Goal: Task Accomplishment & Management: Manage account settings

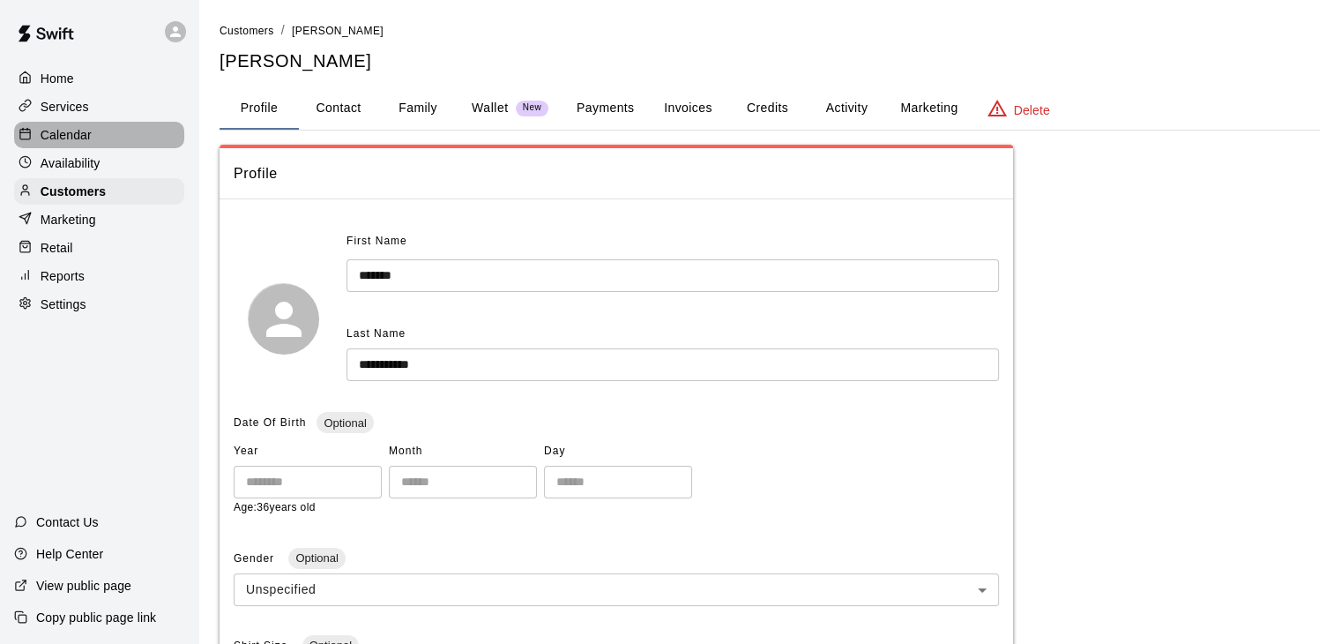
click at [71, 144] on p "Calendar" at bounding box center [66, 135] width 51 height 18
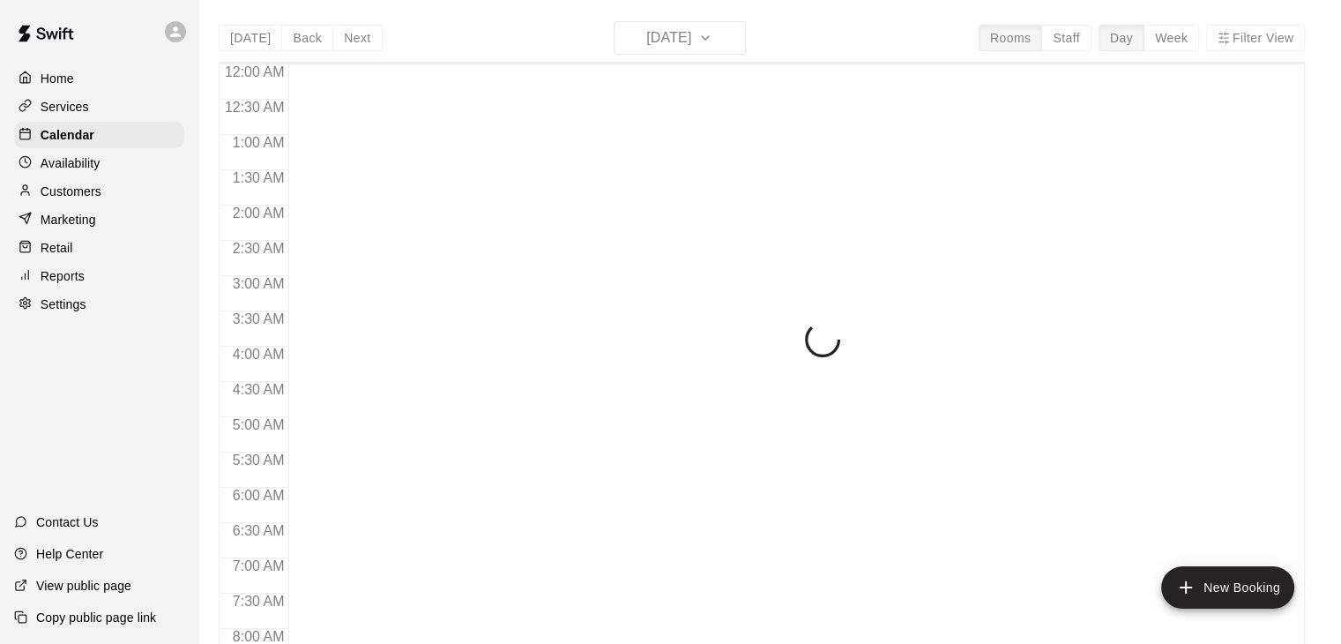
scroll to position [1092, 0]
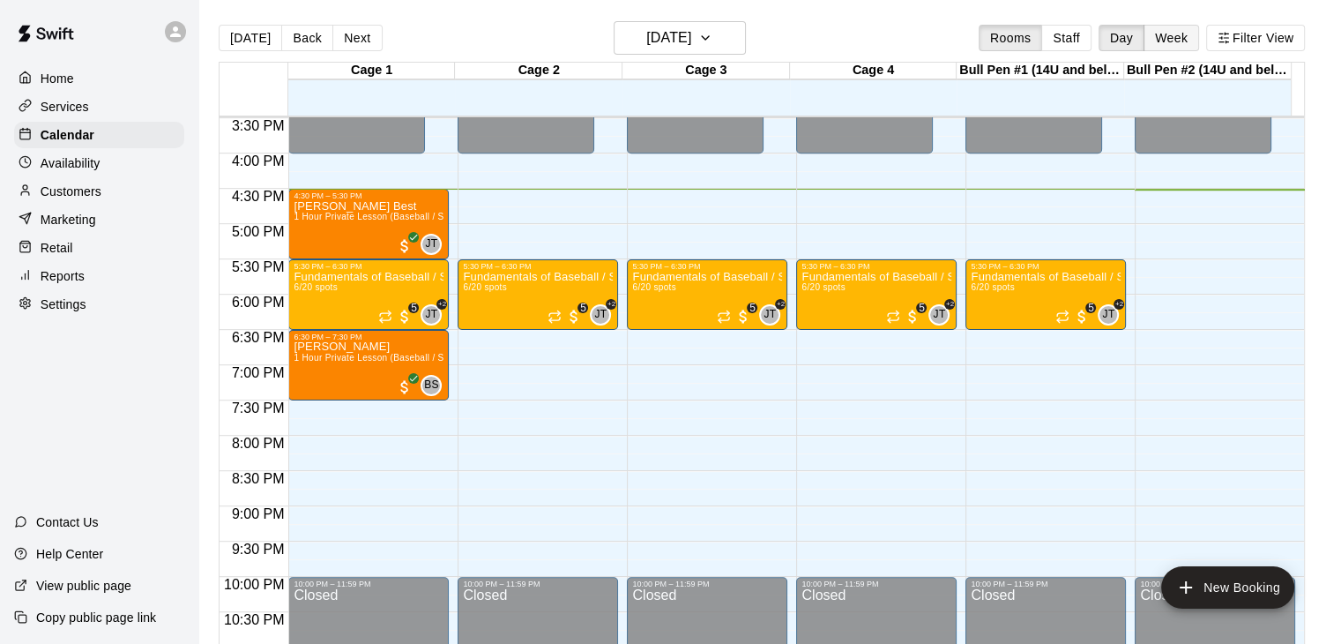
click at [1183, 36] on button "Week" at bounding box center [1172, 38] width 56 height 26
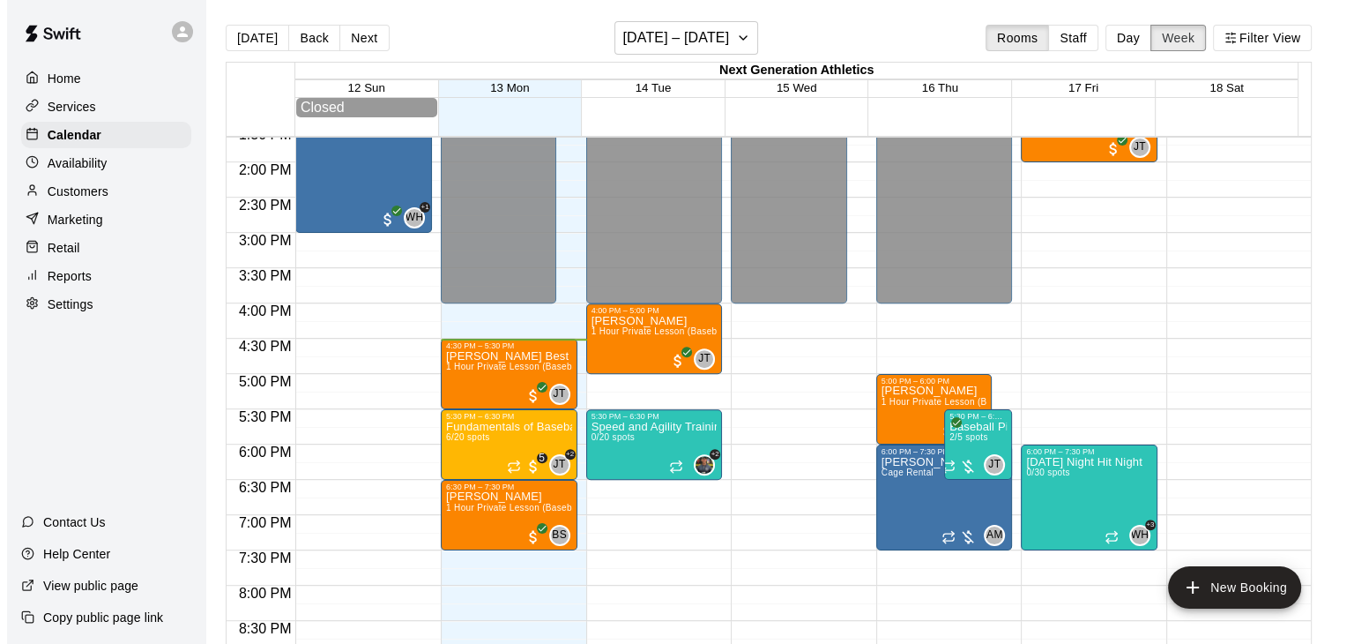
scroll to position [988, 0]
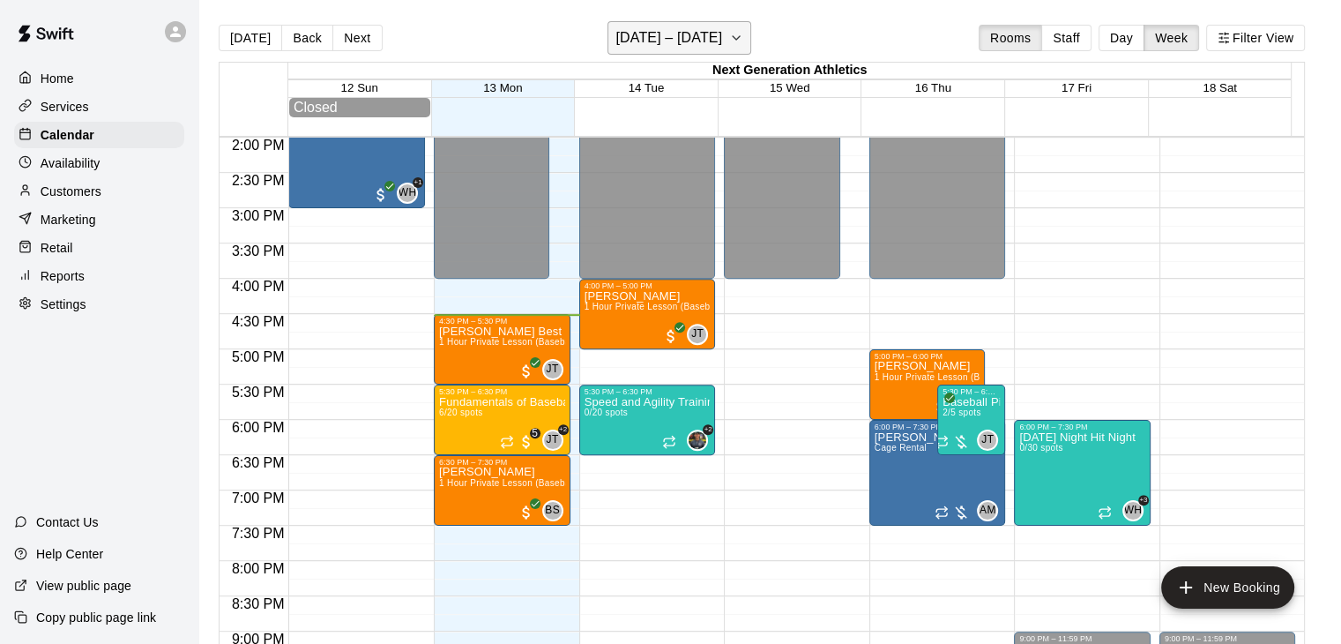
click at [739, 47] on icon "button" at bounding box center [736, 37] width 14 height 21
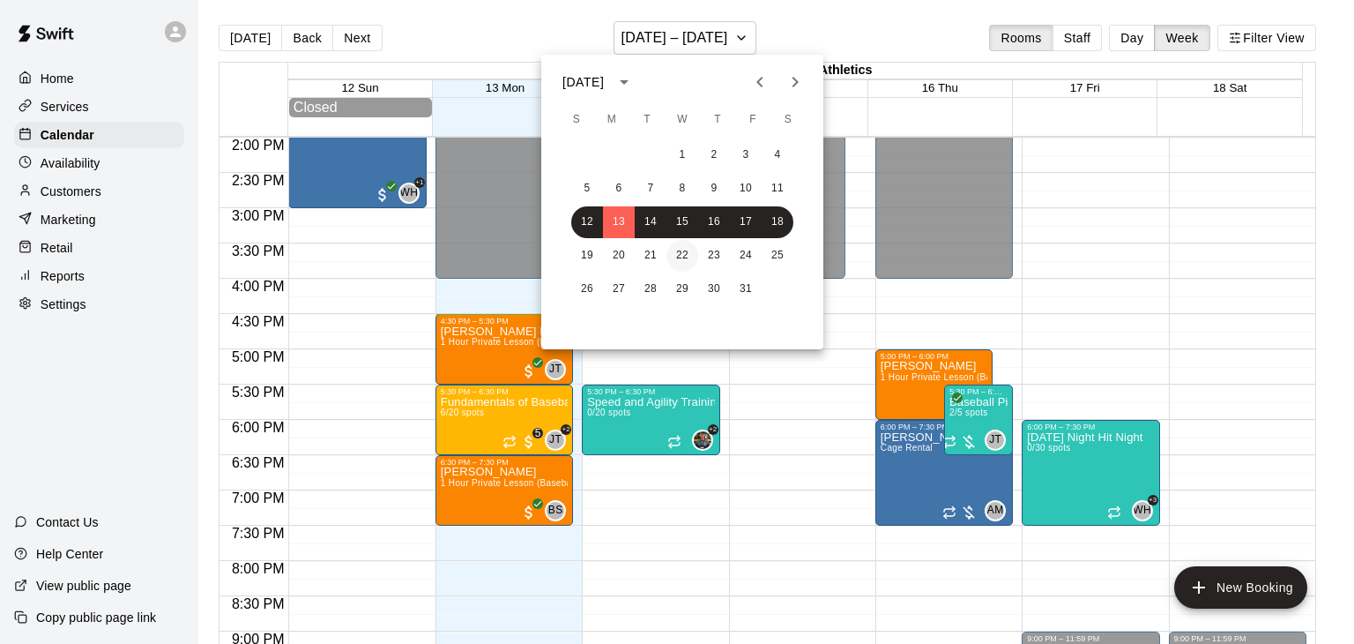
click at [673, 257] on button "22" at bounding box center [683, 256] width 32 height 32
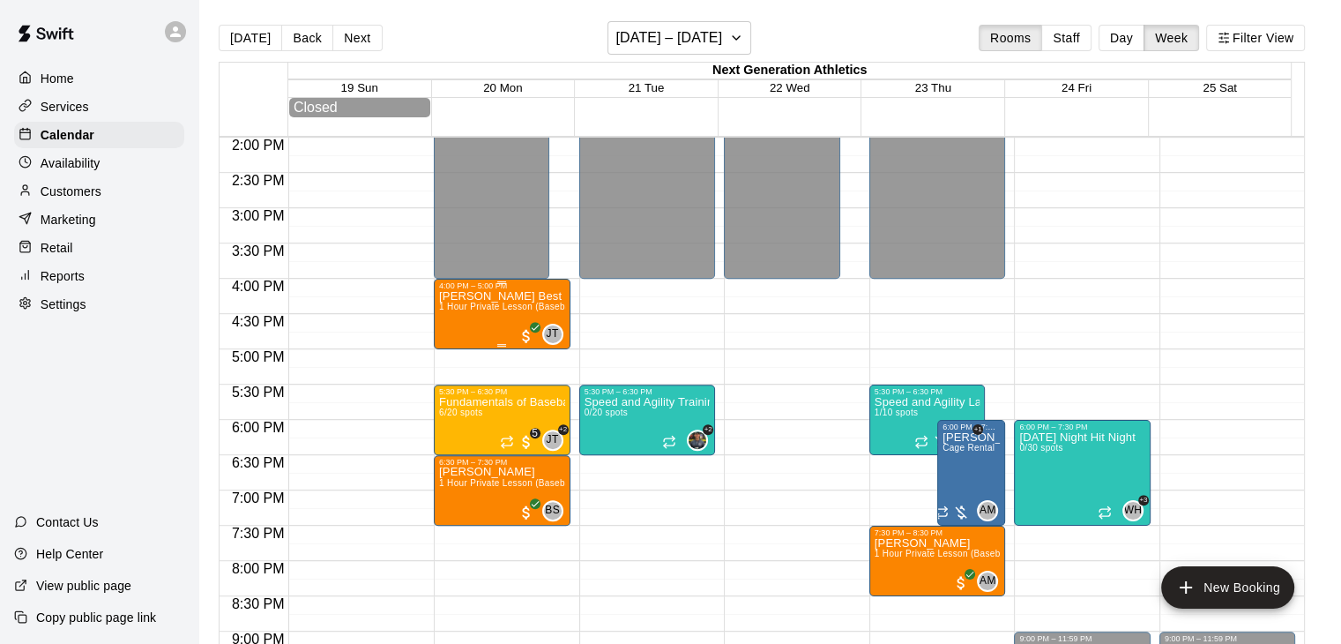
click at [490, 296] on p "[PERSON_NAME] Best" at bounding box center [502, 296] width 126 height 0
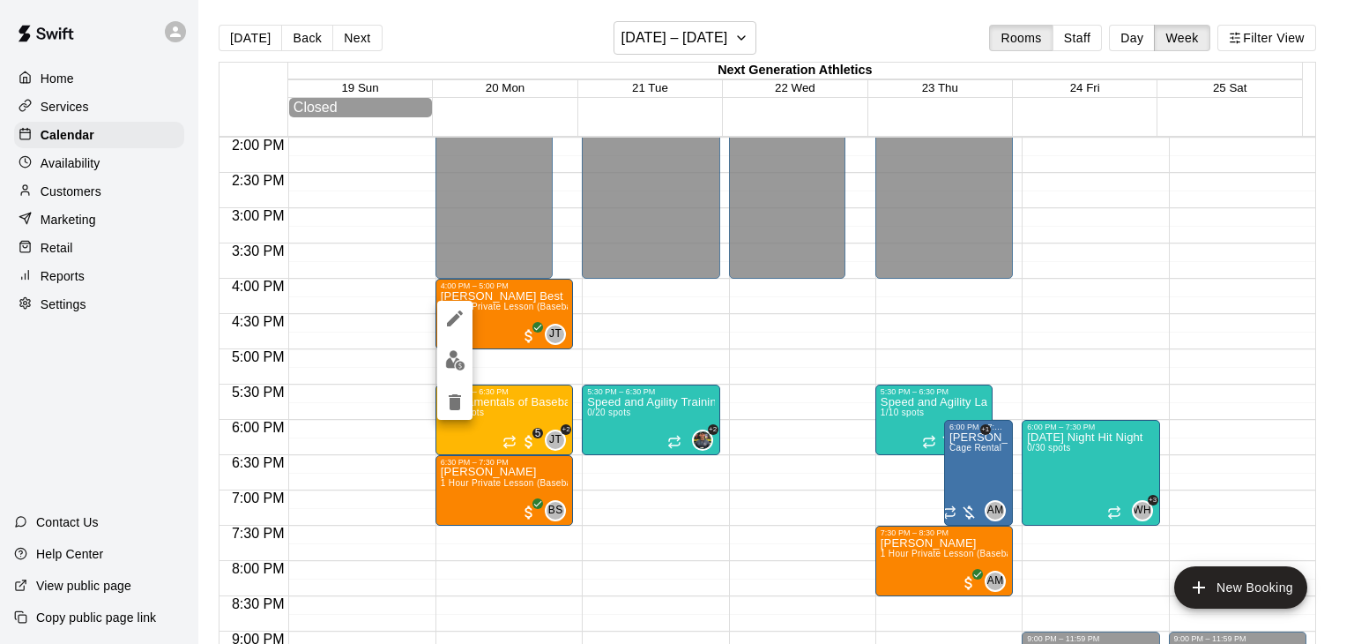
click at [730, 38] on div at bounding box center [677, 322] width 1354 height 644
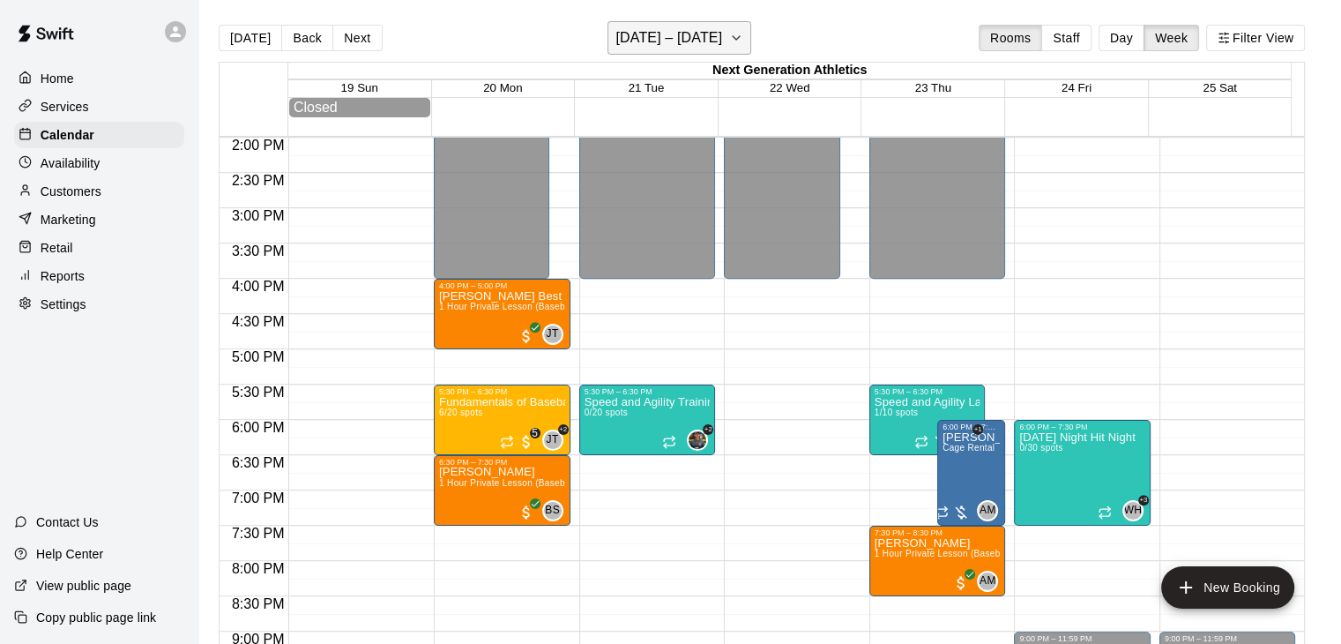
click at [726, 36] on button "[DATE] – [DATE]" at bounding box center [680, 38] width 144 height 34
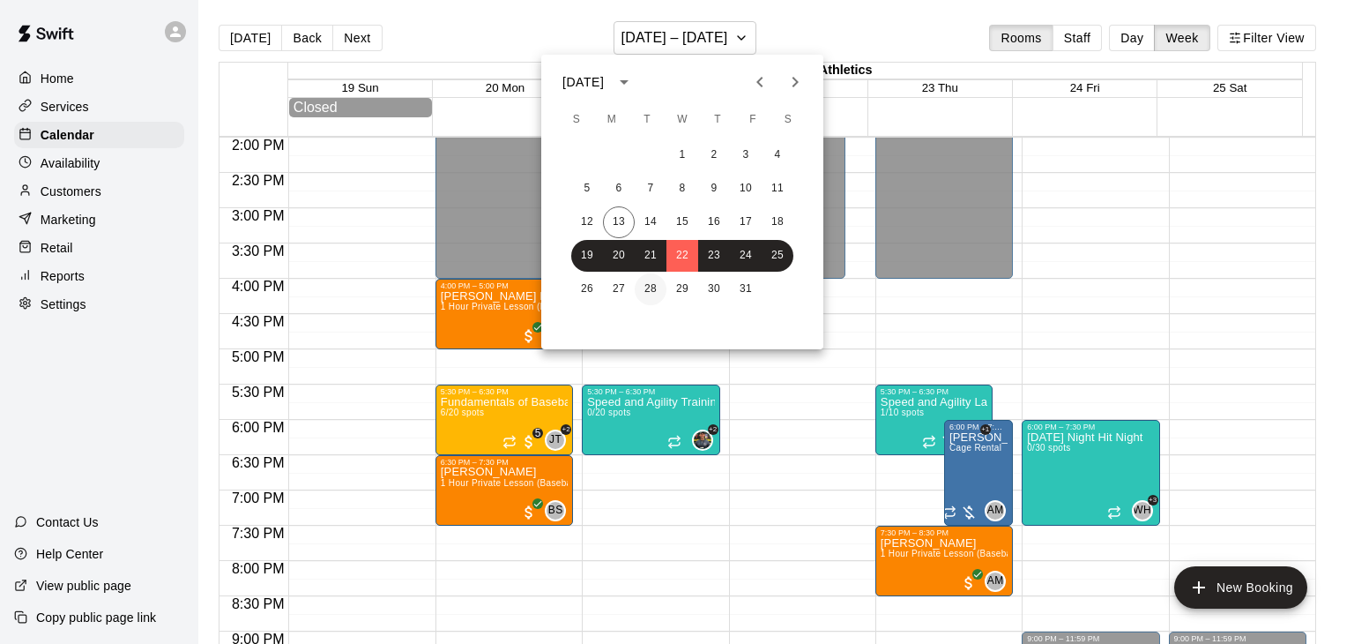
click at [649, 289] on button "28" at bounding box center [651, 289] width 32 height 32
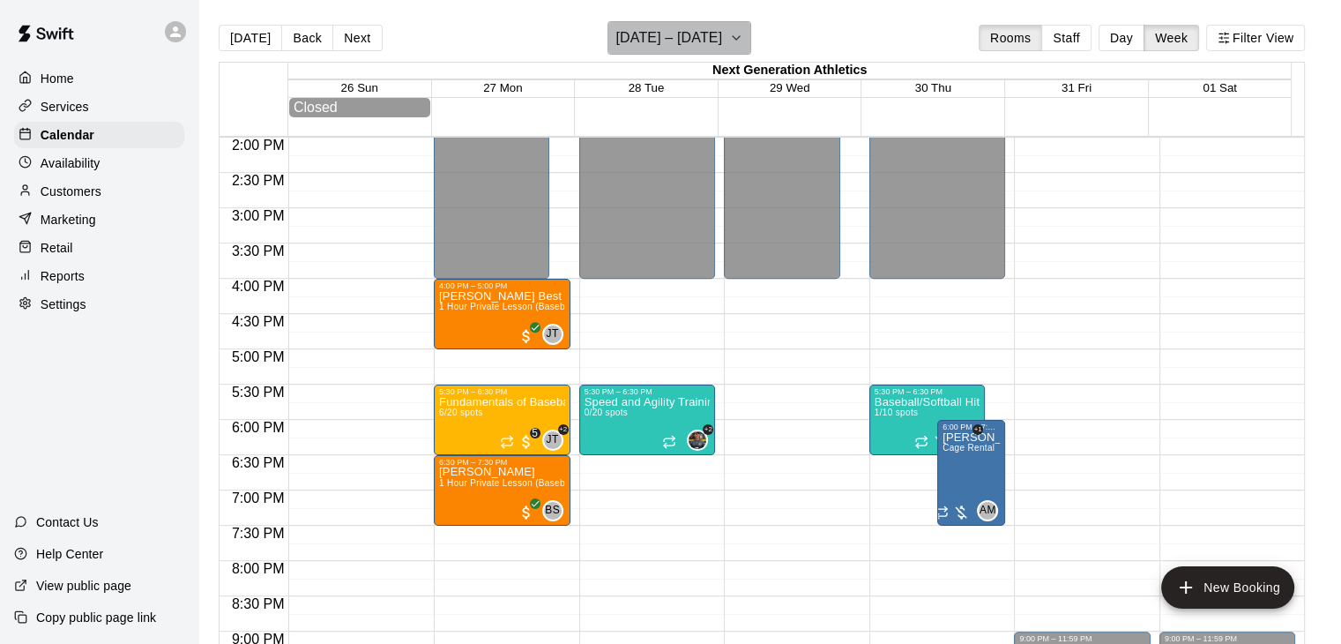
click at [722, 38] on h6 "[DATE] – [DATE]" at bounding box center [668, 38] width 107 height 25
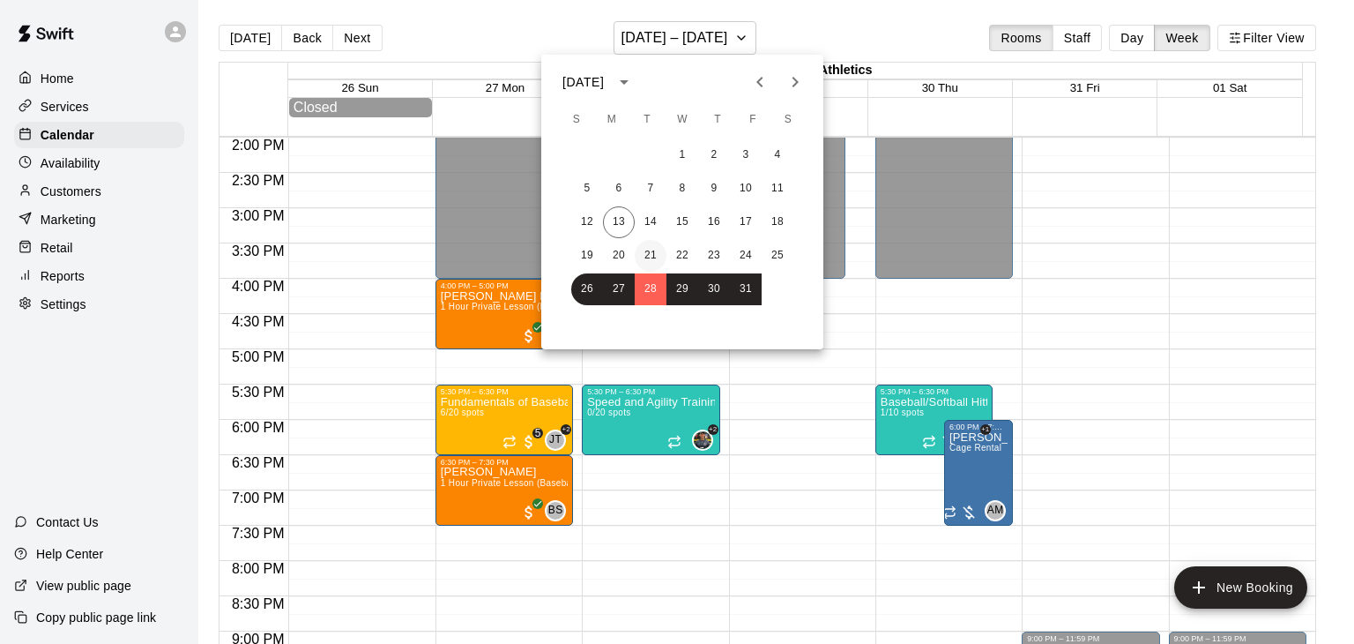
click at [652, 247] on button "21" at bounding box center [651, 256] width 32 height 32
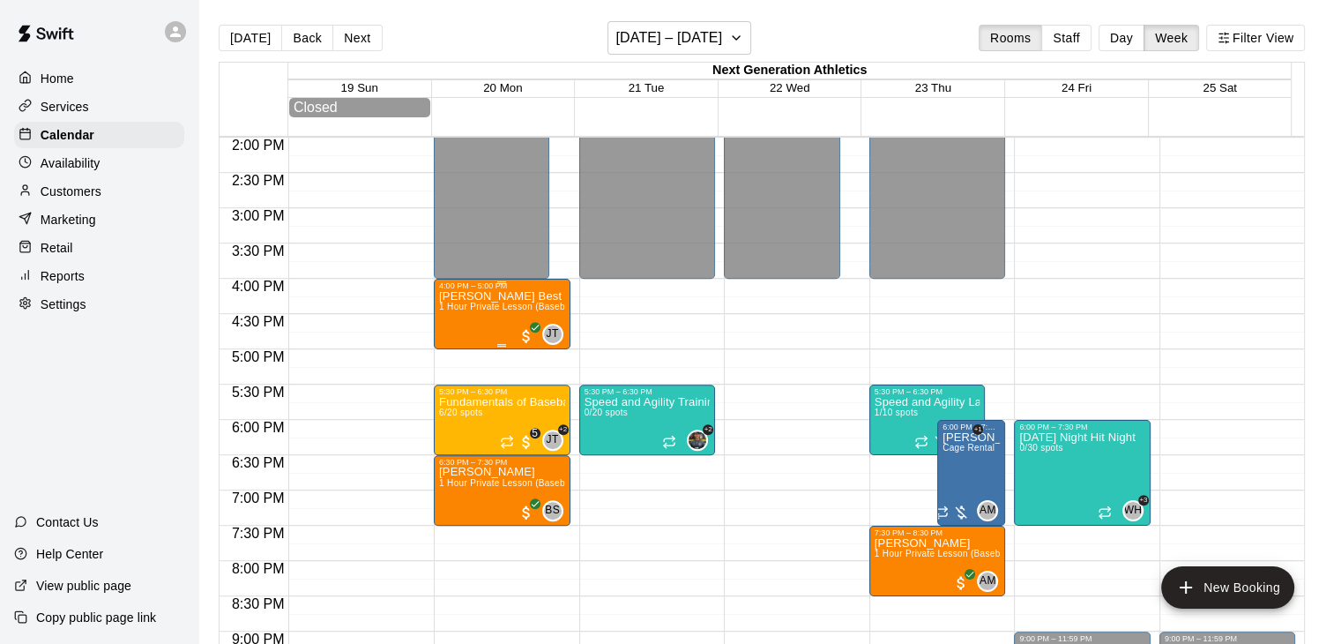
click at [511, 297] on div "[PERSON_NAME] Best 1 Hour Private Lesson (Baseball / Softball fielding and hitt…" at bounding box center [502, 612] width 126 height 644
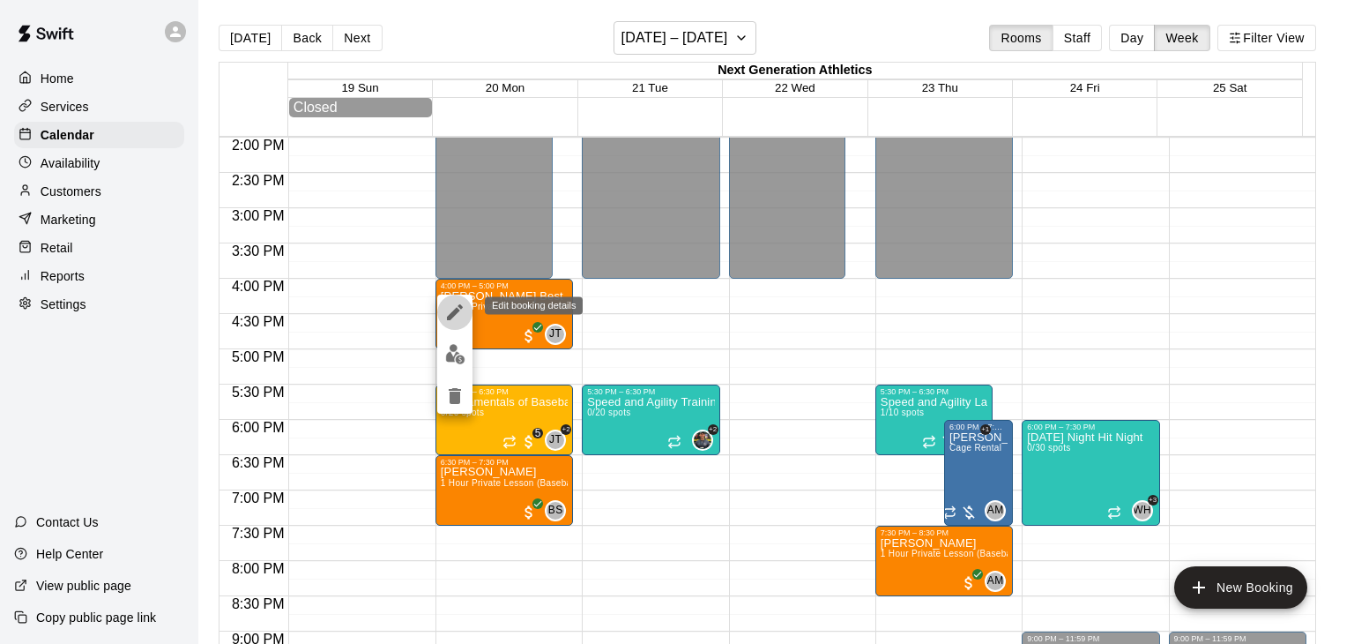
click at [455, 317] on icon "edit" at bounding box center [454, 312] width 21 height 21
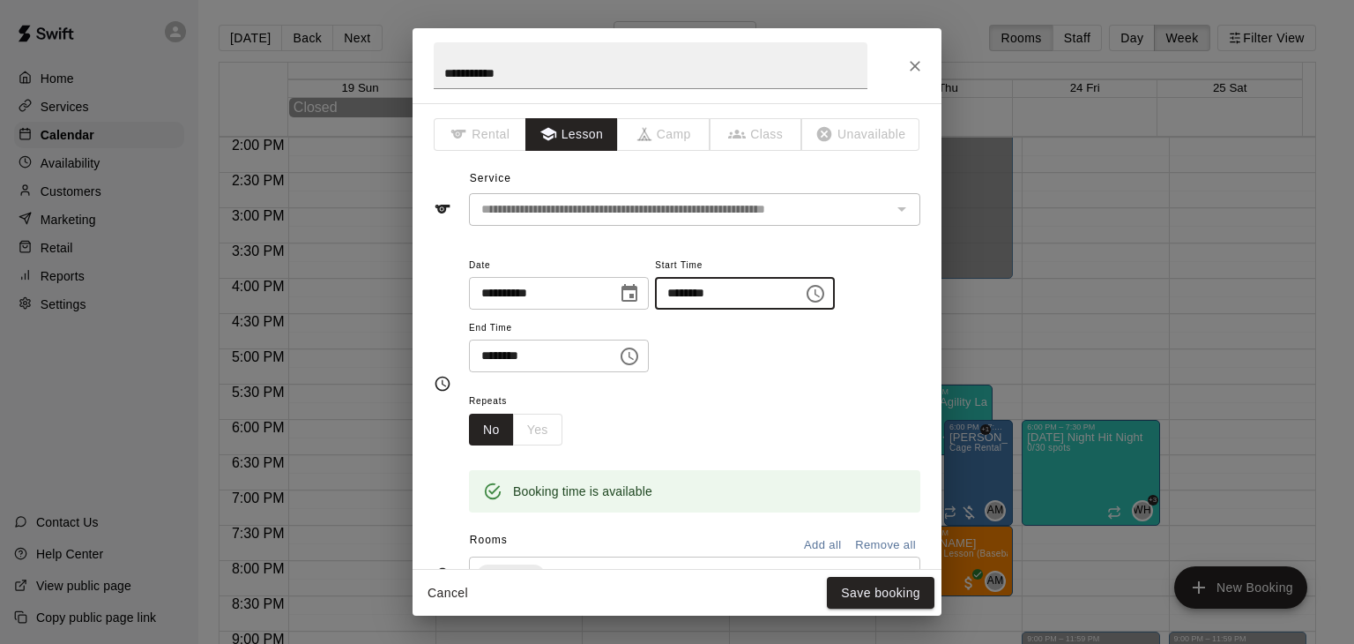
click at [773, 298] on input "********" at bounding box center [723, 293] width 136 height 33
click at [826, 294] on icon "Choose time, selected time is 4:00 PM" at bounding box center [815, 293] width 21 height 21
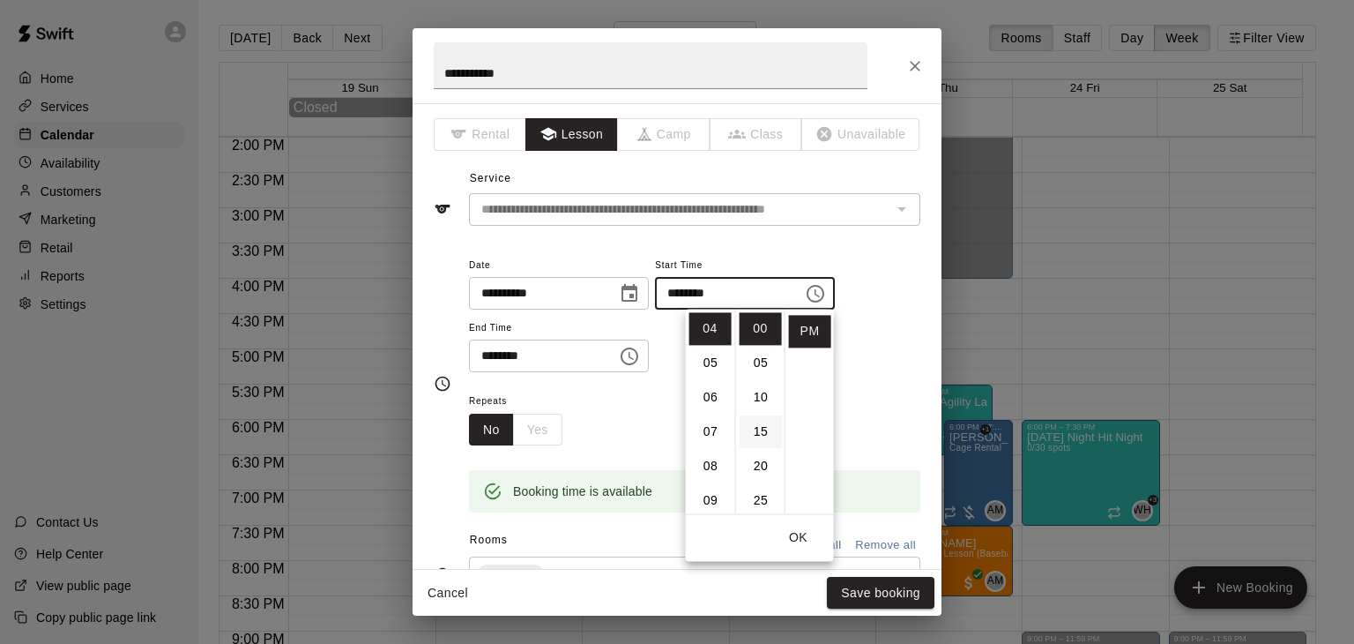
scroll to position [88, 0]
click at [768, 445] on li "30" at bounding box center [761, 446] width 42 height 33
type input "********"
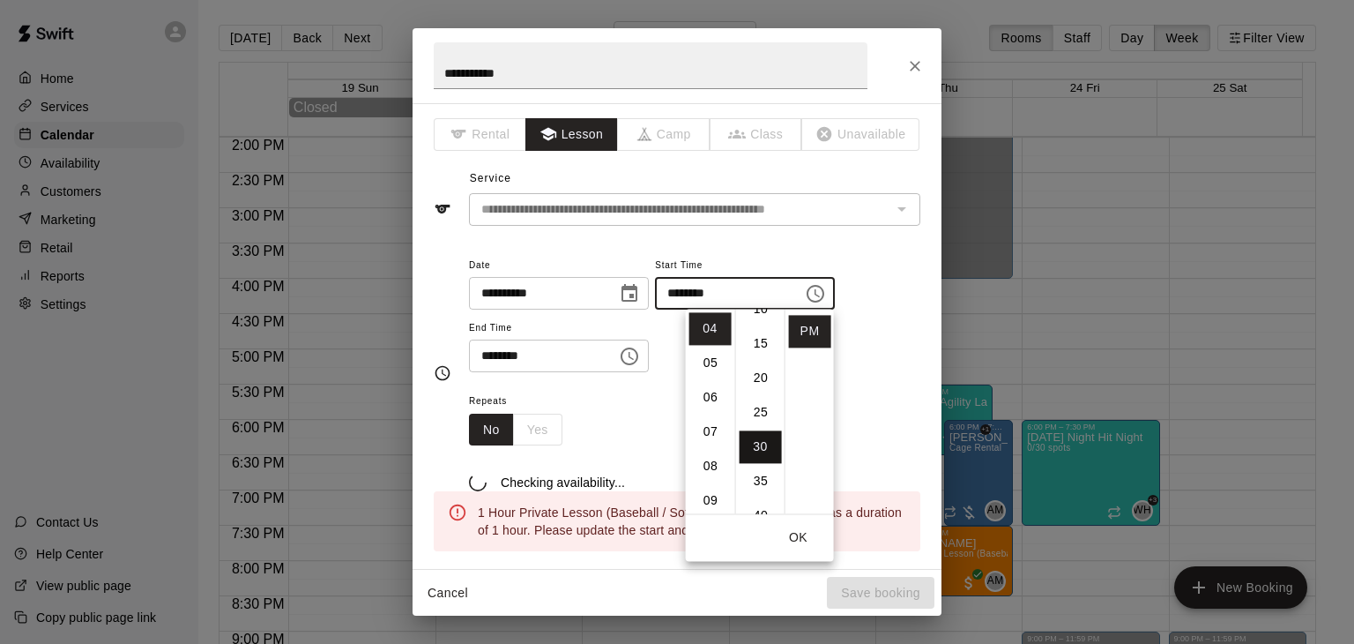
scroll to position [206, 0]
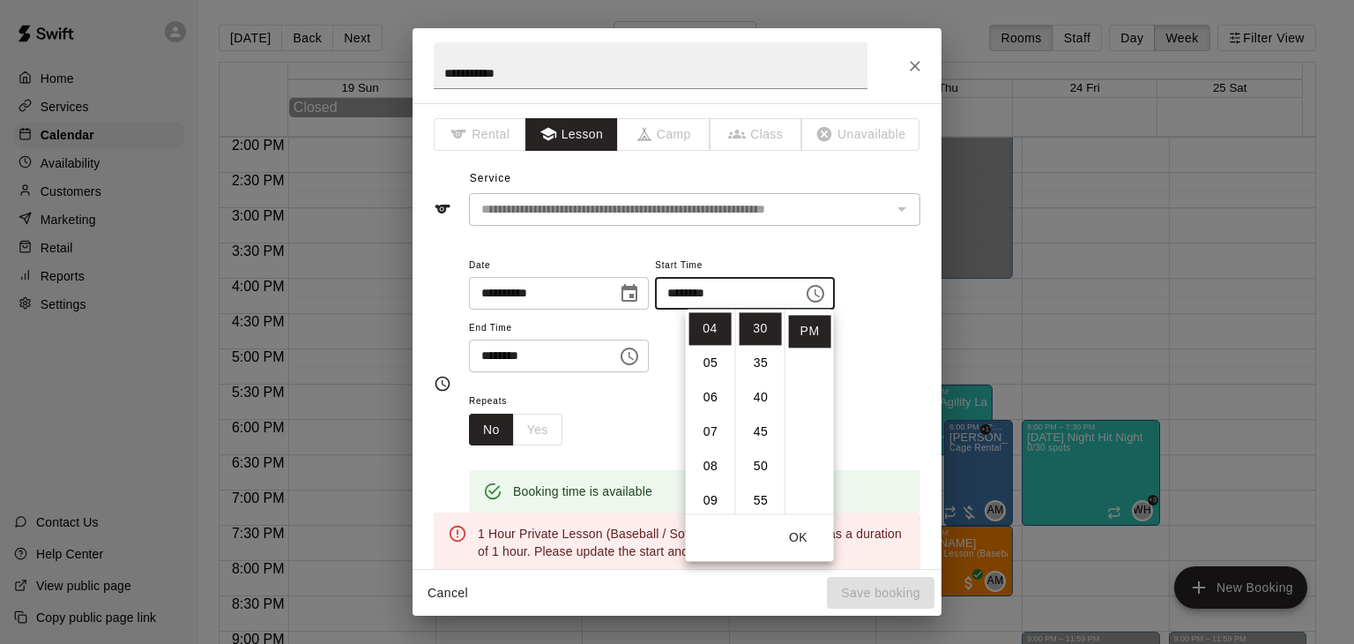
click at [882, 392] on div "Repeats No Yes" at bounding box center [694, 418] width 451 height 56
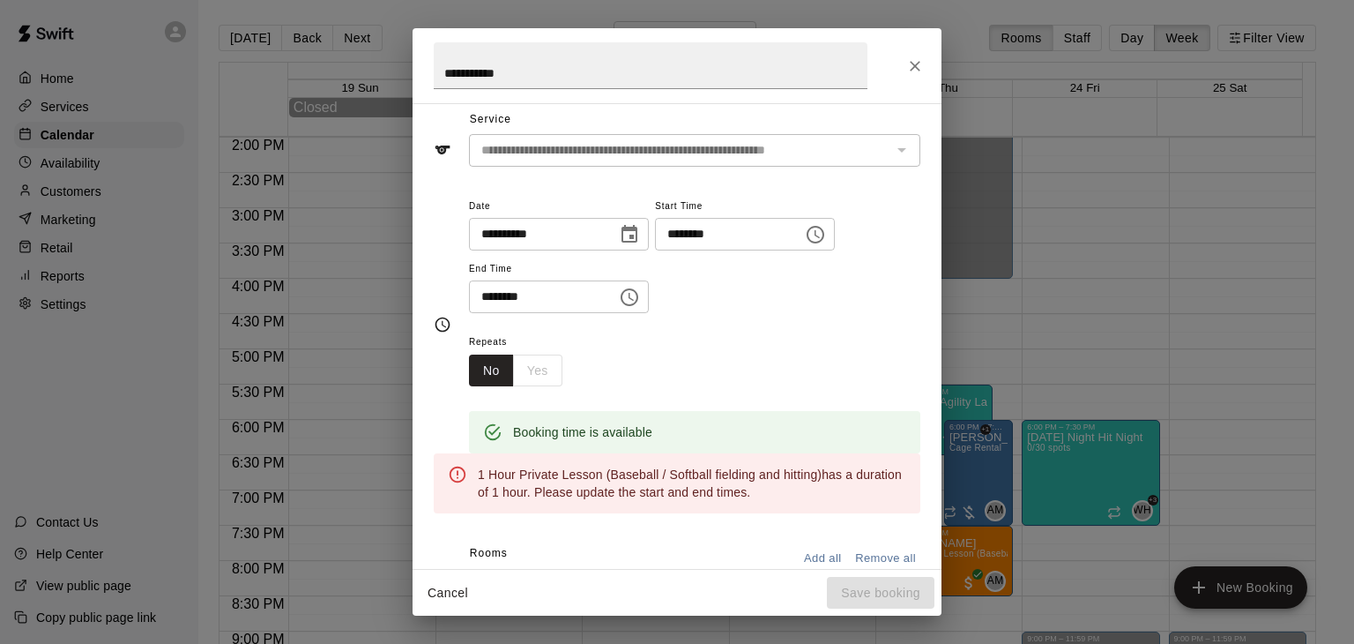
scroll to position [88, 0]
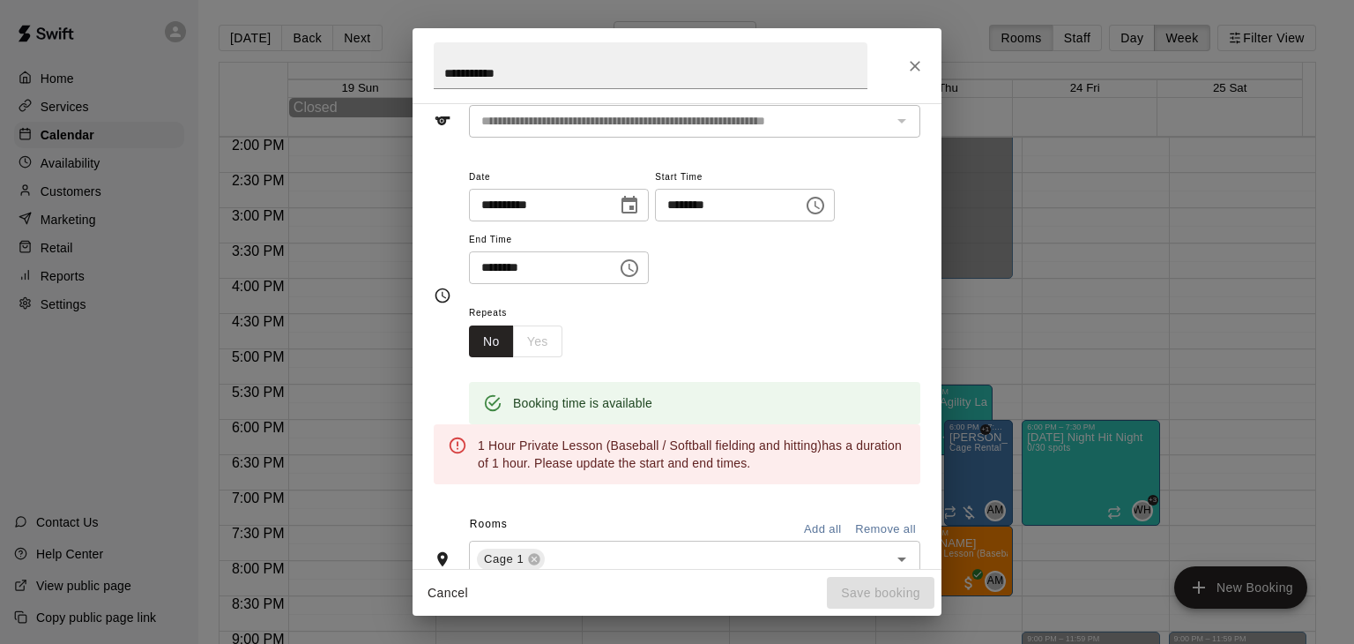
click at [640, 270] on icon "Choose time, selected time is 5:00 PM" at bounding box center [629, 267] width 21 height 21
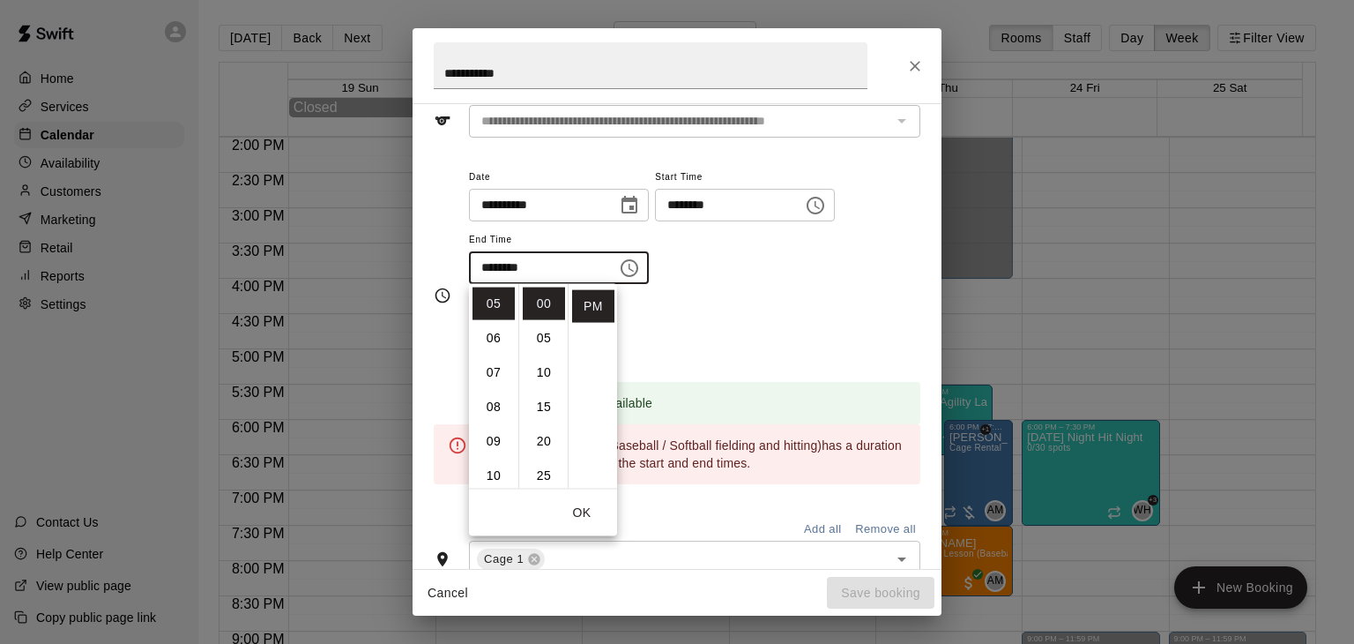
scroll to position [176, 0]
click at [546, 318] on li "30" at bounding box center [544, 333] width 42 height 33
type input "********"
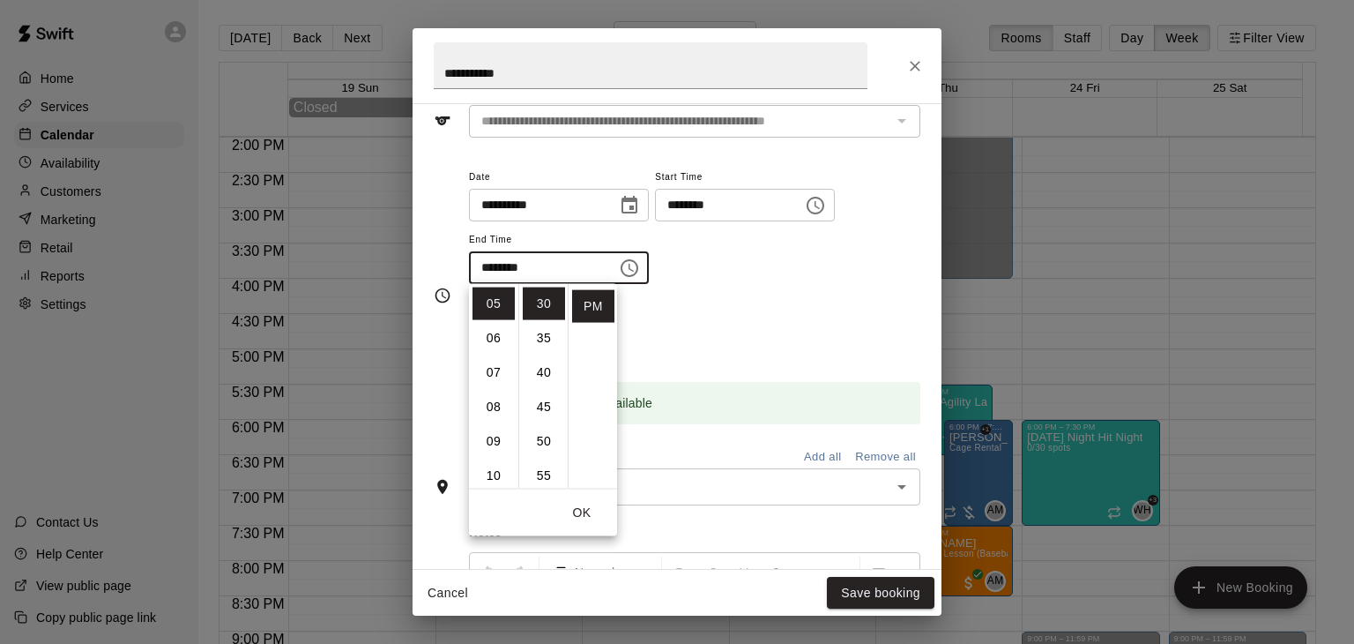
click at [751, 302] on div "Repeats No Yes" at bounding box center [694, 330] width 451 height 56
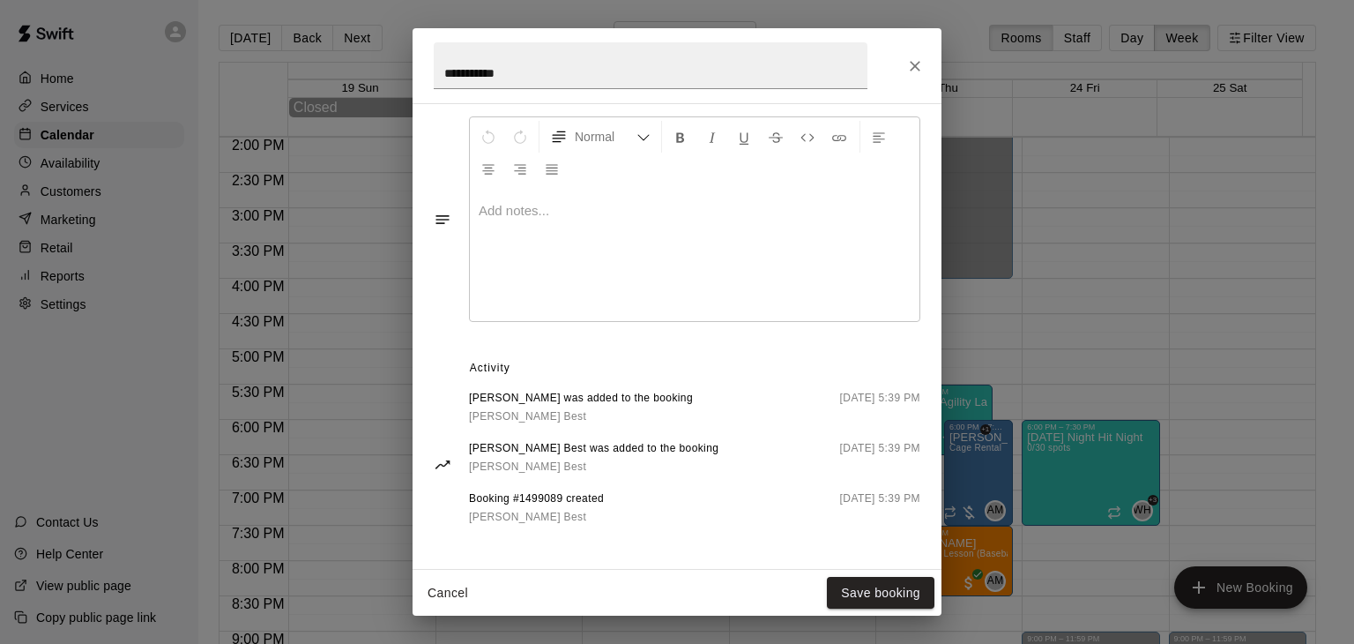
scroll to position [530, 0]
click at [873, 592] on button "Save booking" at bounding box center [881, 593] width 108 height 33
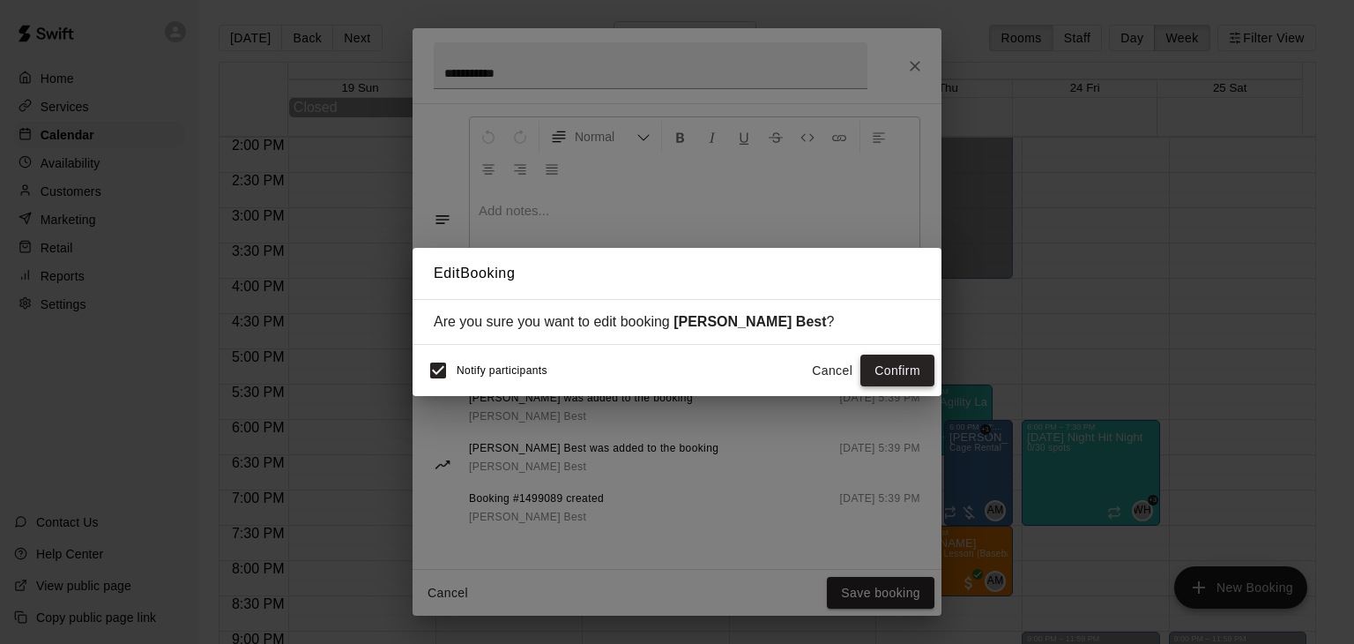
click at [905, 373] on button "Confirm" at bounding box center [898, 370] width 74 height 33
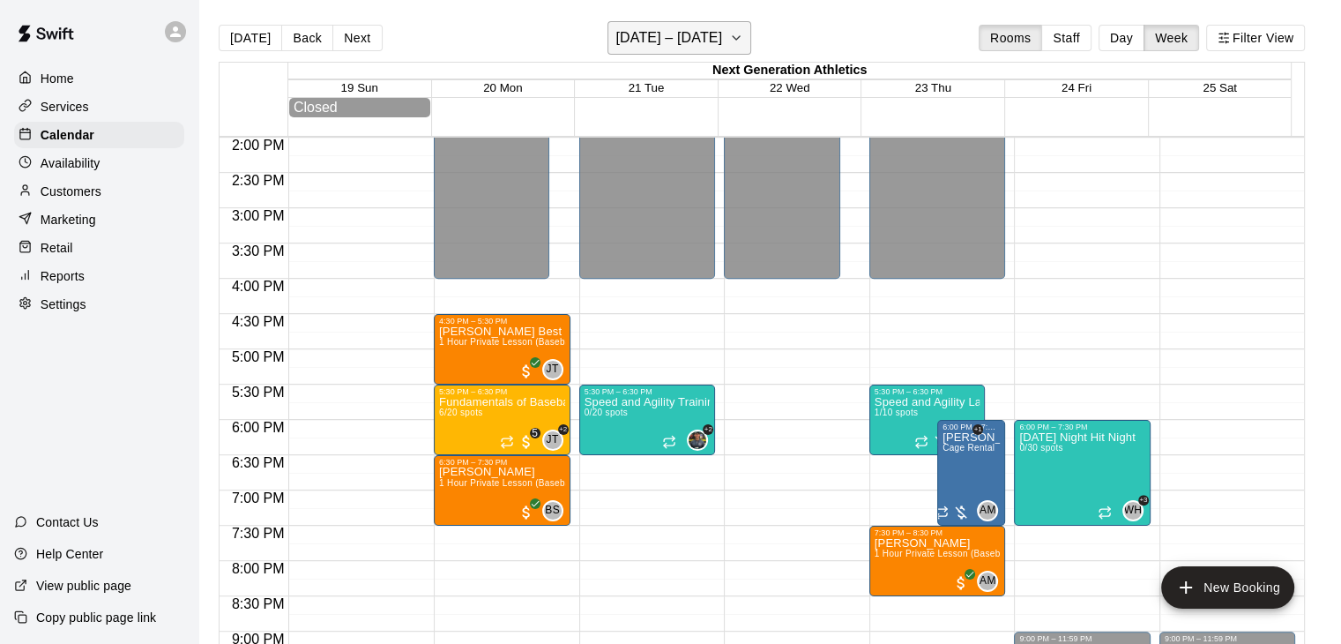
click at [732, 43] on icon "button" at bounding box center [736, 37] width 14 height 21
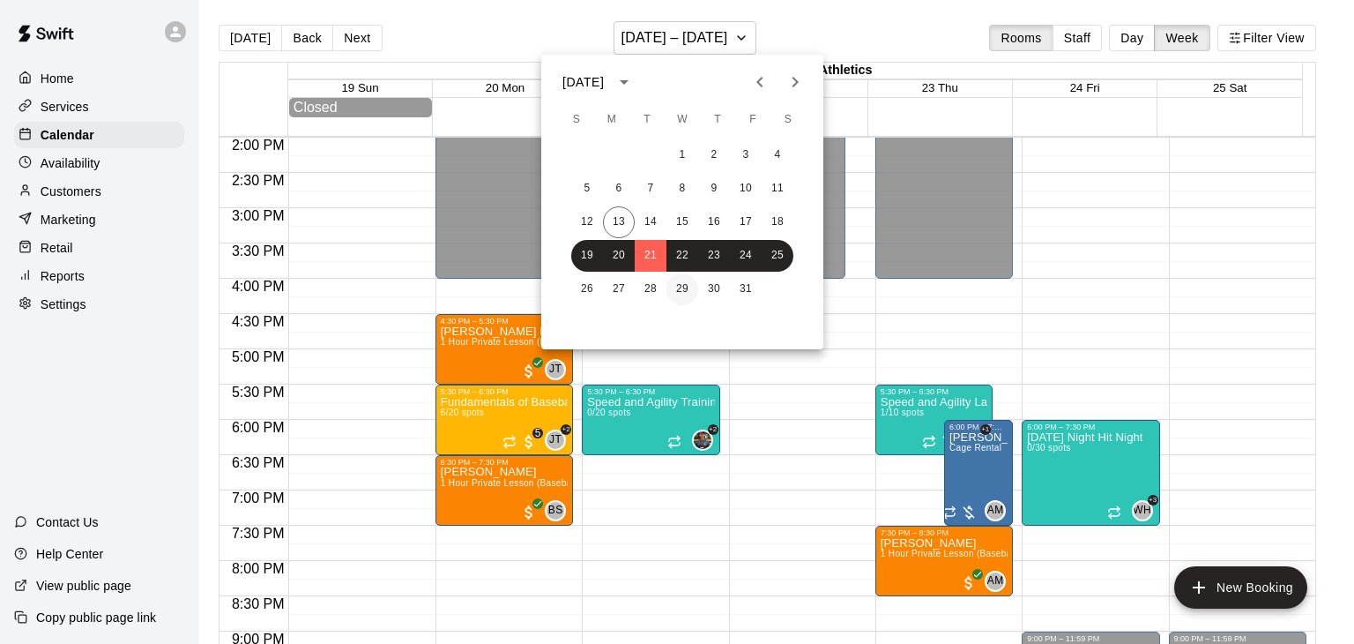
click at [687, 287] on button "29" at bounding box center [683, 289] width 32 height 32
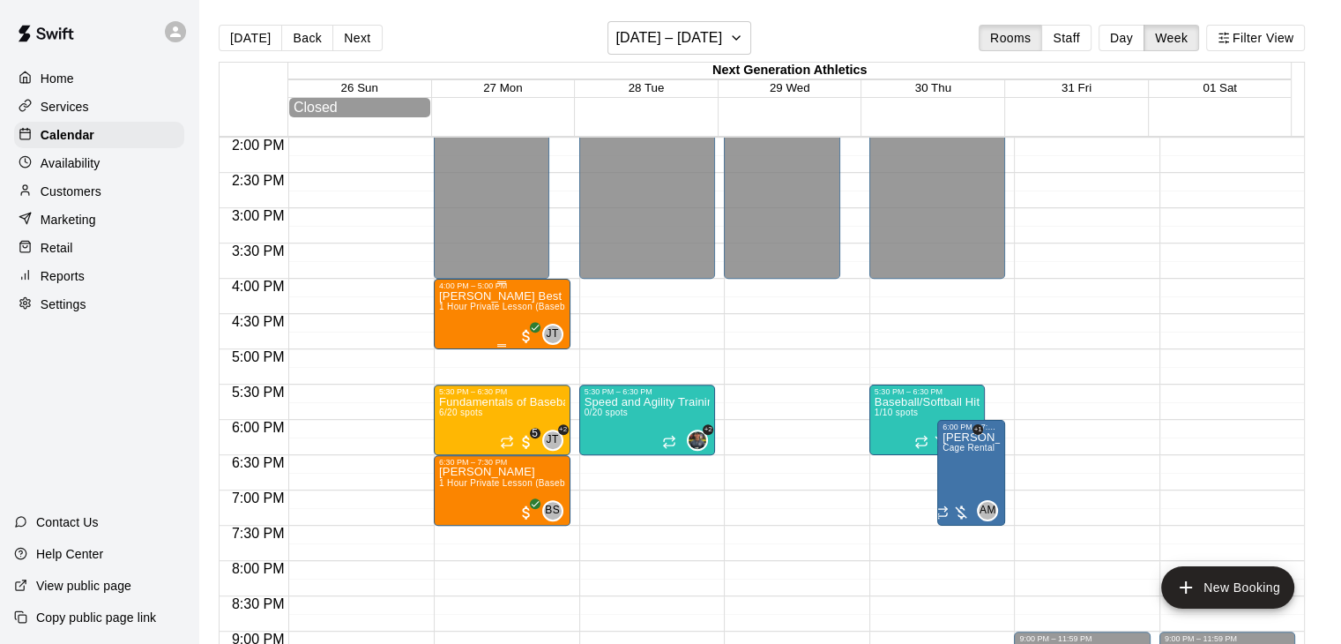
click at [488, 296] on p "[PERSON_NAME] Best" at bounding box center [502, 296] width 126 height 0
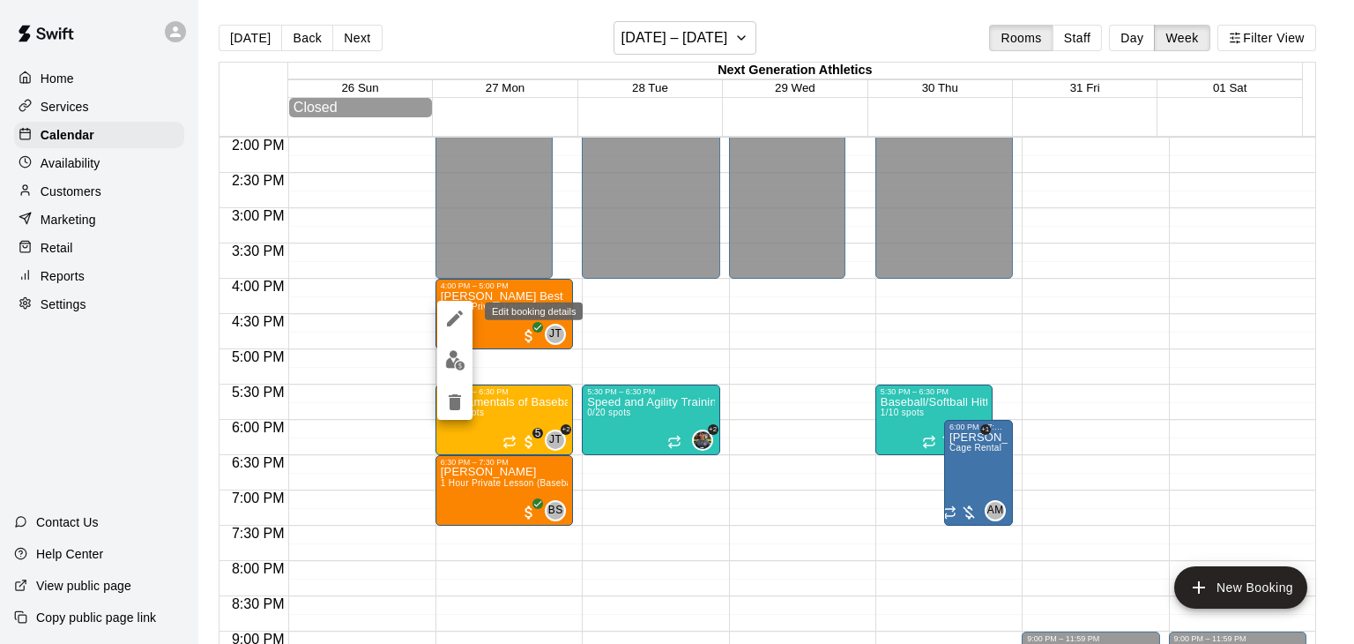
click at [454, 321] on icon "edit" at bounding box center [455, 318] width 16 height 16
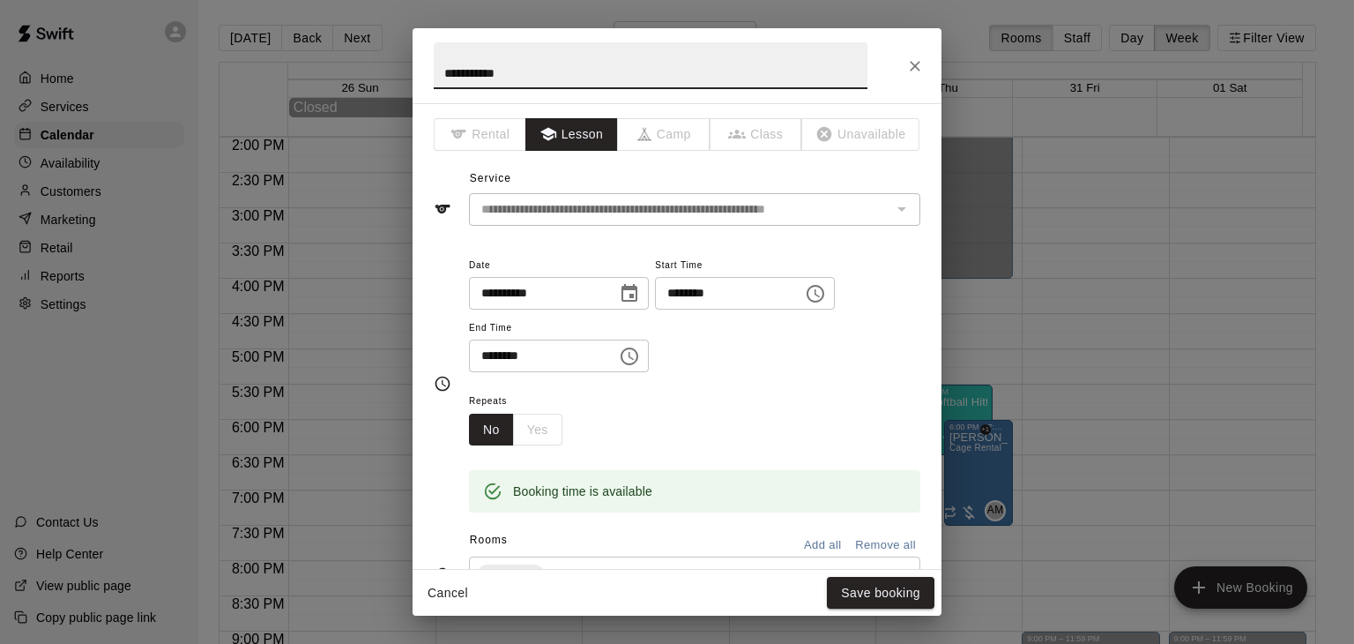
click at [833, 293] on button "Choose time, selected time is 4:00 PM" at bounding box center [815, 293] width 35 height 35
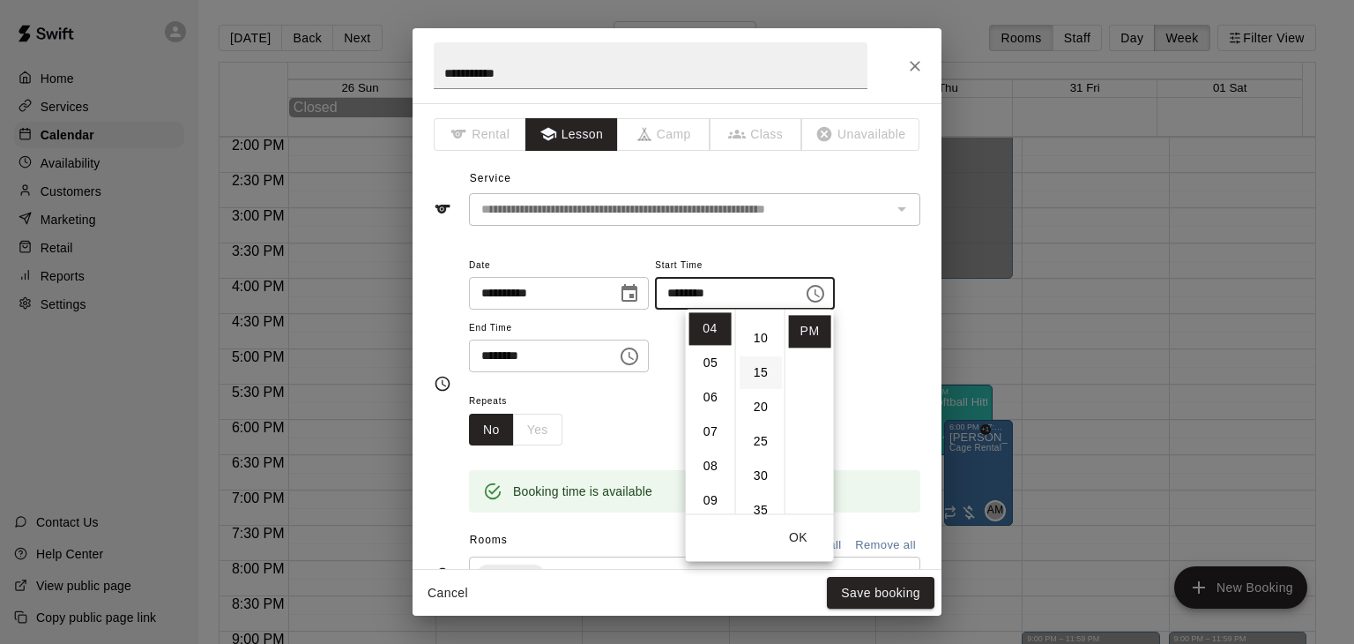
scroll to position [88, 0]
click at [761, 451] on li "30" at bounding box center [761, 446] width 42 height 33
type input "********"
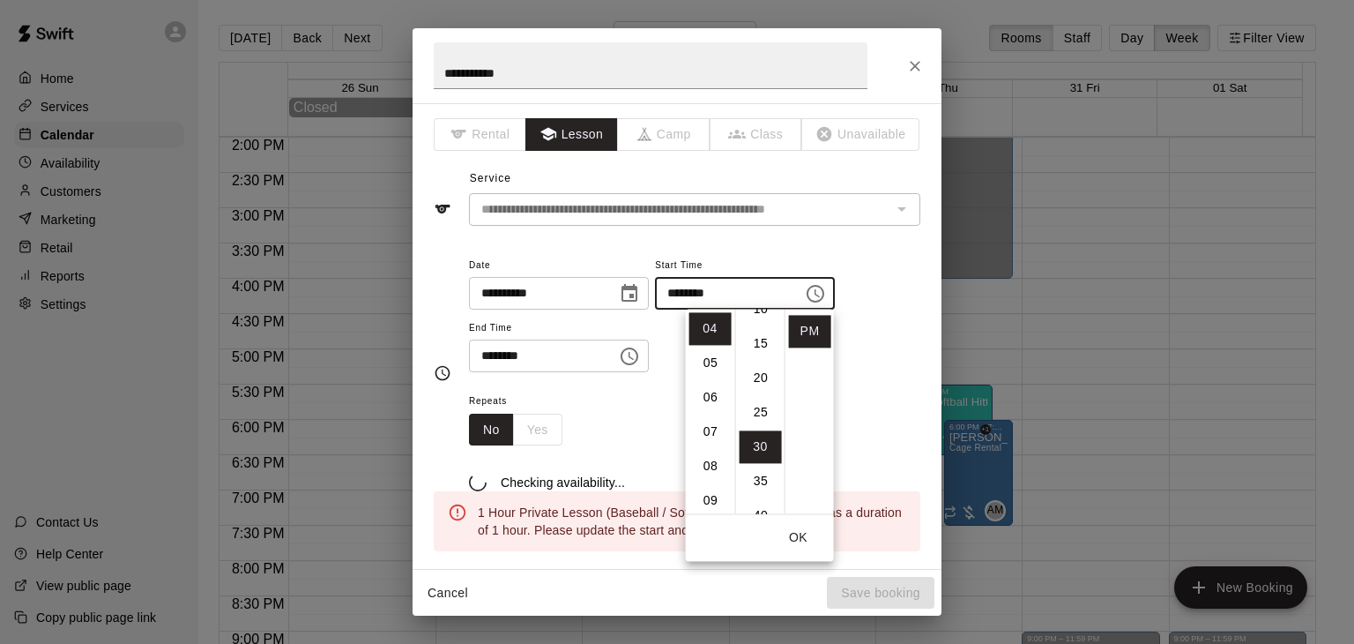
scroll to position [206, 0]
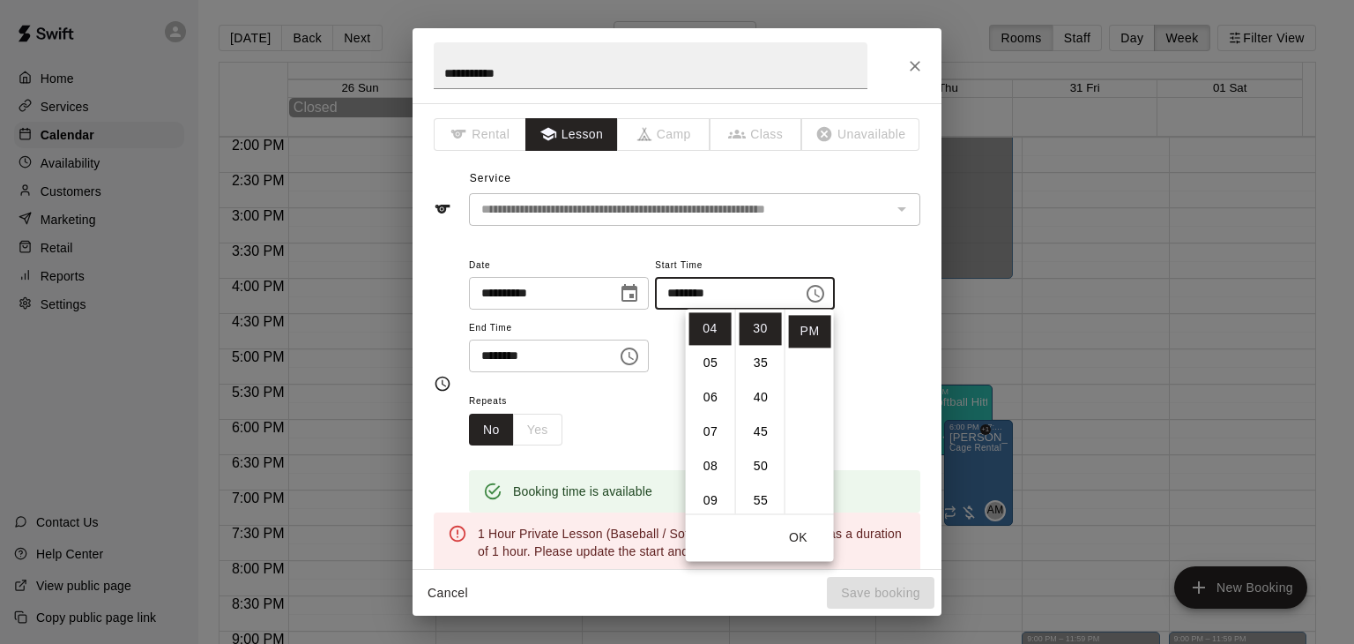
click at [624, 429] on div "Repeats No Yes" at bounding box center [694, 418] width 451 height 56
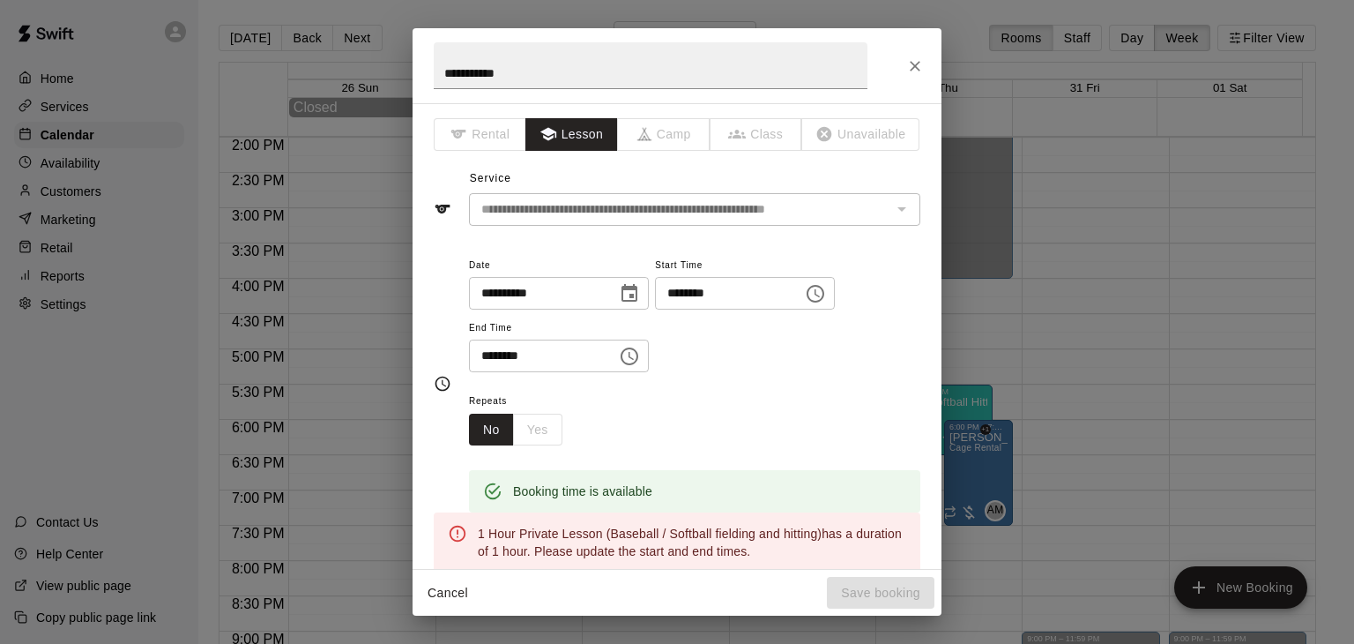
click at [640, 358] on icon "Choose time, selected time is 5:00 PM" at bounding box center [629, 356] width 21 height 21
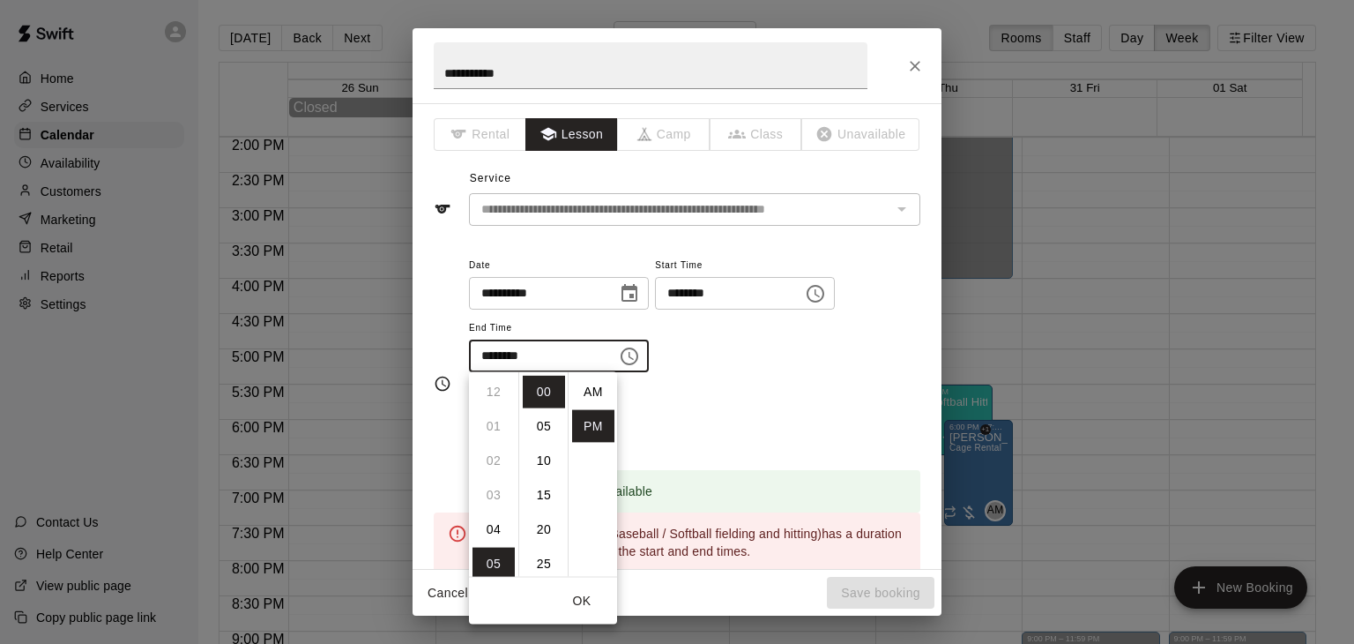
scroll to position [32, 0]
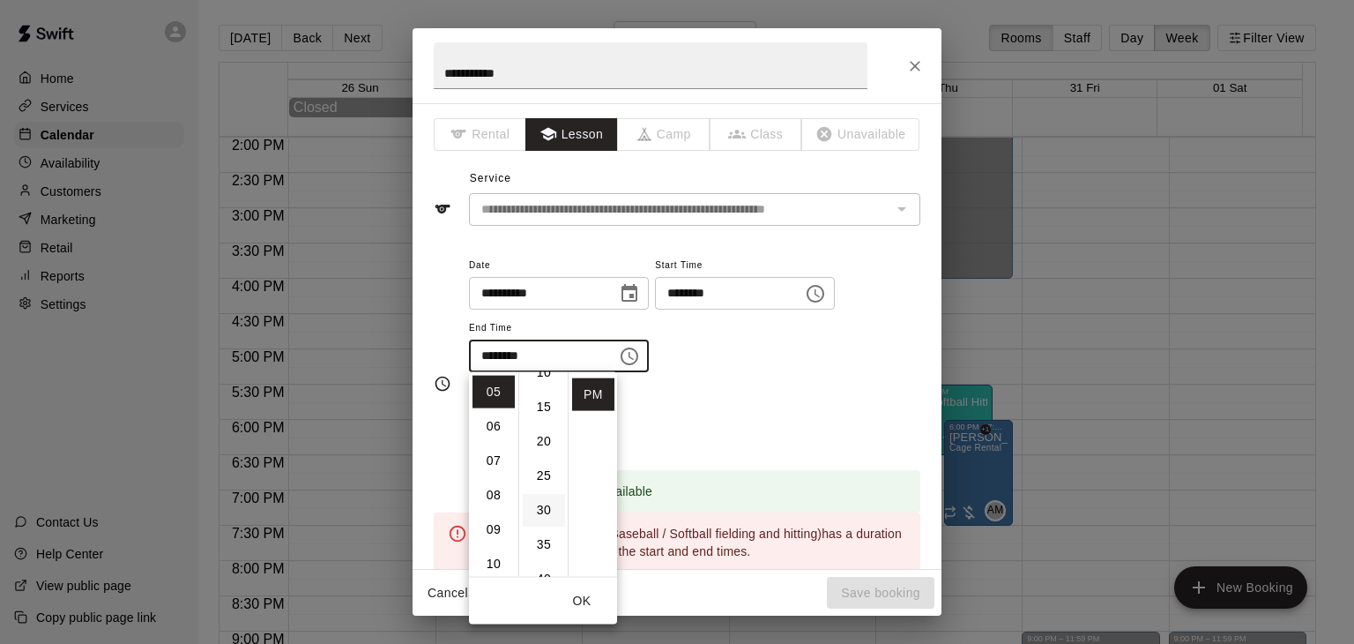
click at [548, 520] on li "30" at bounding box center [544, 510] width 42 height 33
type input "********"
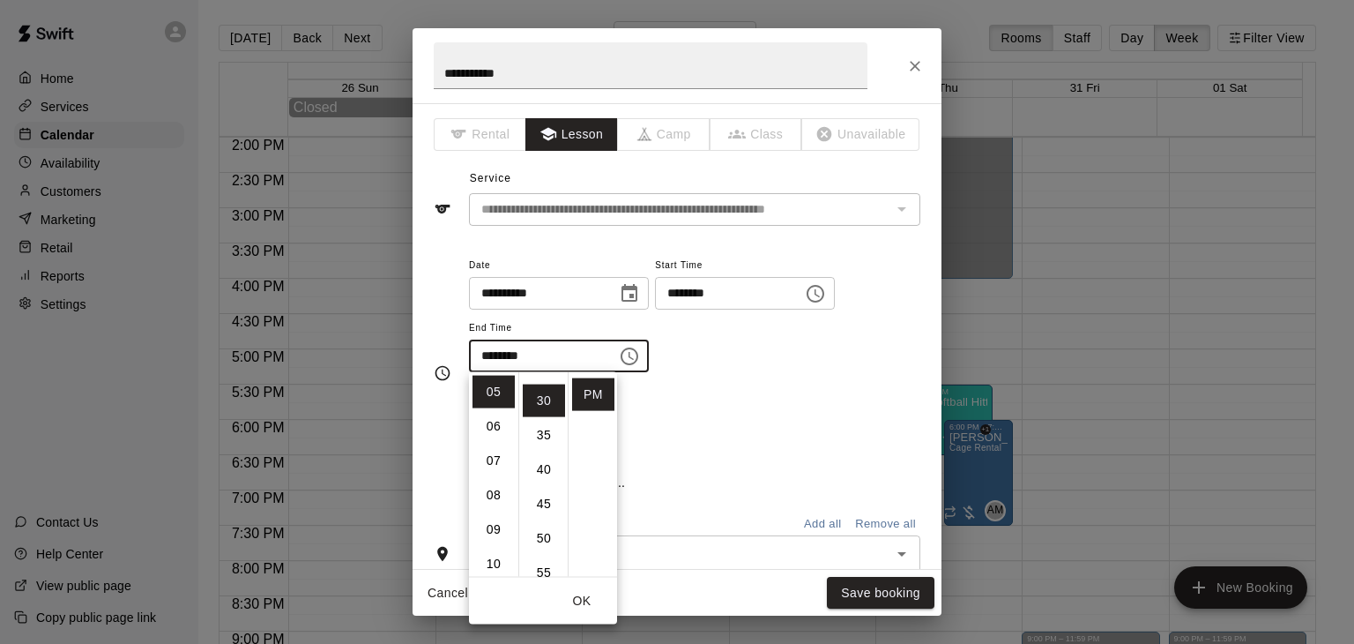
scroll to position [206, 0]
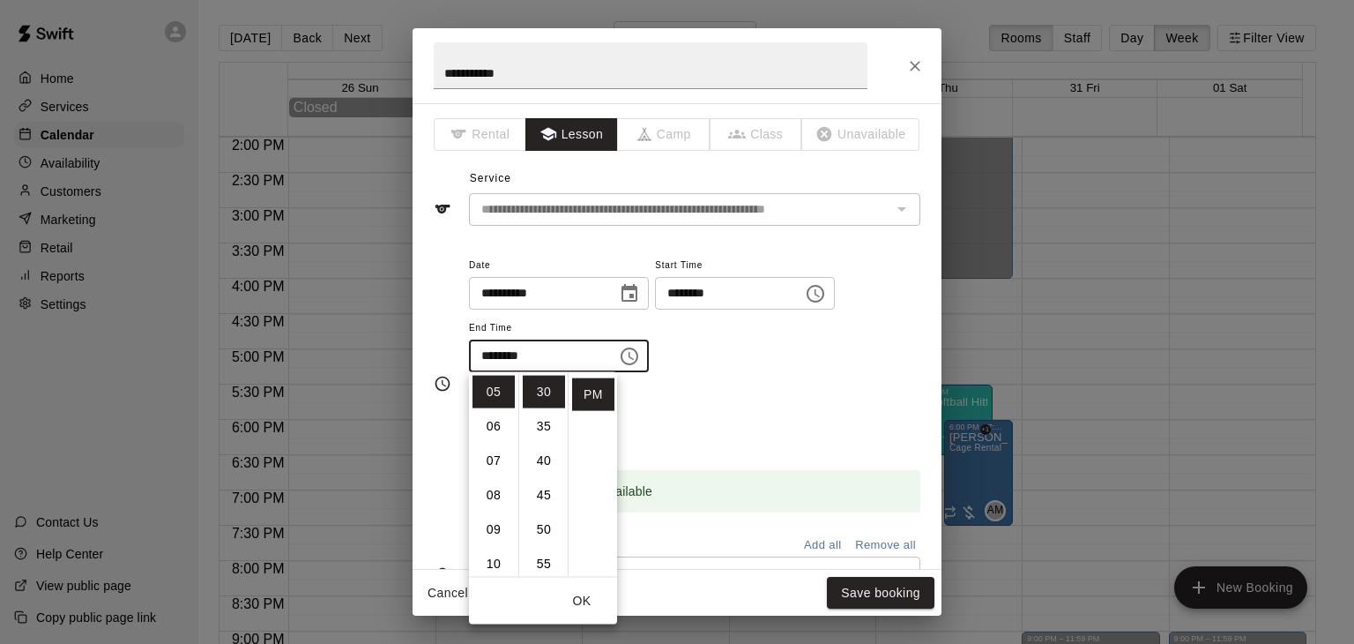
click at [699, 455] on div "Booking time is available" at bounding box center [694, 478] width 451 height 67
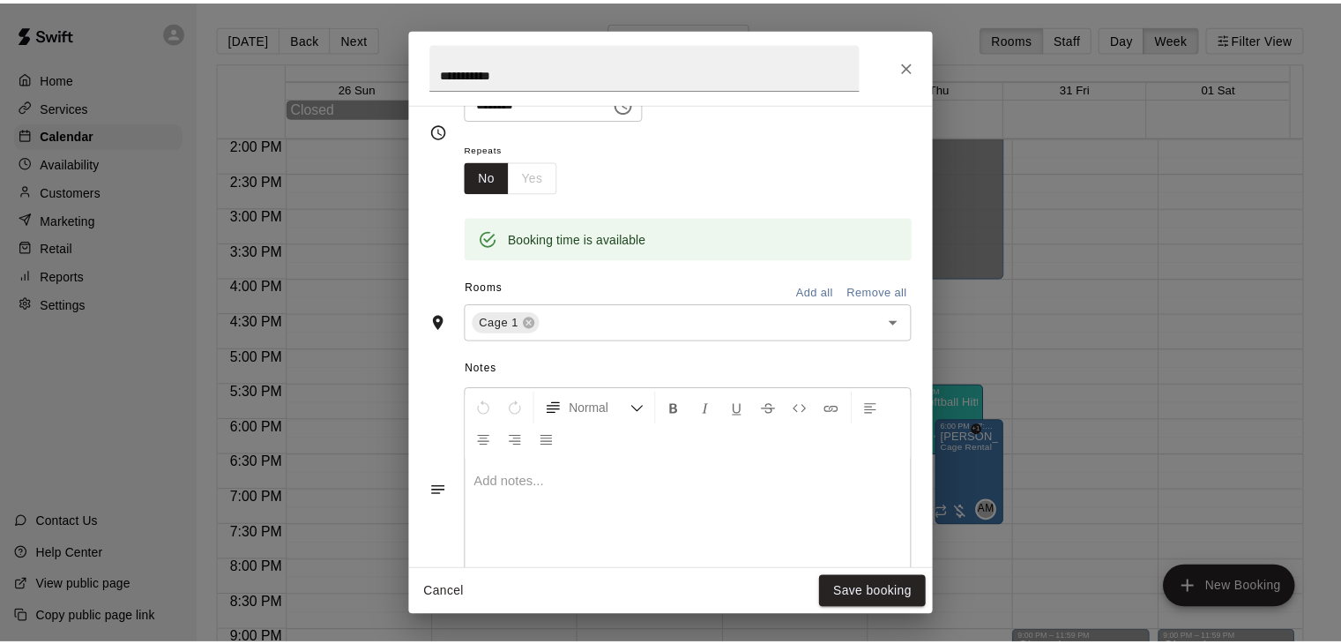
scroll to position [265, 0]
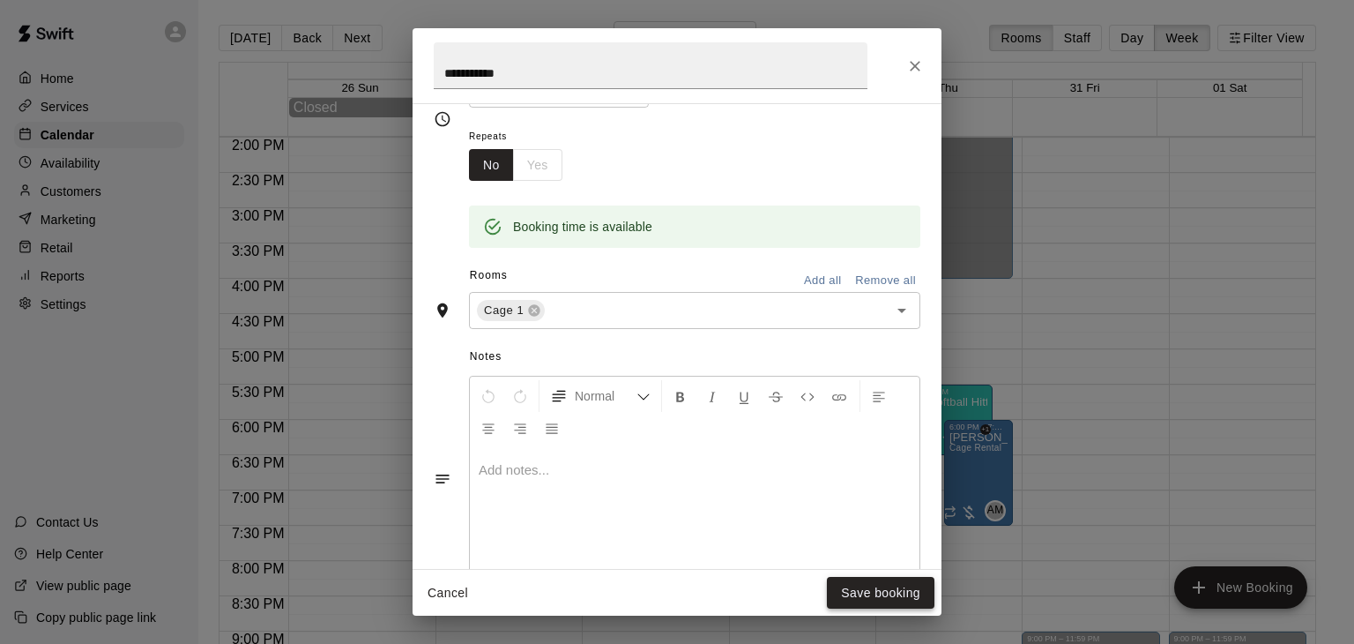
click at [856, 591] on button "Save booking" at bounding box center [881, 593] width 108 height 33
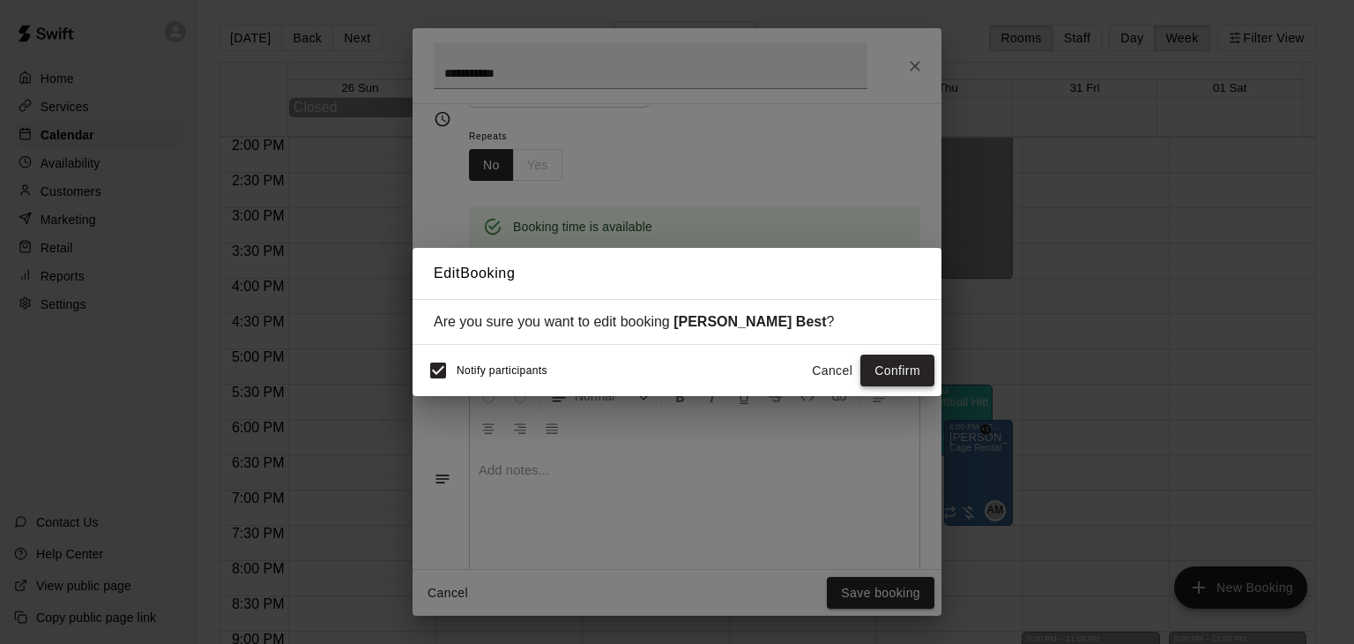
click at [918, 380] on button "Confirm" at bounding box center [898, 370] width 74 height 33
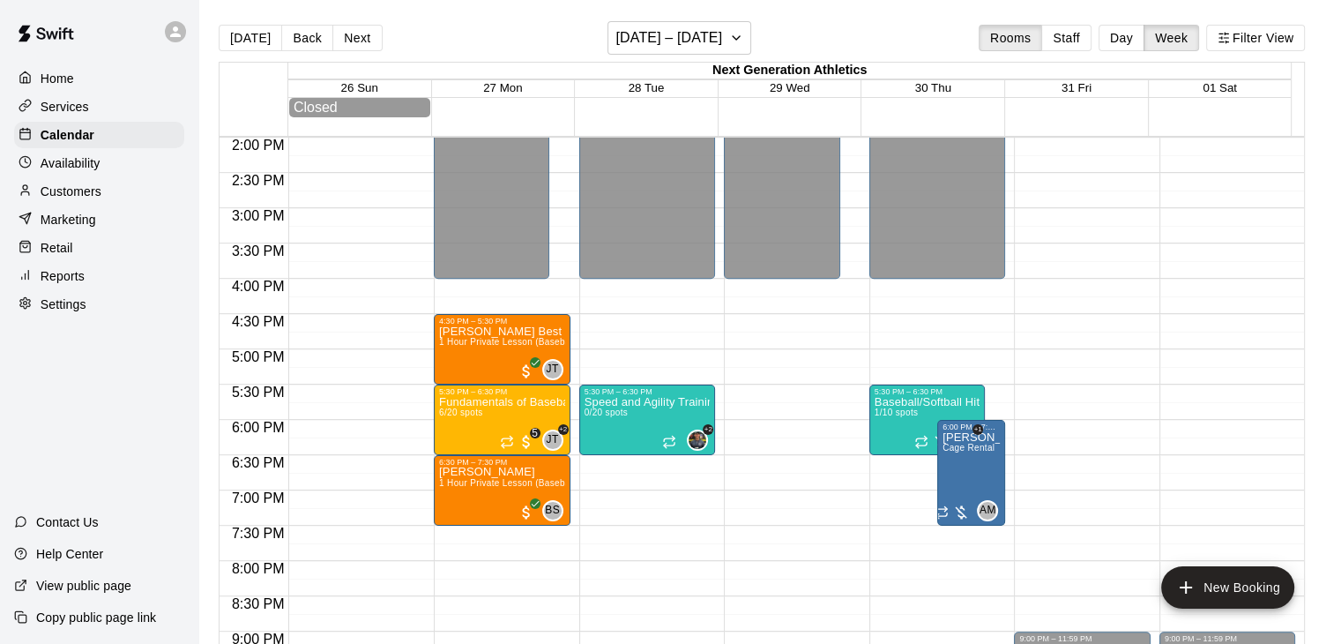
scroll to position [1076, 0]
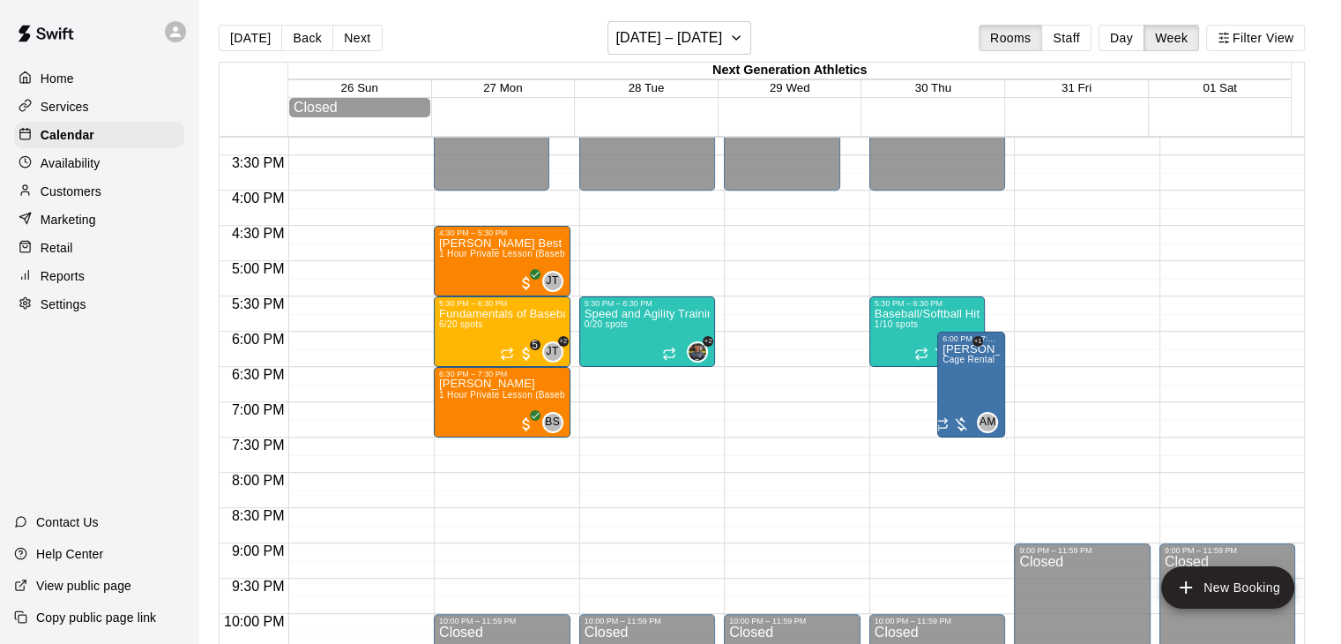
click at [63, 176] on div "Availability" at bounding box center [99, 163] width 170 height 26
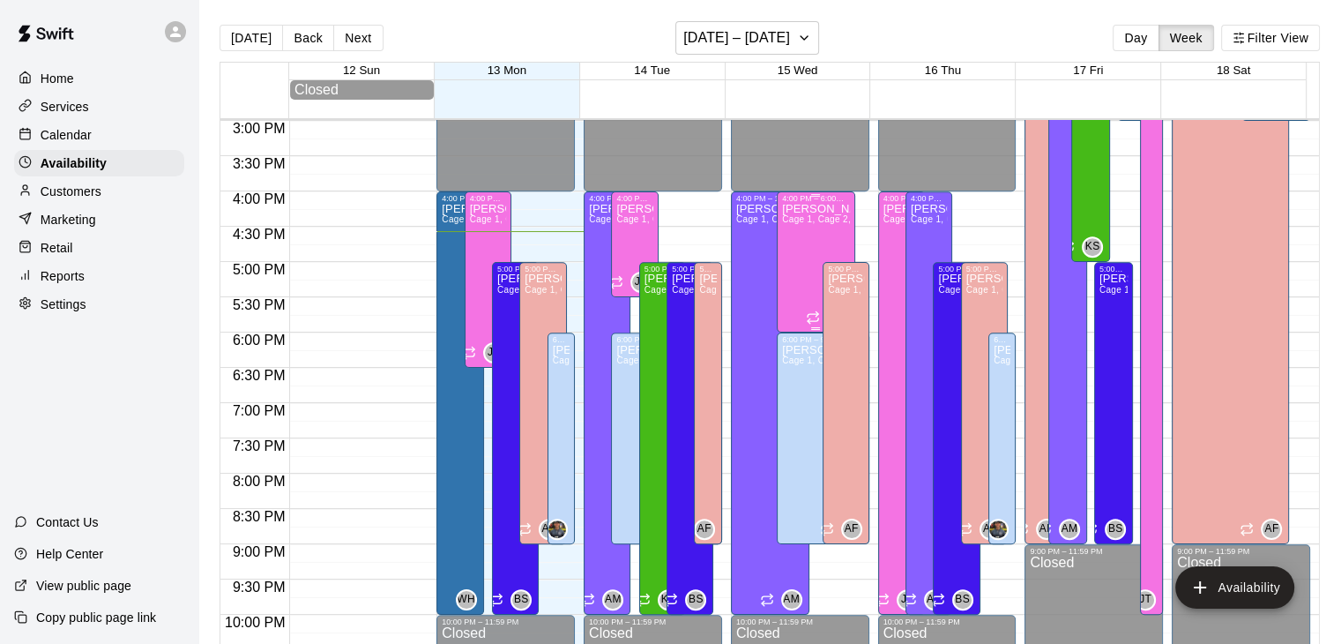
scroll to position [969, 0]
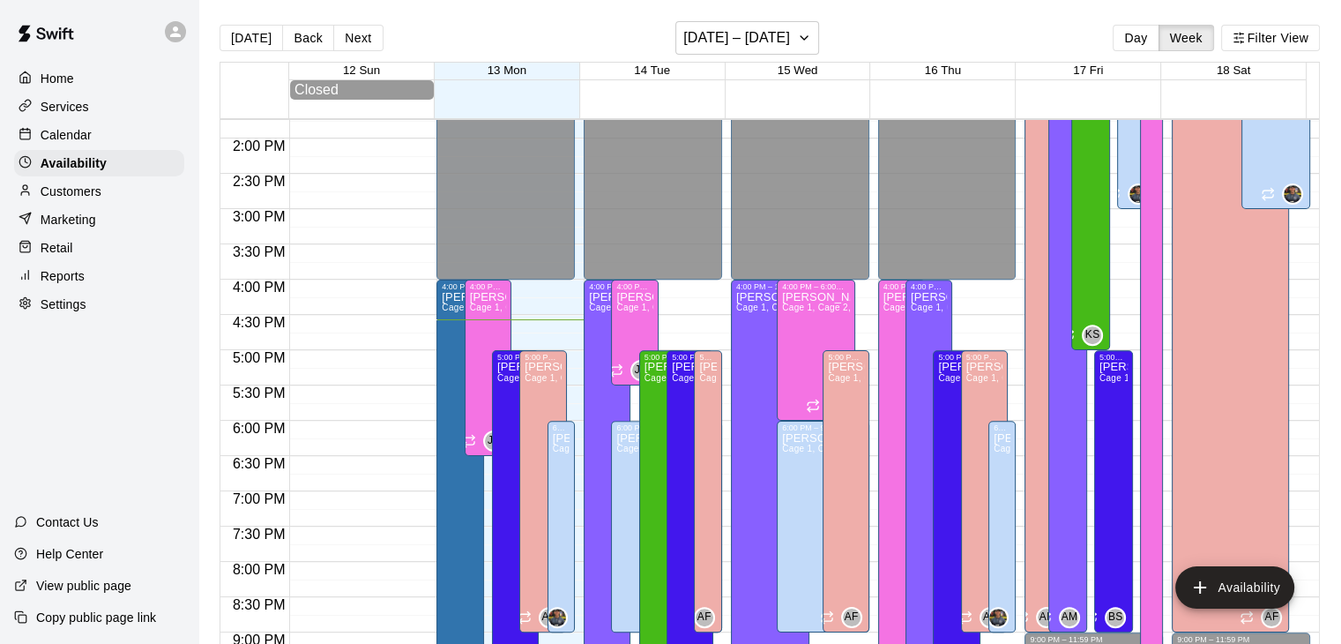
click at [942, 26] on div "[DATE] Back Next [DATE] – [DATE] Day Week Filter View" at bounding box center [770, 41] width 1100 height 41
click at [80, 279] on p "Reports" at bounding box center [63, 276] width 44 height 18
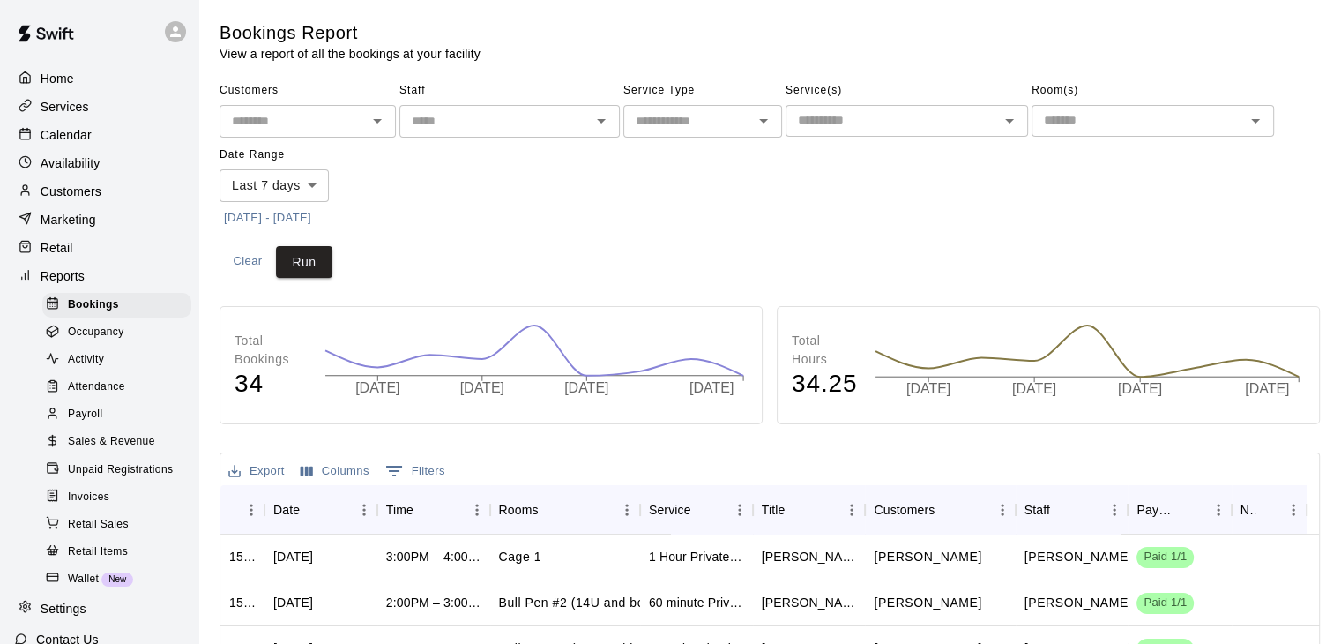
click at [82, 423] on span "Payroll" at bounding box center [85, 415] width 34 height 18
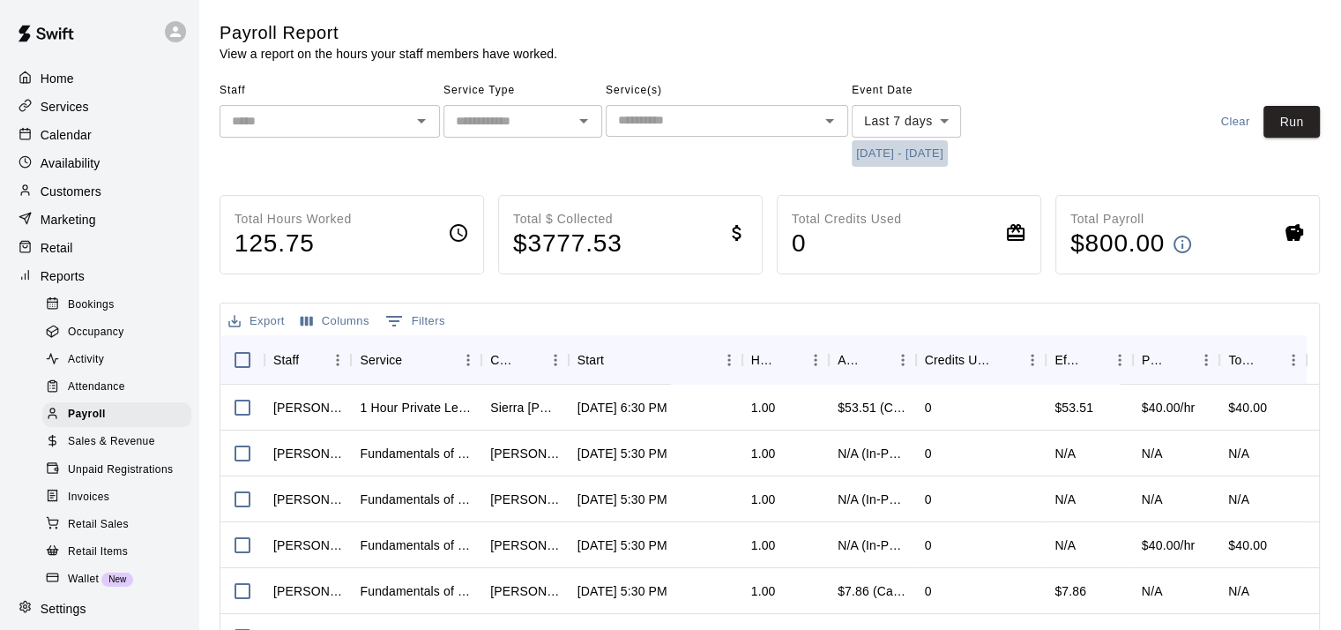
click at [928, 150] on button "[DATE] - [DATE]" at bounding box center [900, 153] width 96 height 27
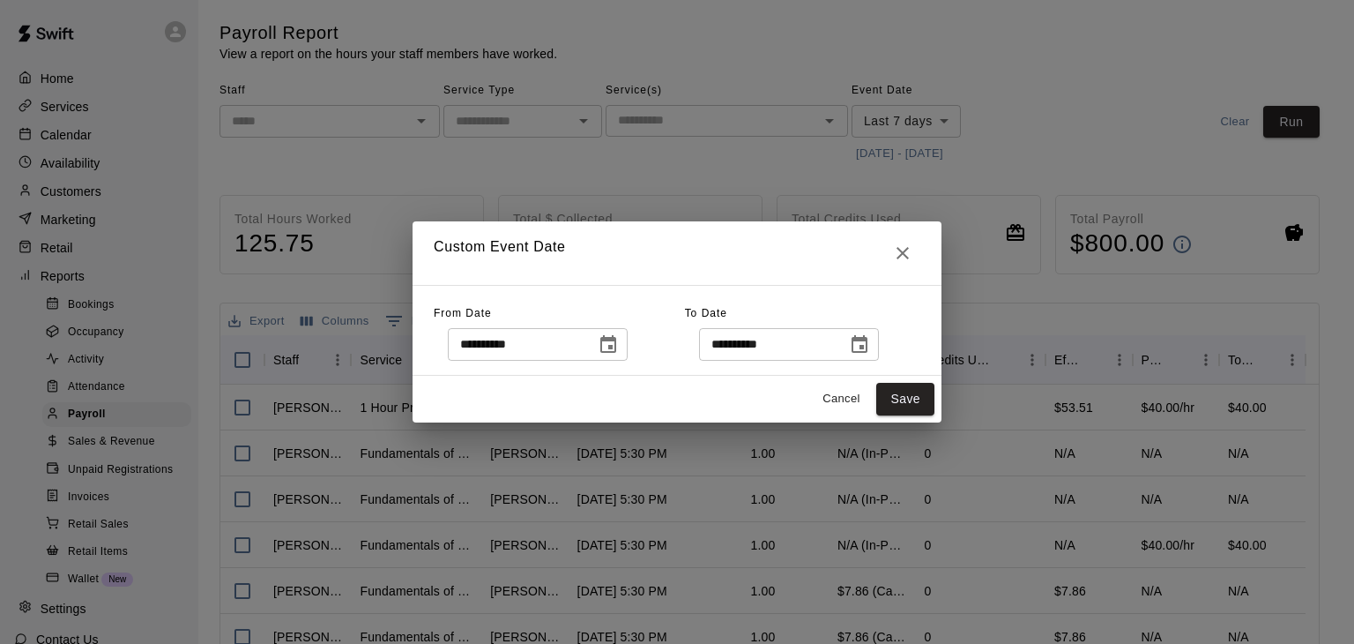
click at [616, 339] on icon "Choose date, selected date is Oct 6, 2025" at bounding box center [608, 344] width 16 height 18
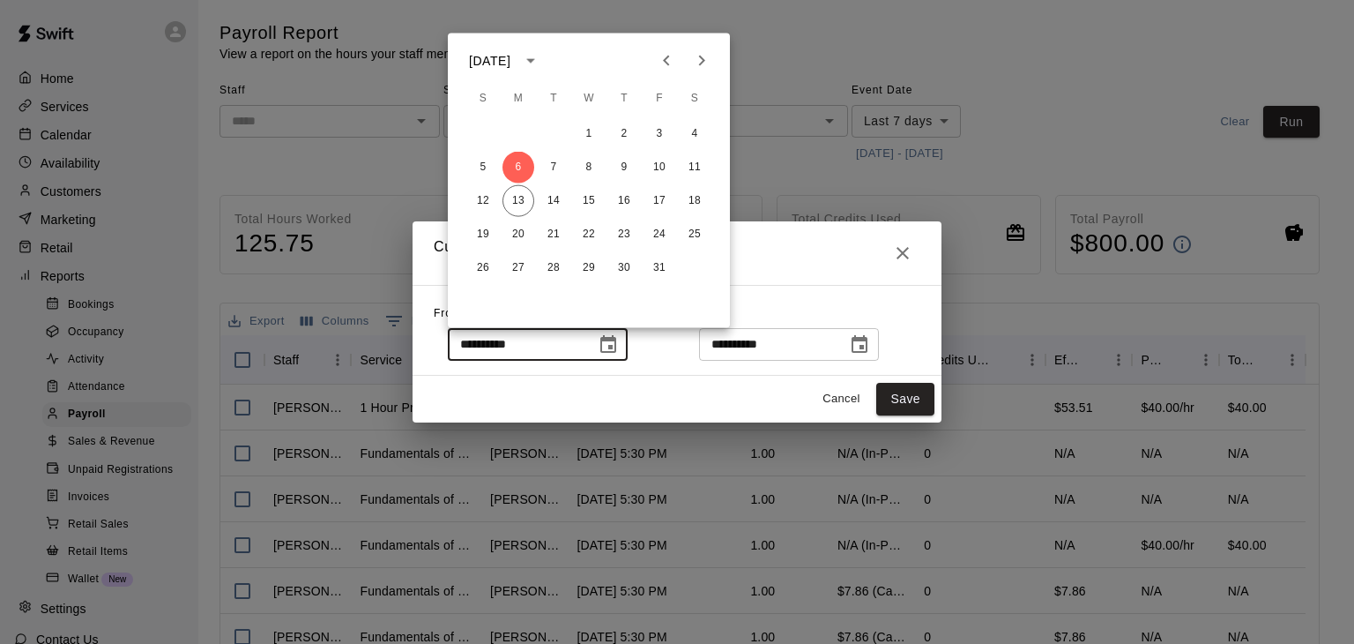
click at [812, 302] on div "**********" at bounding box center [802, 330] width 235 height 61
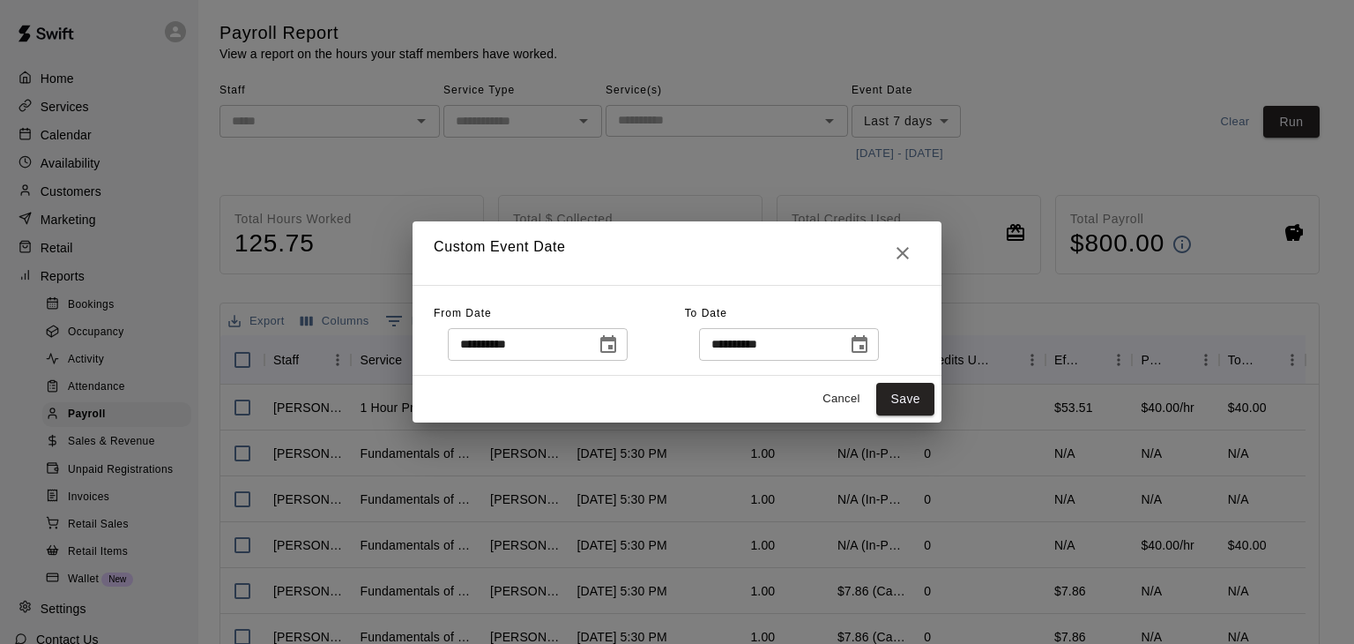
click at [870, 345] on icon "Choose date, selected date is Oct 13, 2025" at bounding box center [859, 344] width 21 height 21
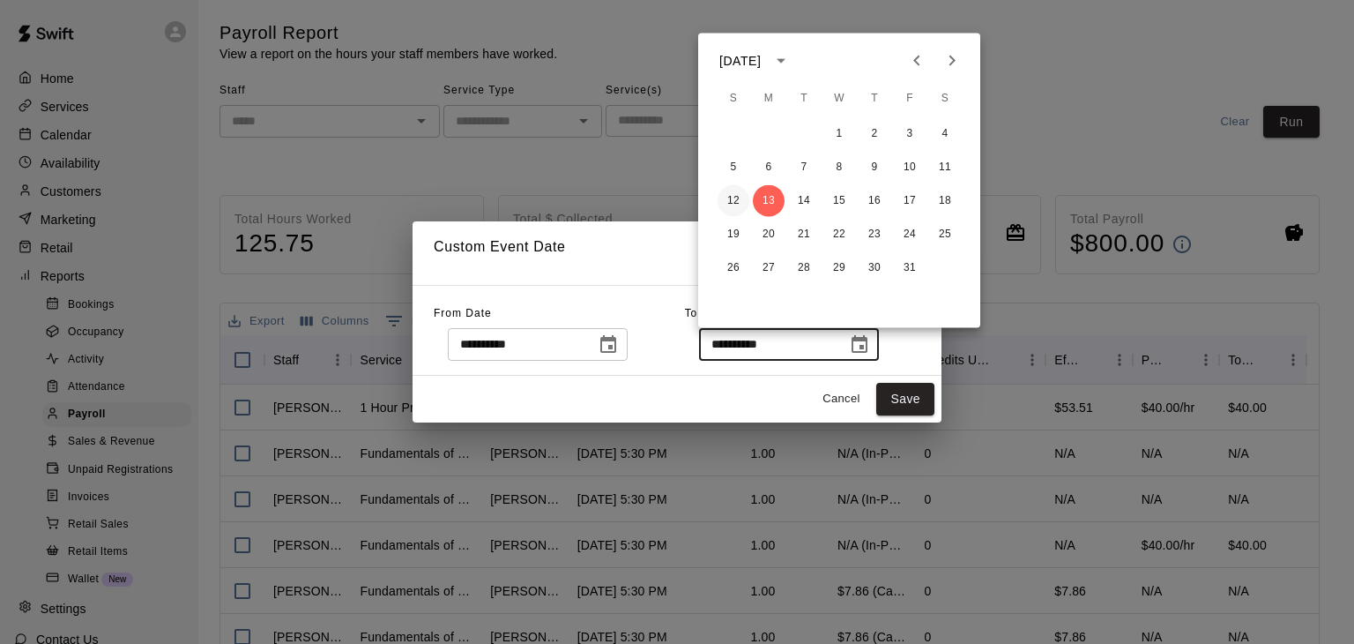
click at [730, 203] on button "12" at bounding box center [734, 201] width 32 height 32
type input "**********"
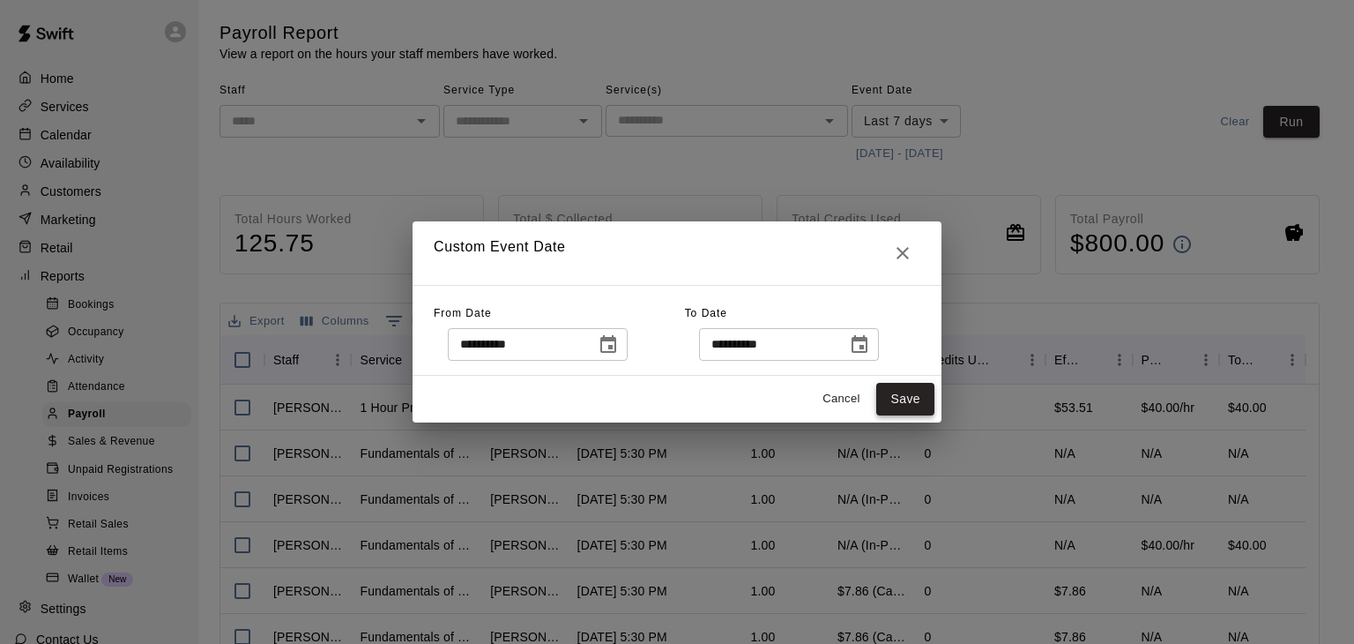
click at [923, 403] on button "Save" at bounding box center [905, 399] width 58 height 33
type input "******"
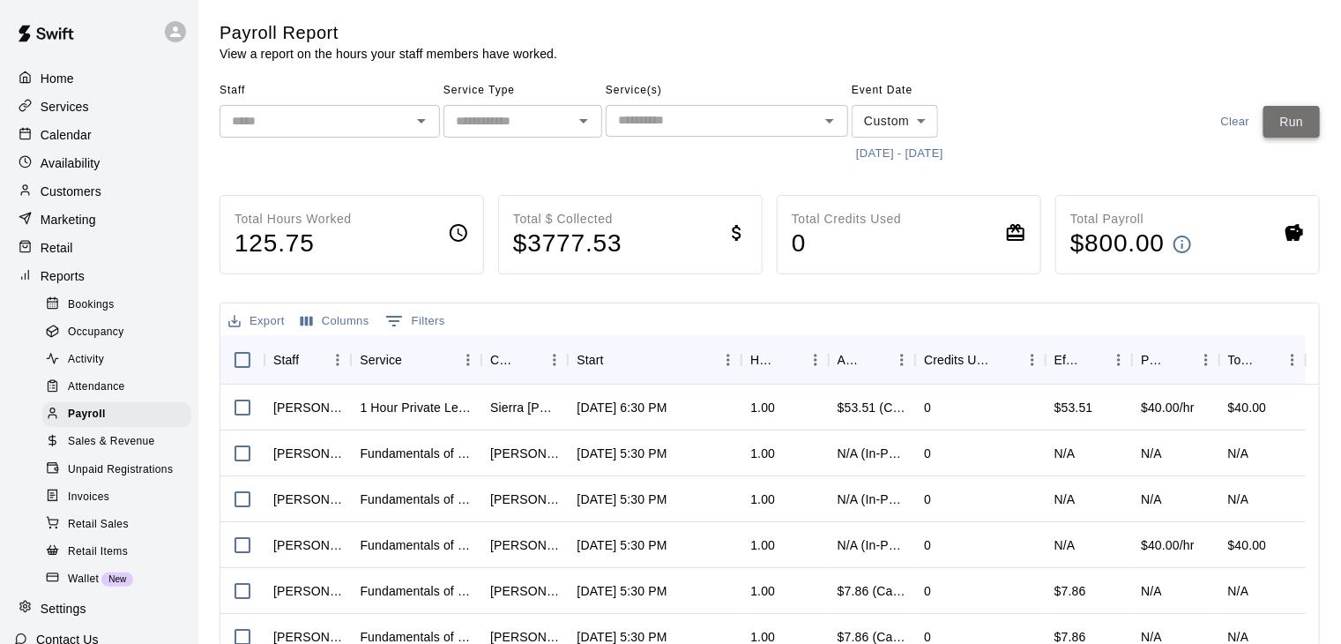
click at [1303, 120] on button "Run" at bounding box center [1292, 122] width 56 height 33
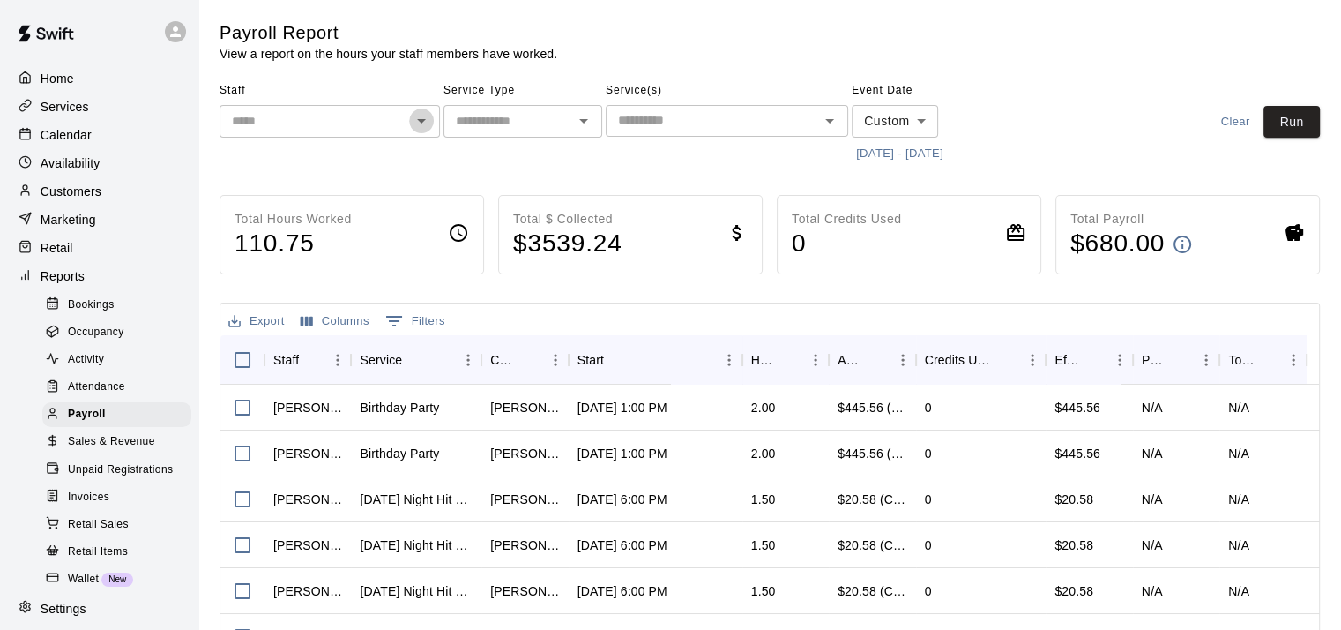
click at [422, 116] on icon "Open" at bounding box center [421, 120] width 21 height 21
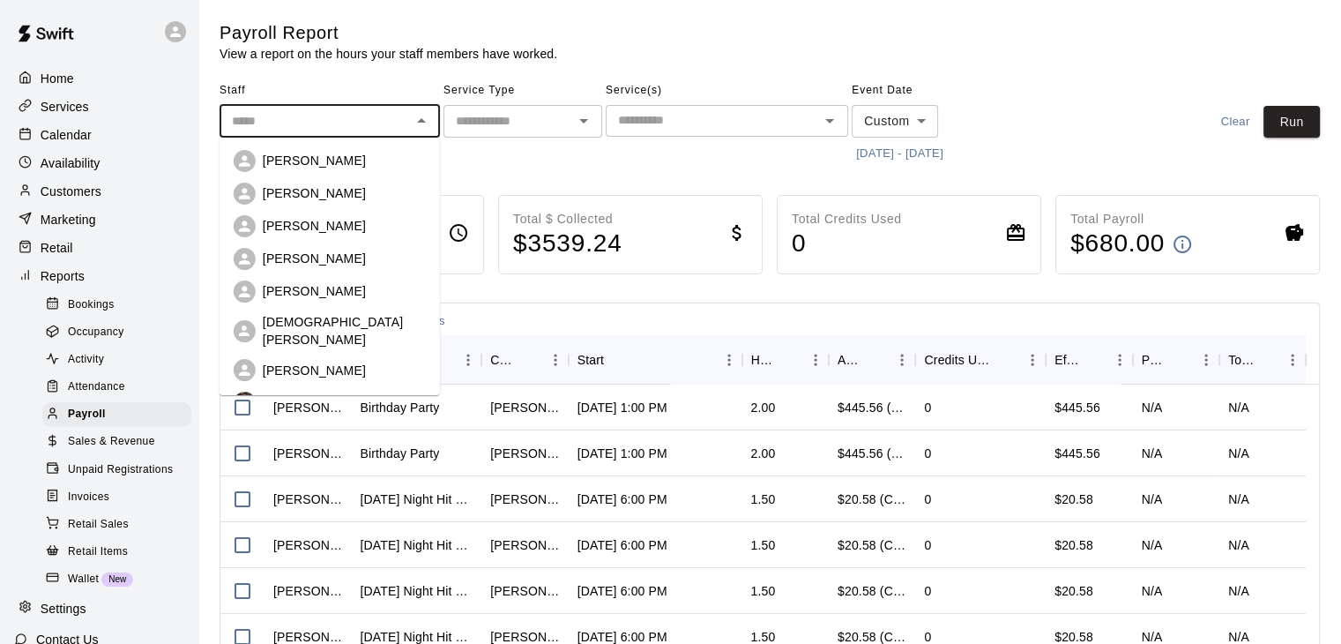
click at [360, 161] on div "[PERSON_NAME]" at bounding box center [344, 161] width 163 height 18
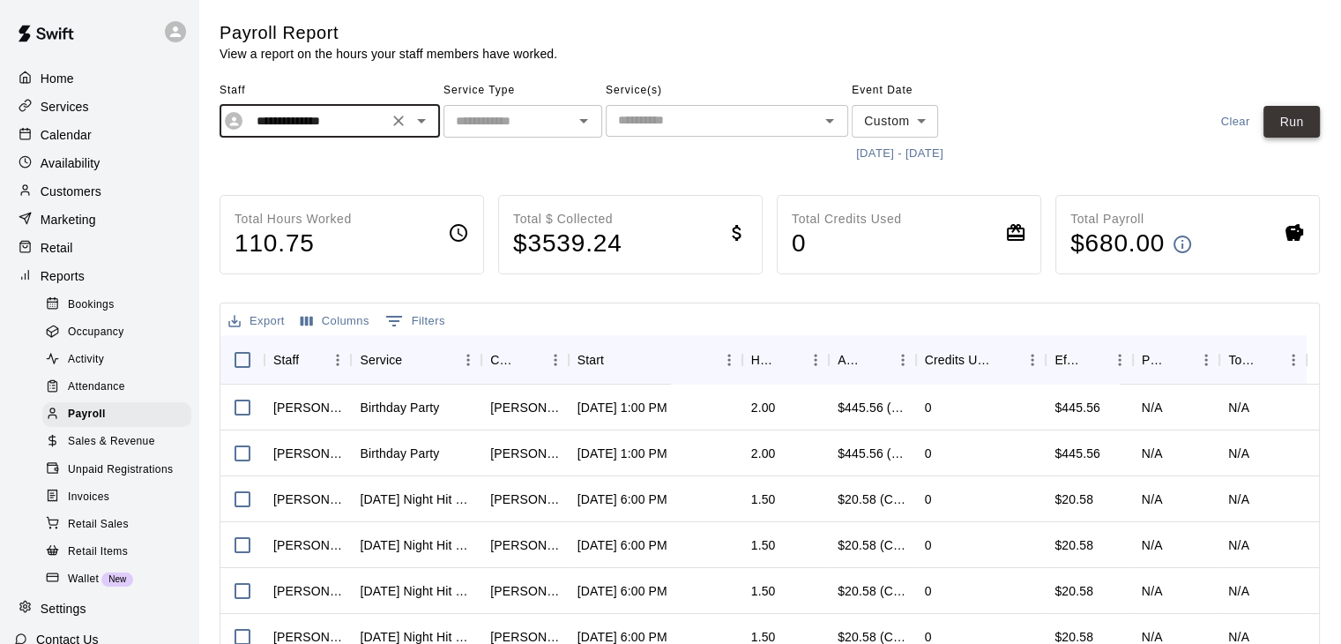
click at [1293, 125] on button "Run" at bounding box center [1292, 122] width 56 height 33
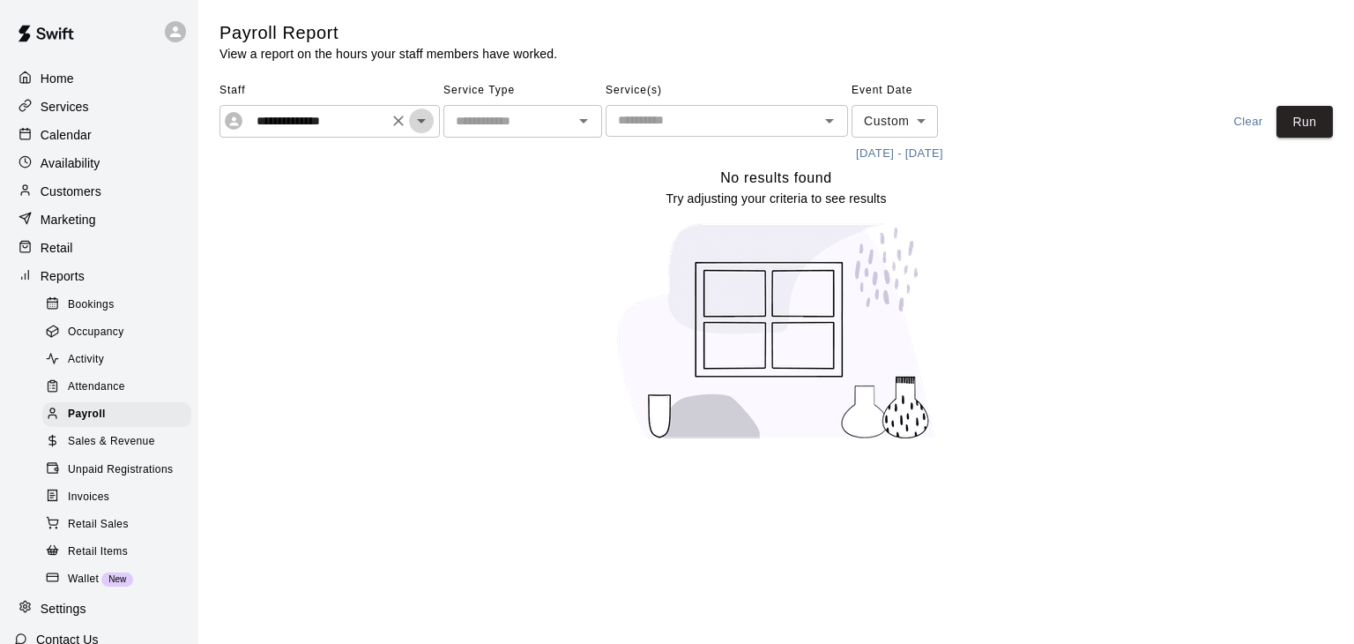
click at [424, 115] on icon "Open" at bounding box center [421, 120] width 21 height 21
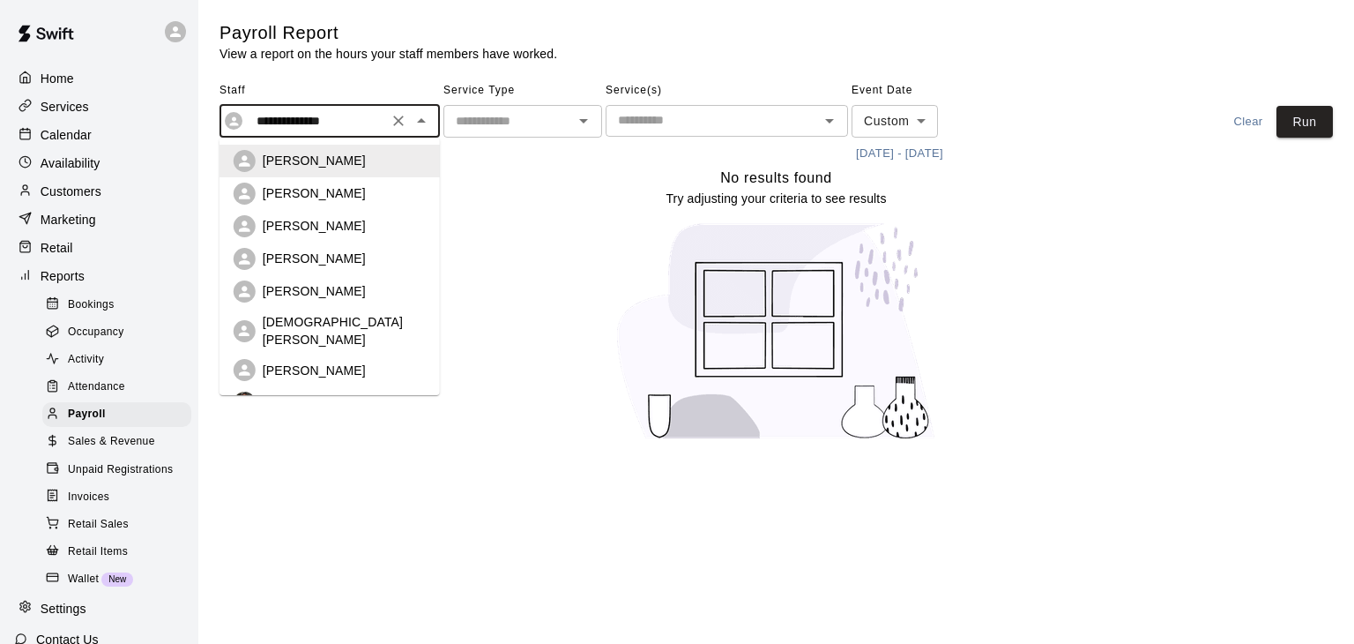
click at [342, 195] on div "[PERSON_NAME]" at bounding box center [344, 193] width 163 height 18
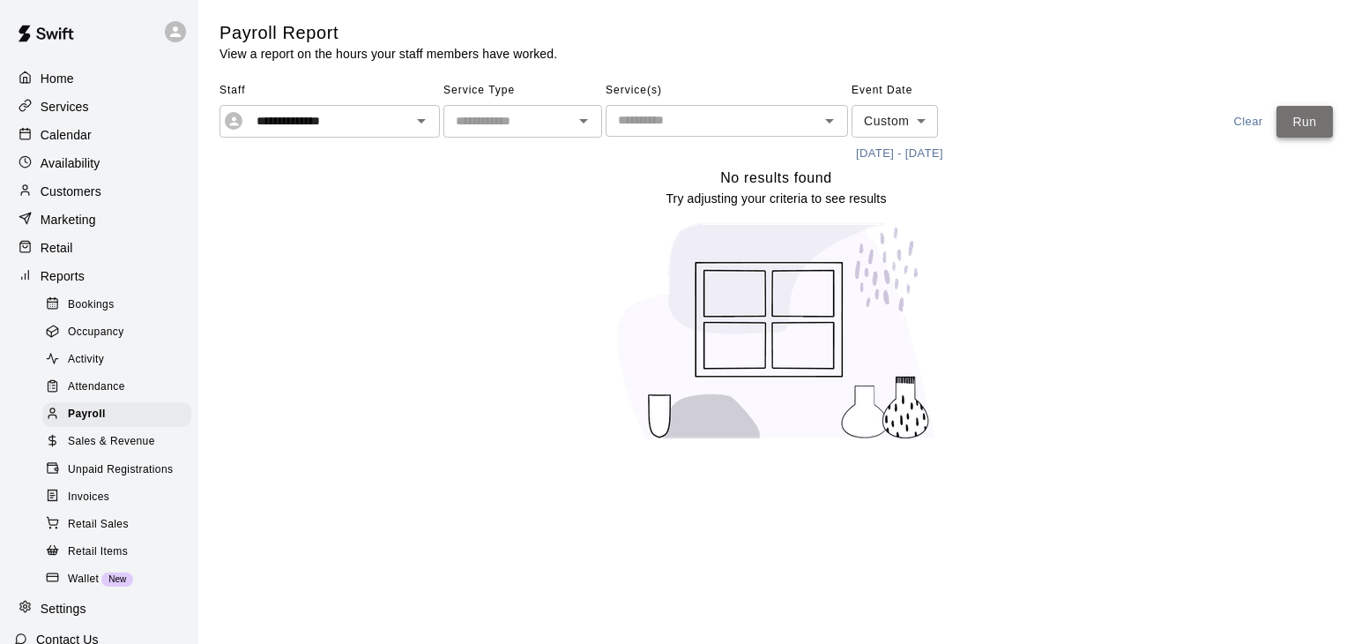
click at [1308, 135] on button "Run" at bounding box center [1305, 122] width 56 height 33
click at [416, 117] on icon "Open" at bounding box center [421, 120] width 21 height 21
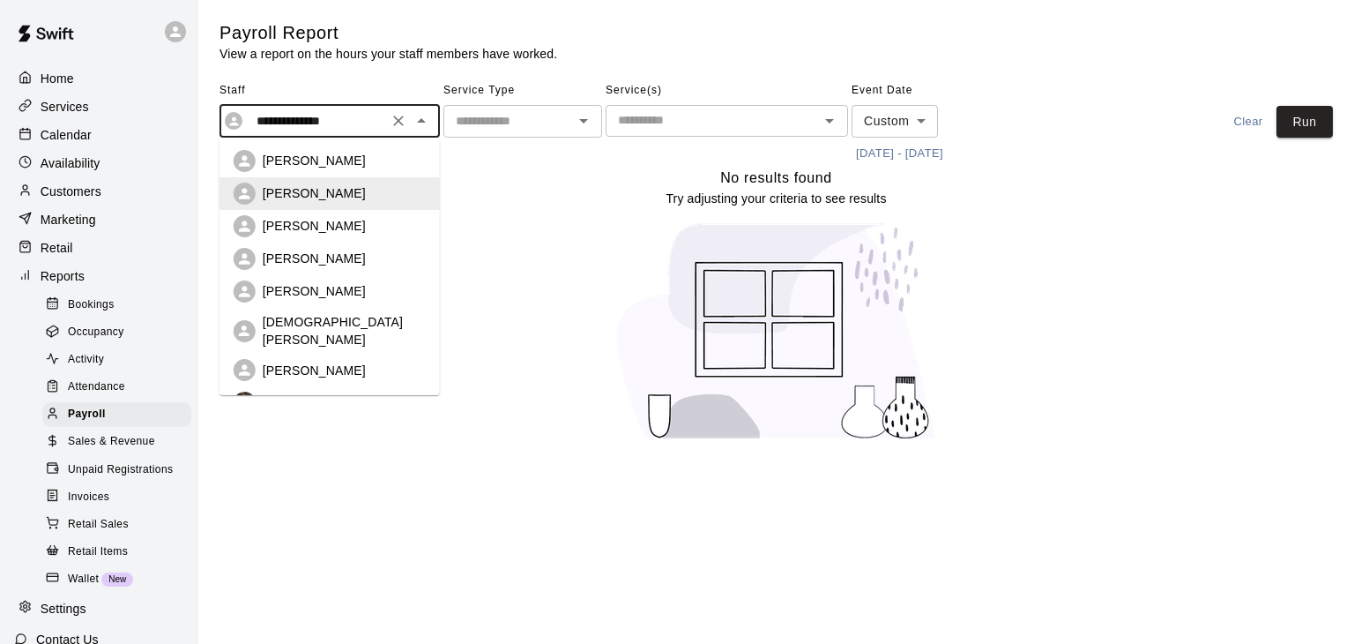
click at [320, 221] on p "[PERSON_NAME]" at bounding box center [314, 226] width 103 height 18
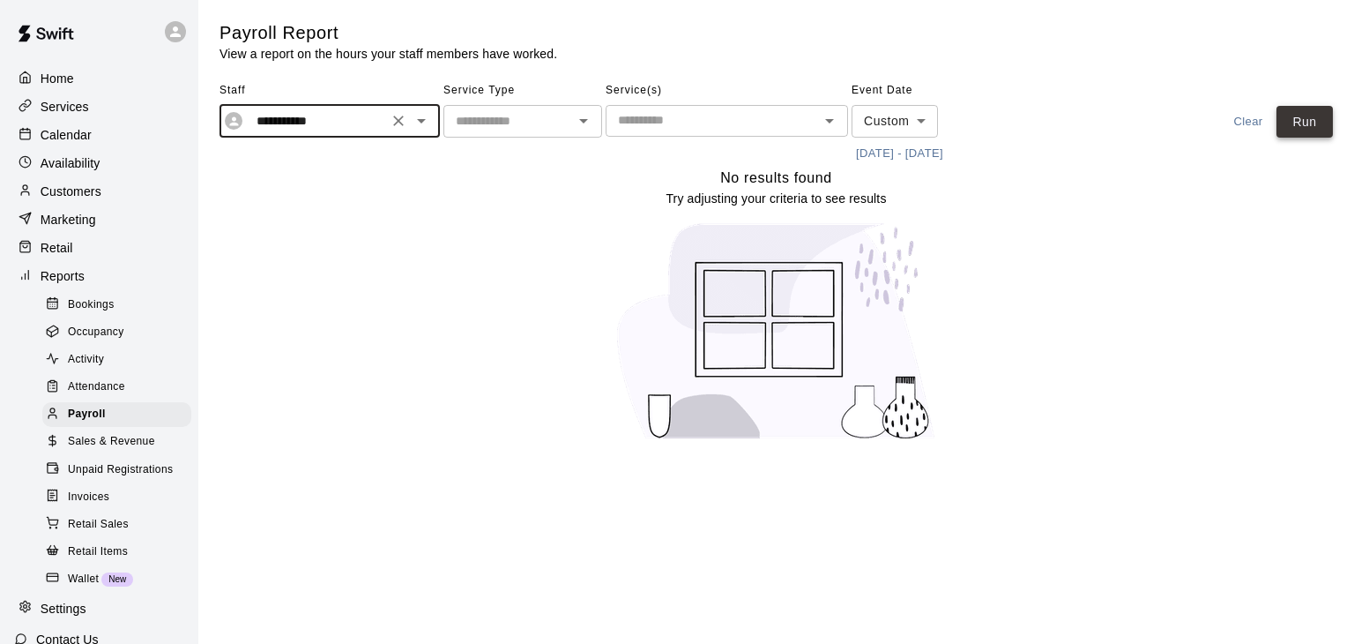
click at [1294, 124] on button "Run" at bounding box center [1305, 122] width 56 height 33
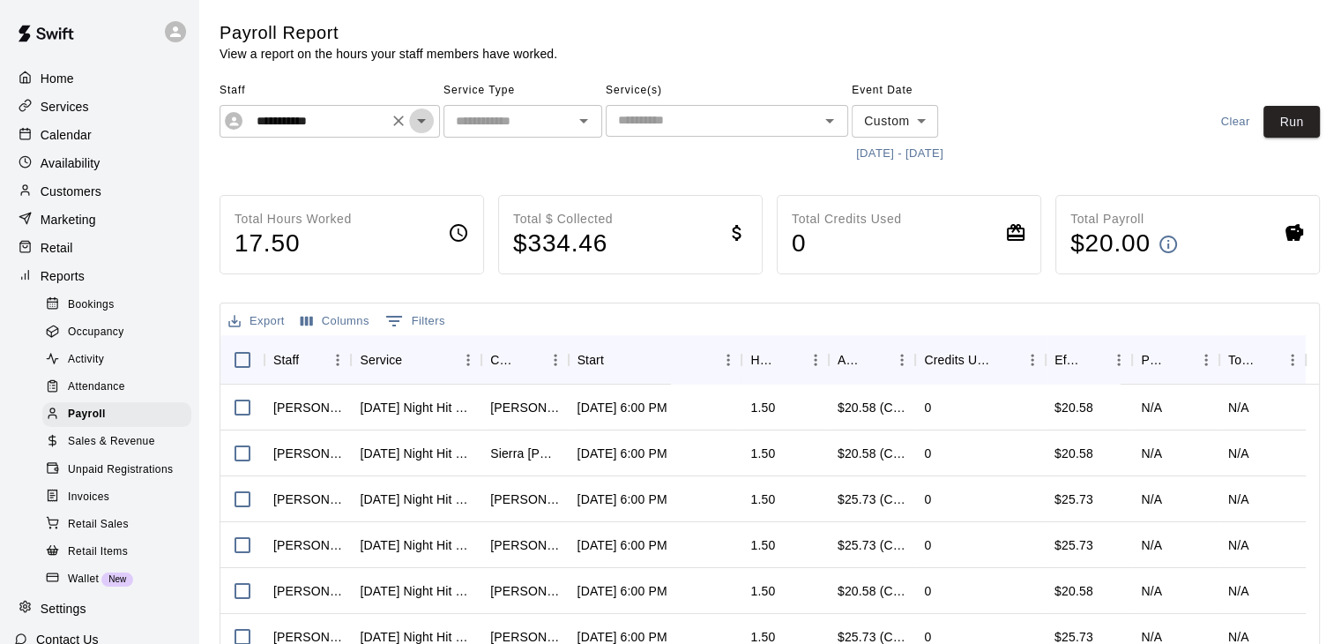
click at [422, 121] on icon "Open" at bounding box center [421, 121] width 9 height 4
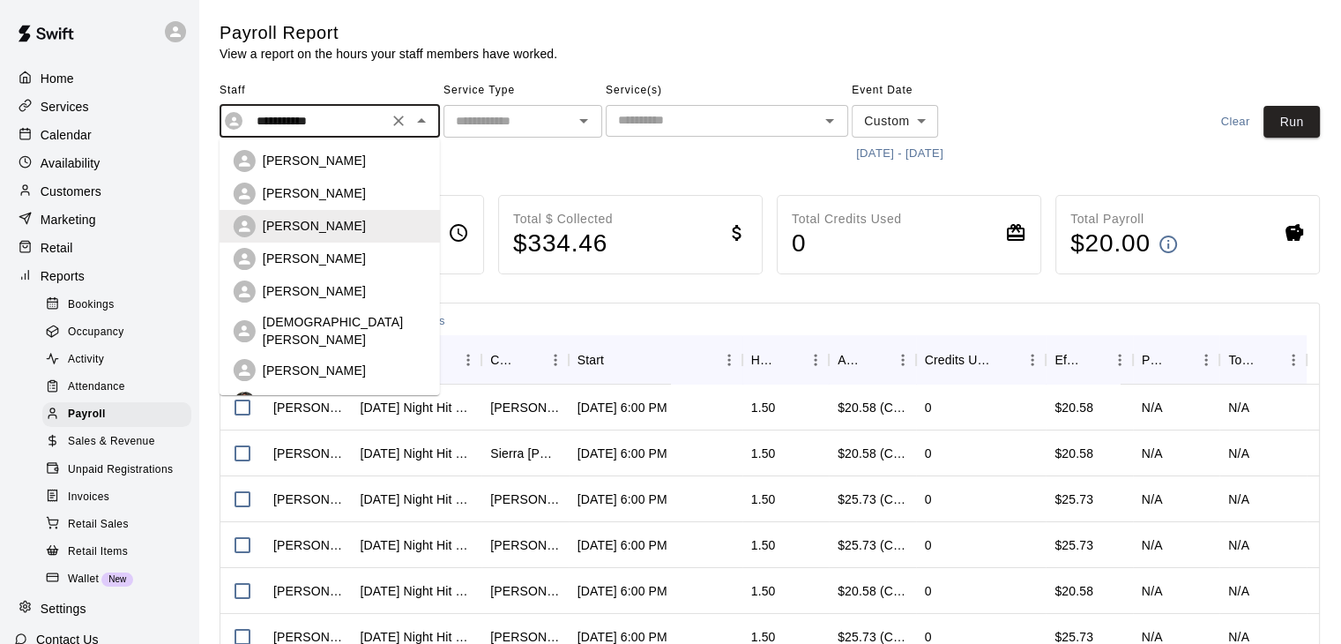
click at [332, 260] on div "[PERSON_NAME]" at bounding box center [344, 259] width 163 height 18
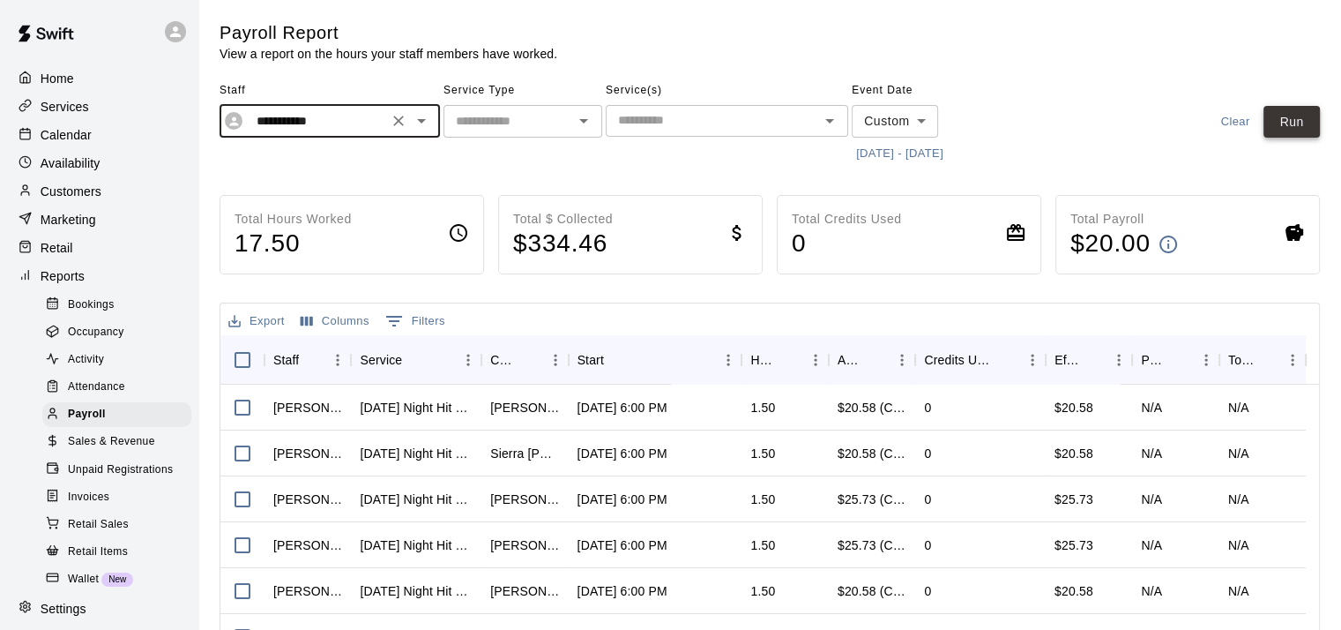
click at [1285, 130] on button "Run" at bounding box center [1292, 122] width 56 height 33
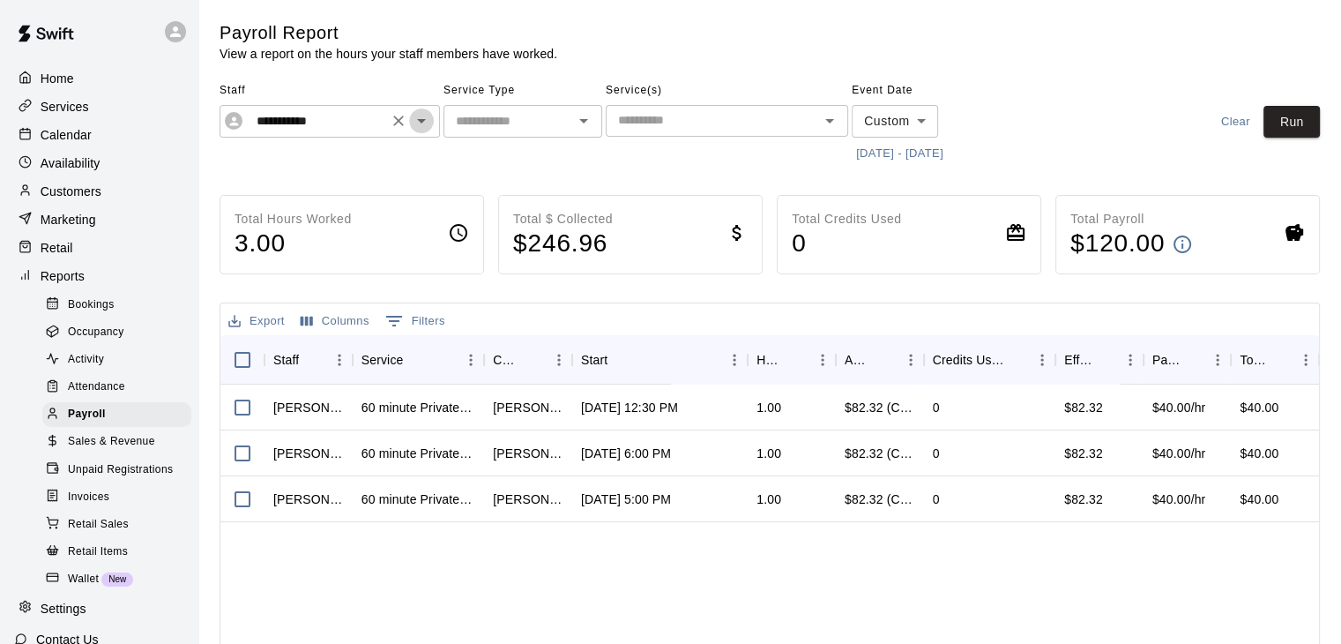
click at [424, 121] on icon "Open" at bounding box center [421, 120] width 21 height 21
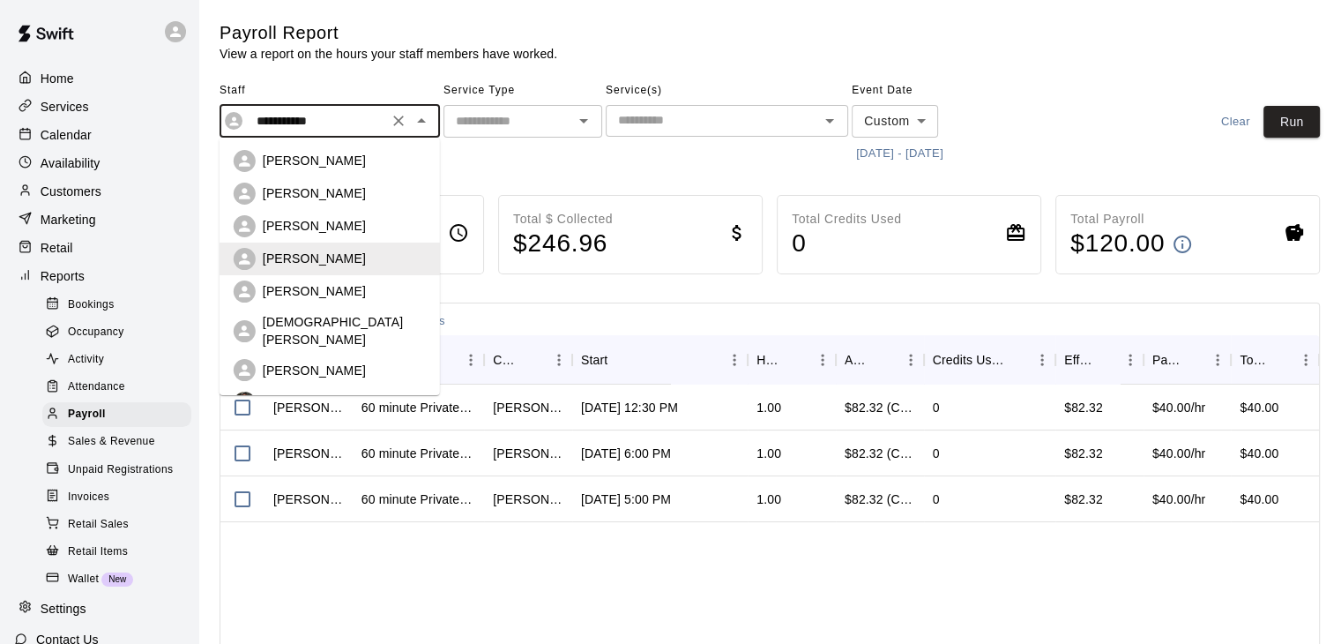
click at [342, 290] on div "[PERSON_NAME]" at bounding box center [344, 291] width 163 height 18
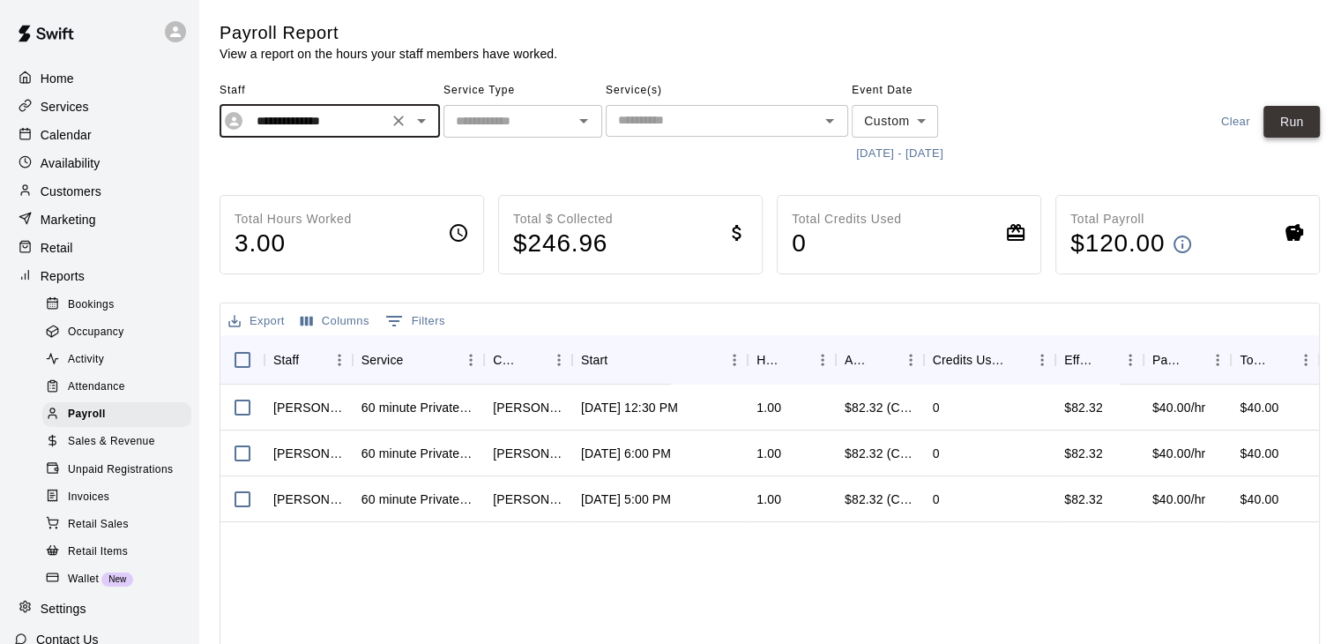
click at [1287, 115] on button "Run" at bounding box center [1292, 122] width 56 height 33
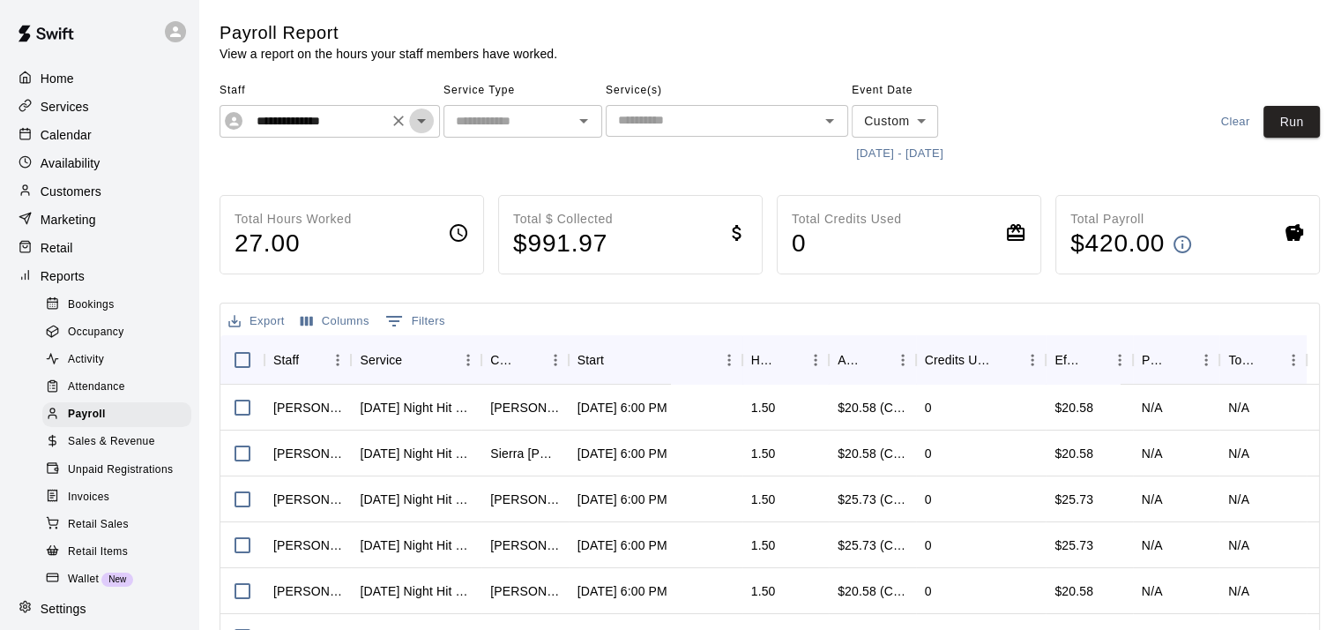
click at [428, 121] on icon "Open" at bounding box center [421, 120] width 21 height 21
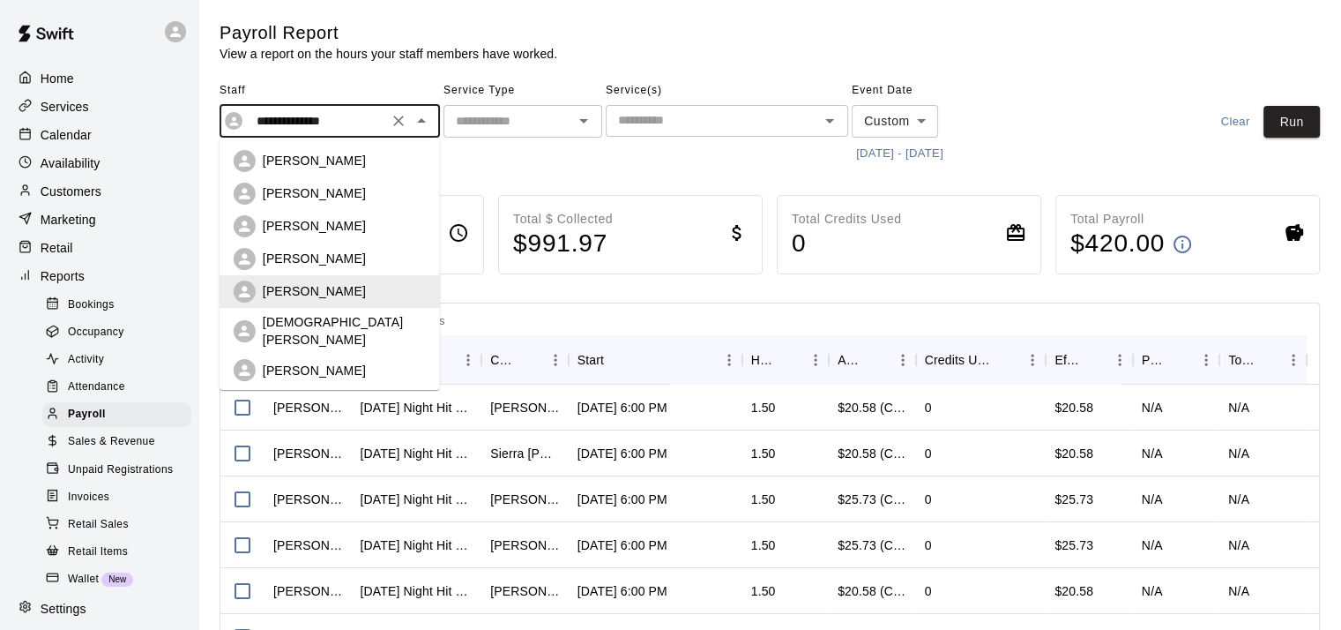
click at [356, 362] on div "[PERSON_NAME]" at bounding box center [344, 371] width 163 height 18
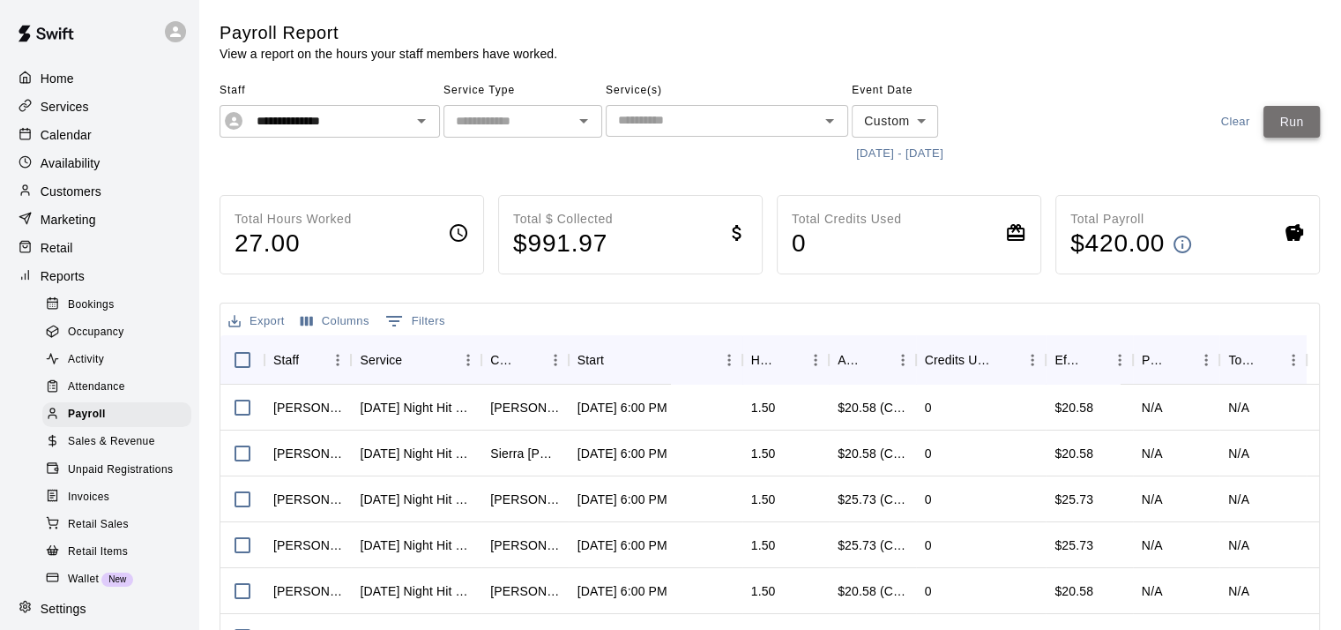
click at [1298, 129] on button "Run" at bounding box center [1292, 122] width 56 height 33
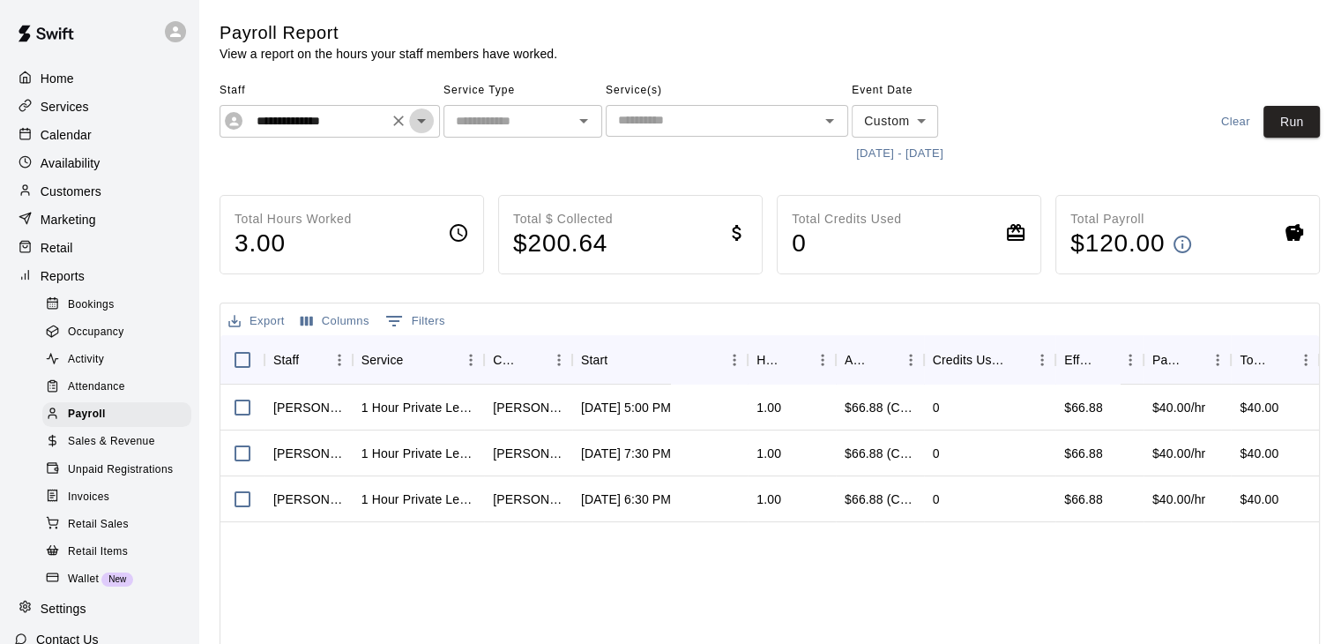
click at [420, 126] on icon "Open" at bounding box center [421, 120] width 21 height 21
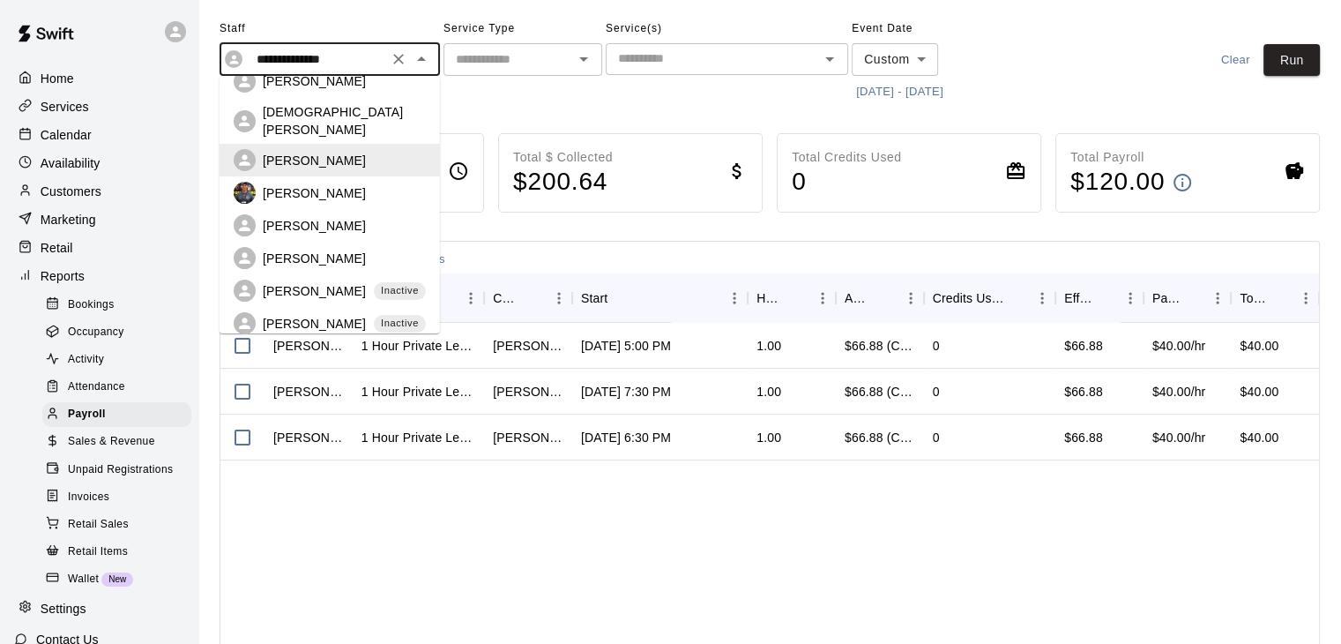
scroll to position [88, 0]
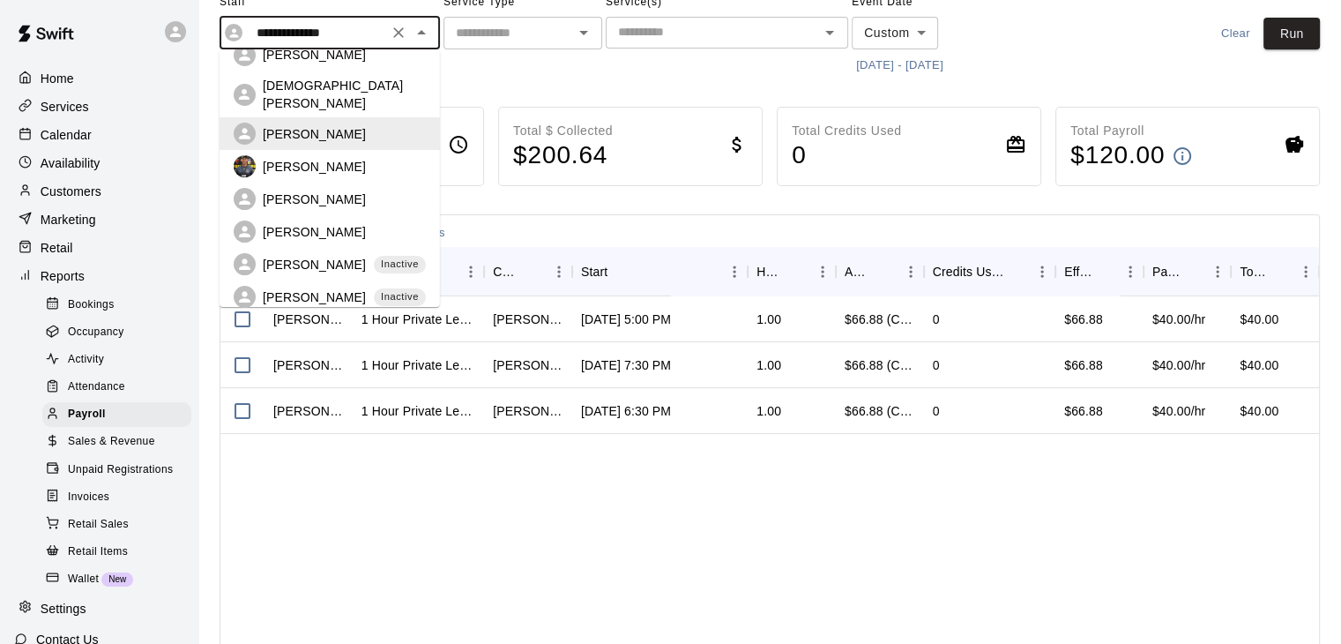
click at [321, 158] on p "[PERSON_NAME]" at bounding box center [314, 167] width 103 height 18
type input "**********"
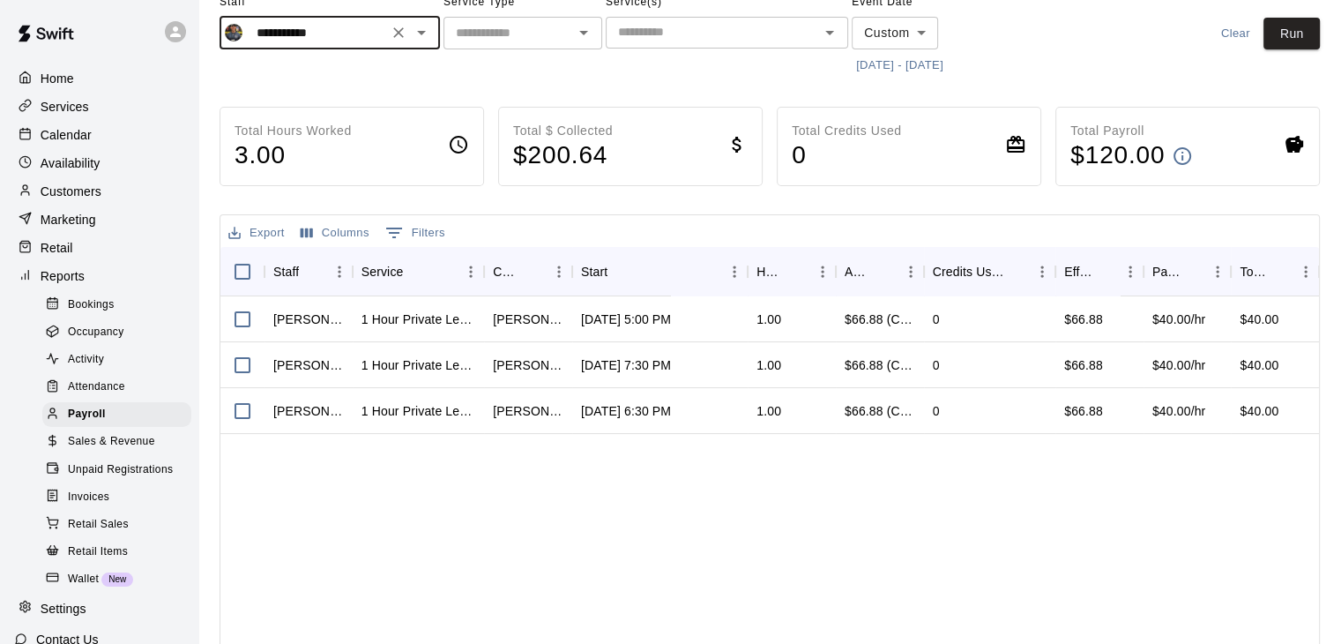
click at [1287, 46] on button "Run" at bounding box center [1292, 34] width 56 height 33
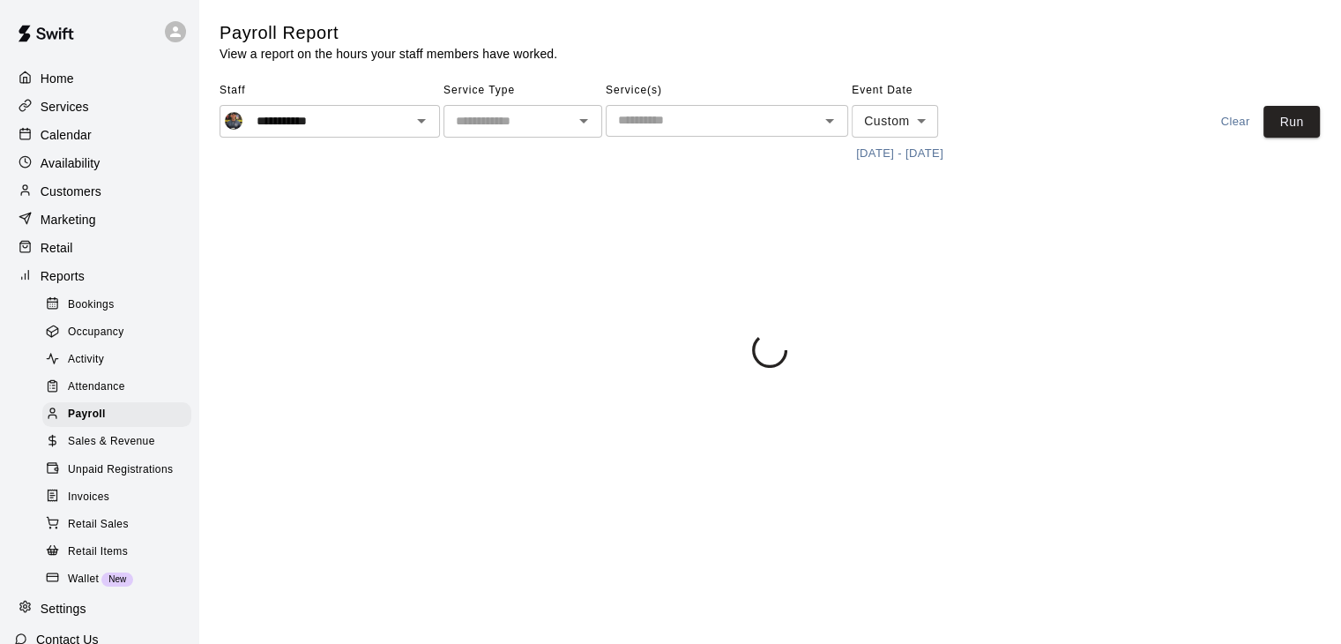
scroll to position [0, 0]
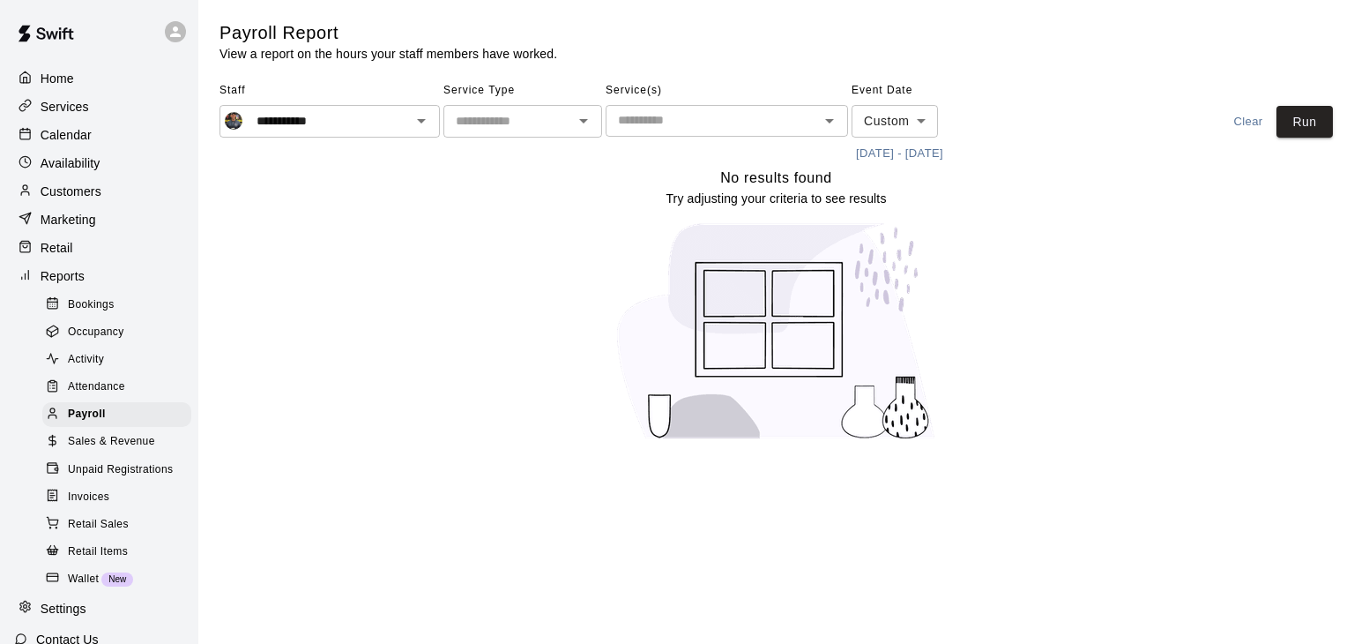
click at [81, 144] on p "Calendar" at bounding box center [66, 135] width 51 height 18
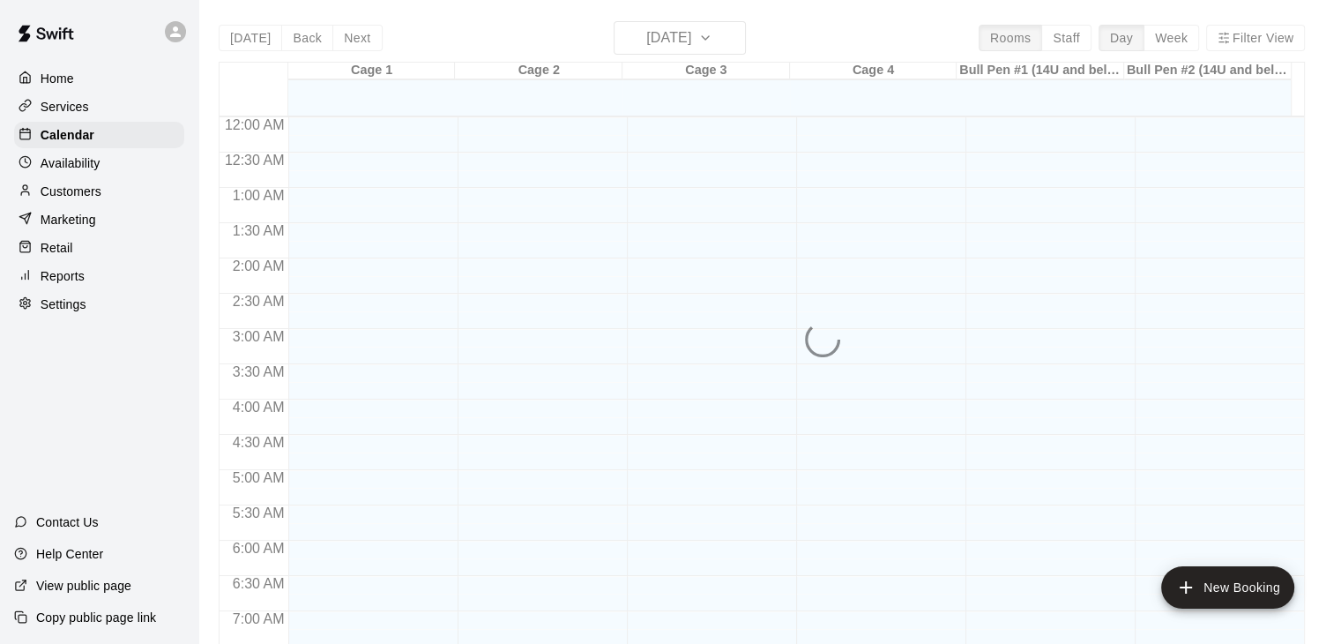
scroll to position [1092, 0]
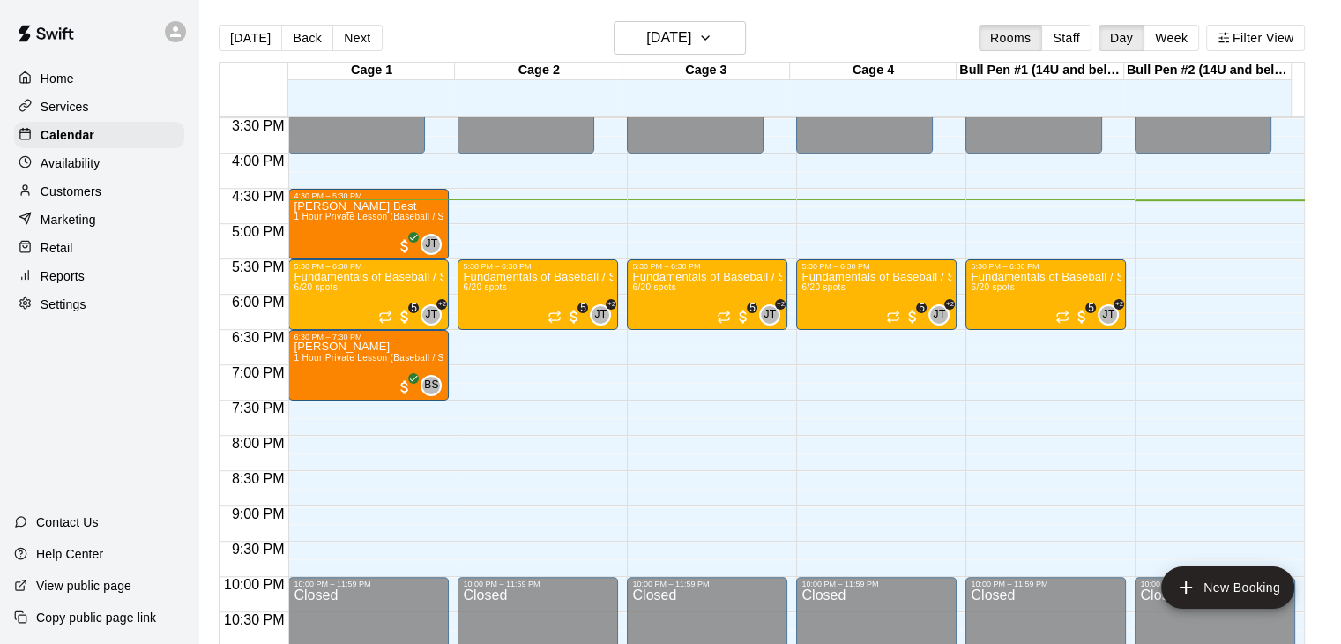
click at [1193, 36] on button "Week" at bounding box center [1172, 38] width 56 height 26
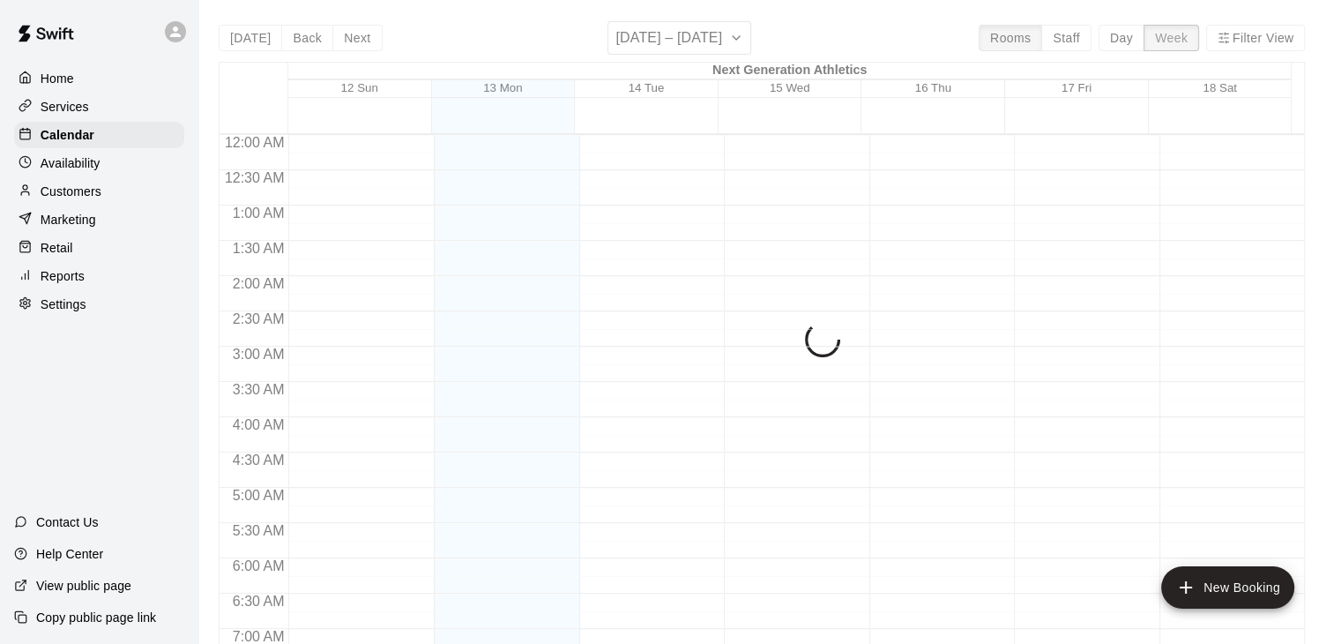
scroll to position [1164, 0]
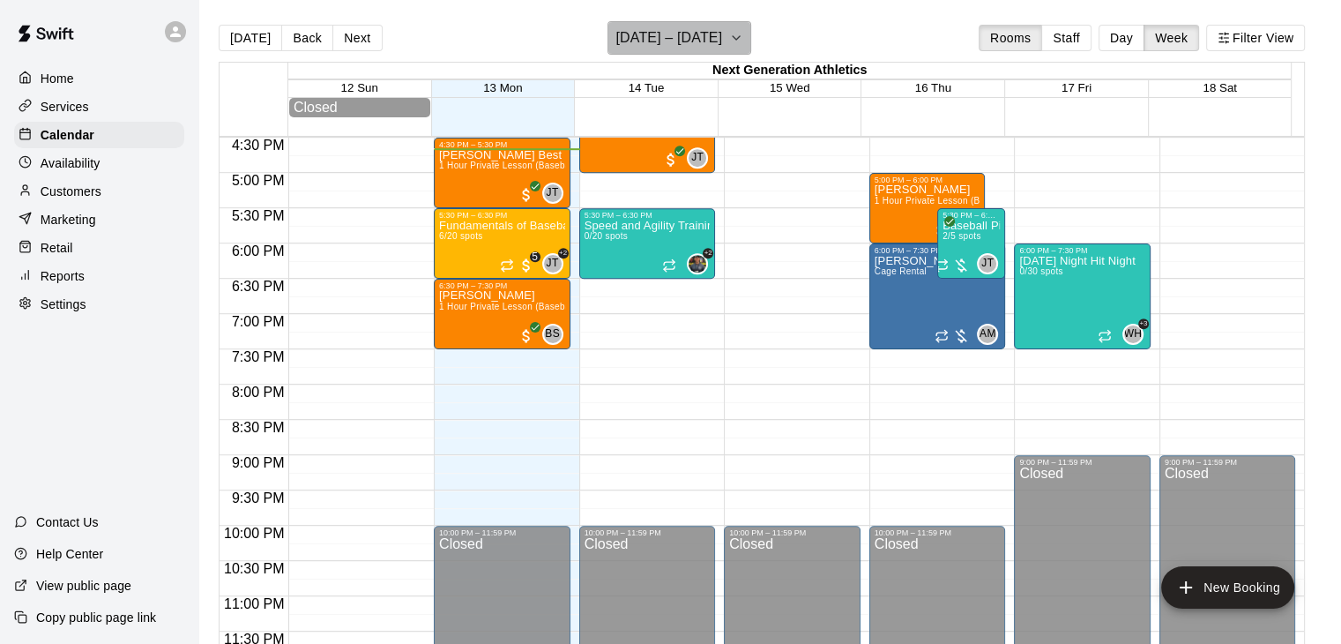
click at [745, 35] on button "[DATE] – [DATE]" at bounding box center [680, 38] width 144 height 34
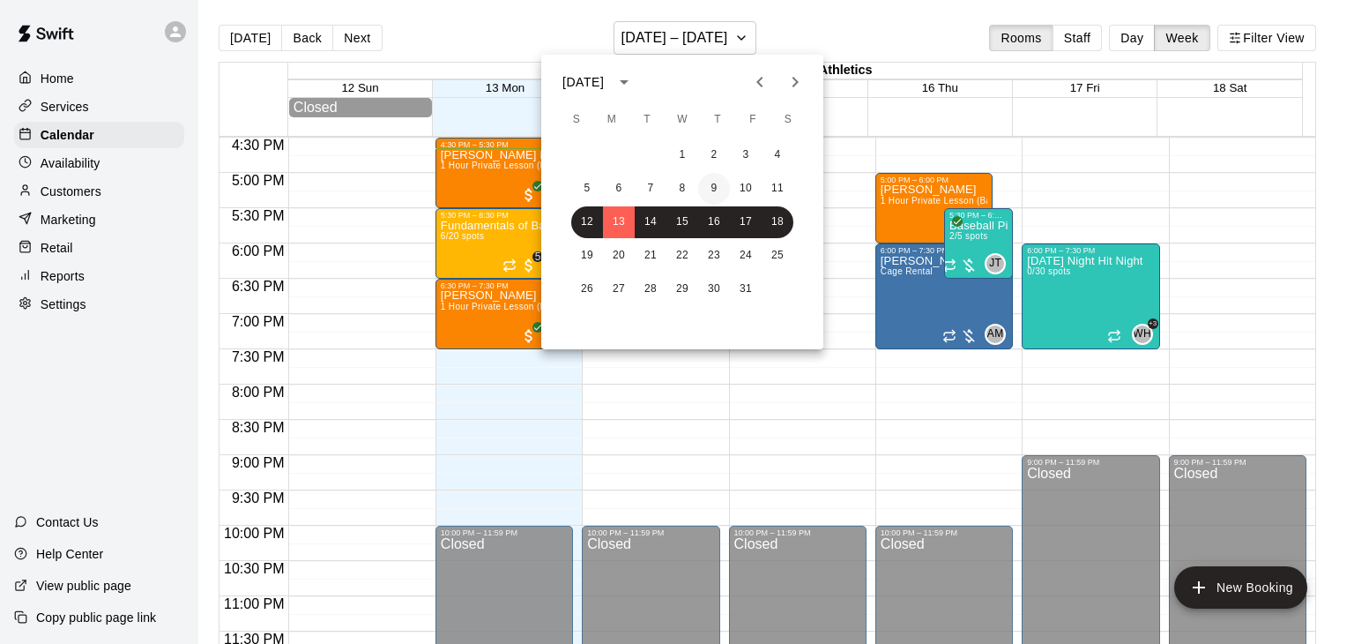
click at [712, 190] on button "9" at bounding box center [714, 189] width 32 height 32
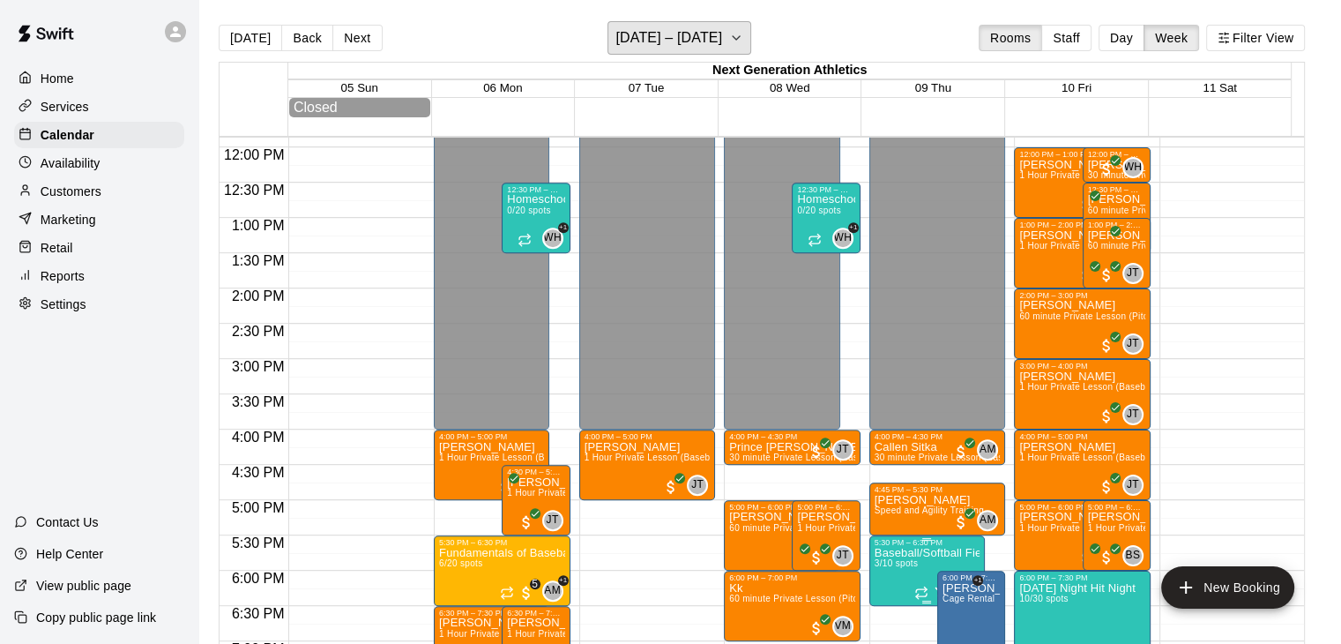
scroll to position [811, 0]
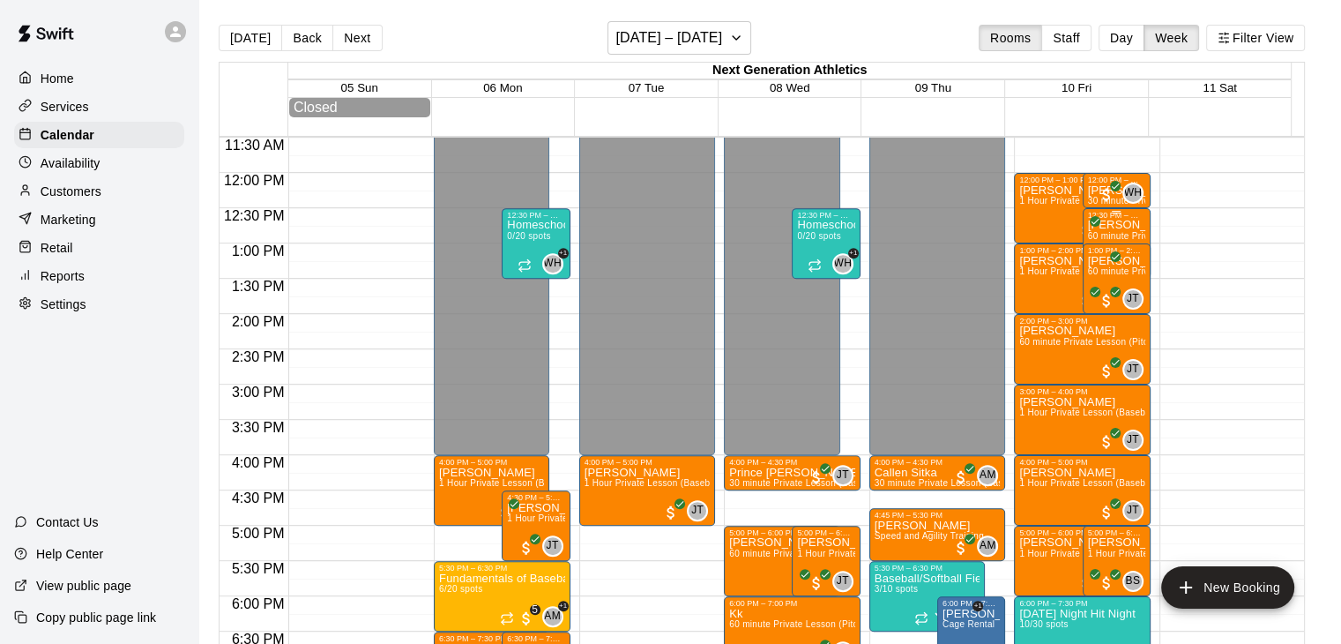
click at [1132, 225] on p "[PERSON_NAME]" at bounding box center [1116, 225] width 57 height 0
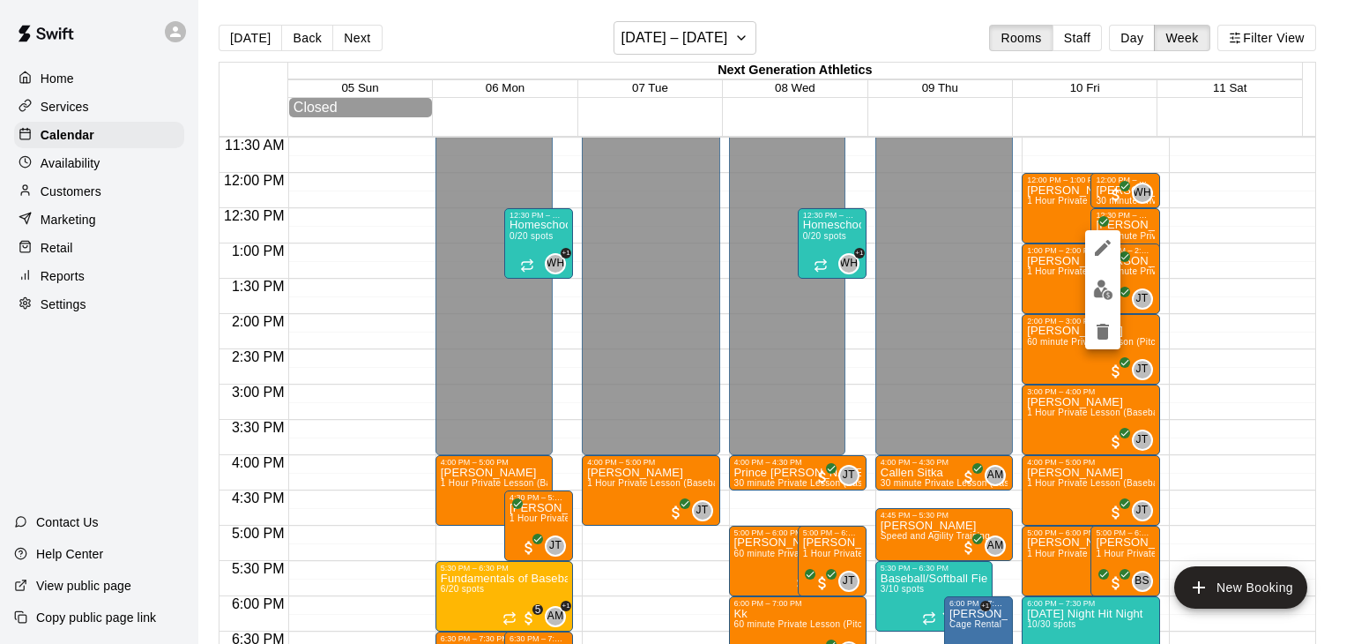
click at [1172, 228] on div at bounding box center [677, 322] width 1354 height 644
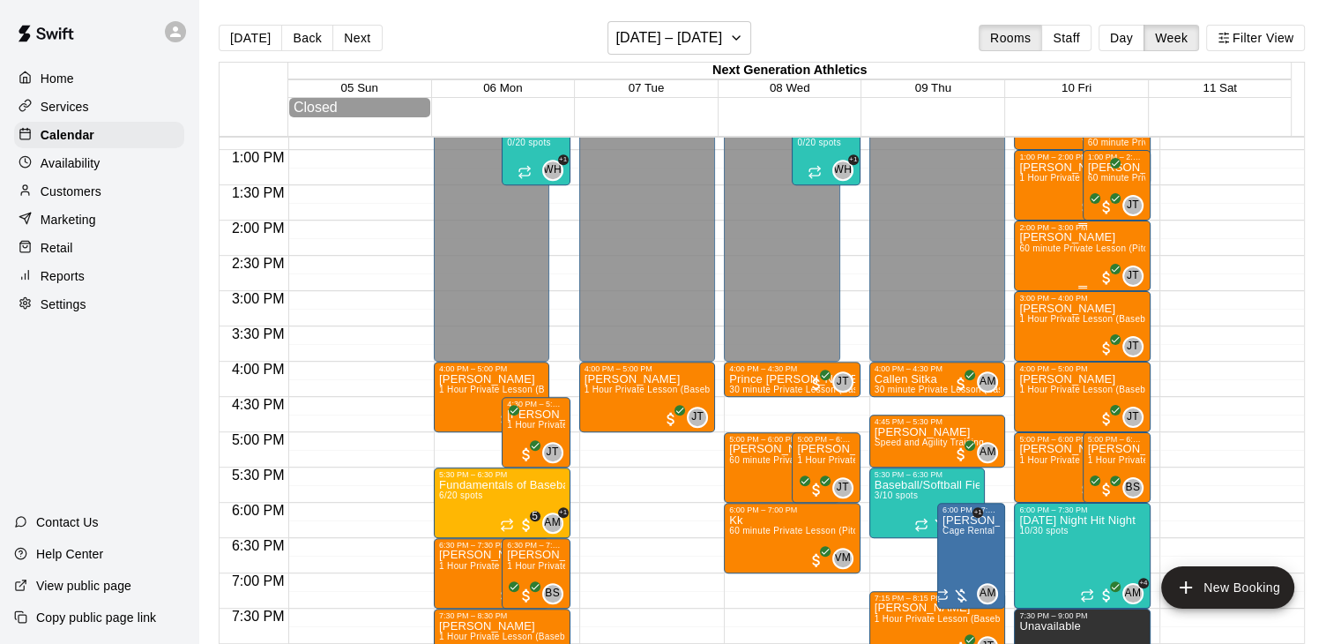
scroll to position [728, 0]
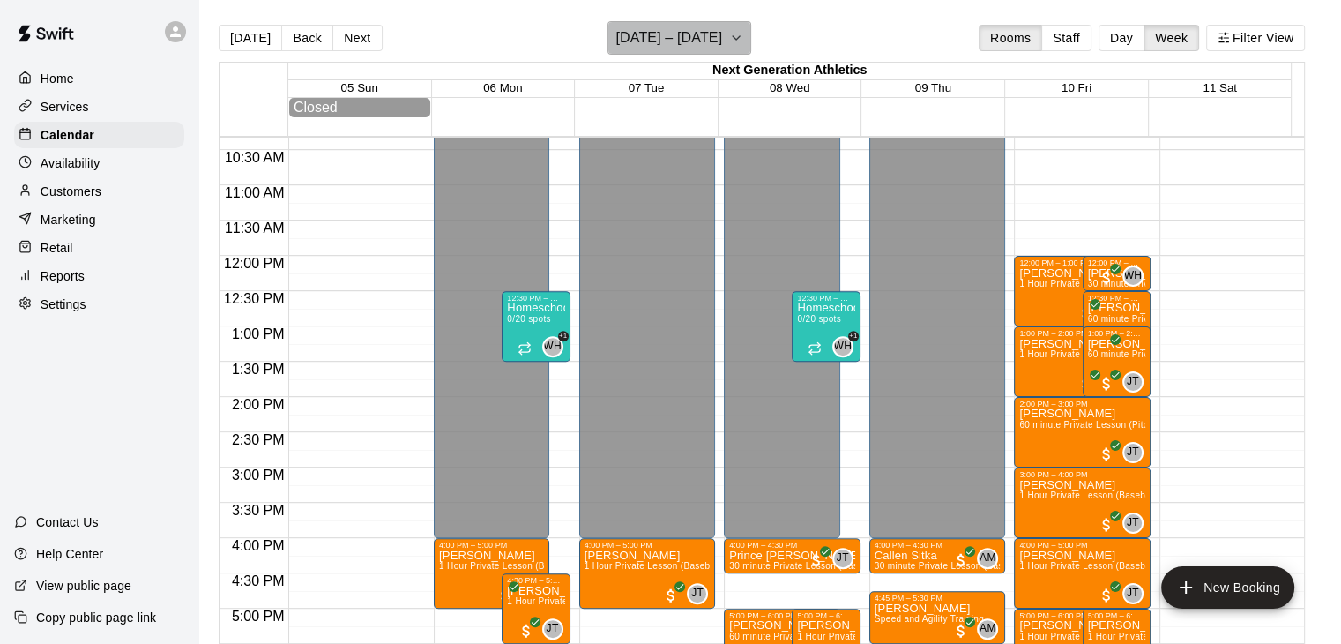
click at [734, 47] on icon "button" at bounding box center [736, 37] width 14 height 21
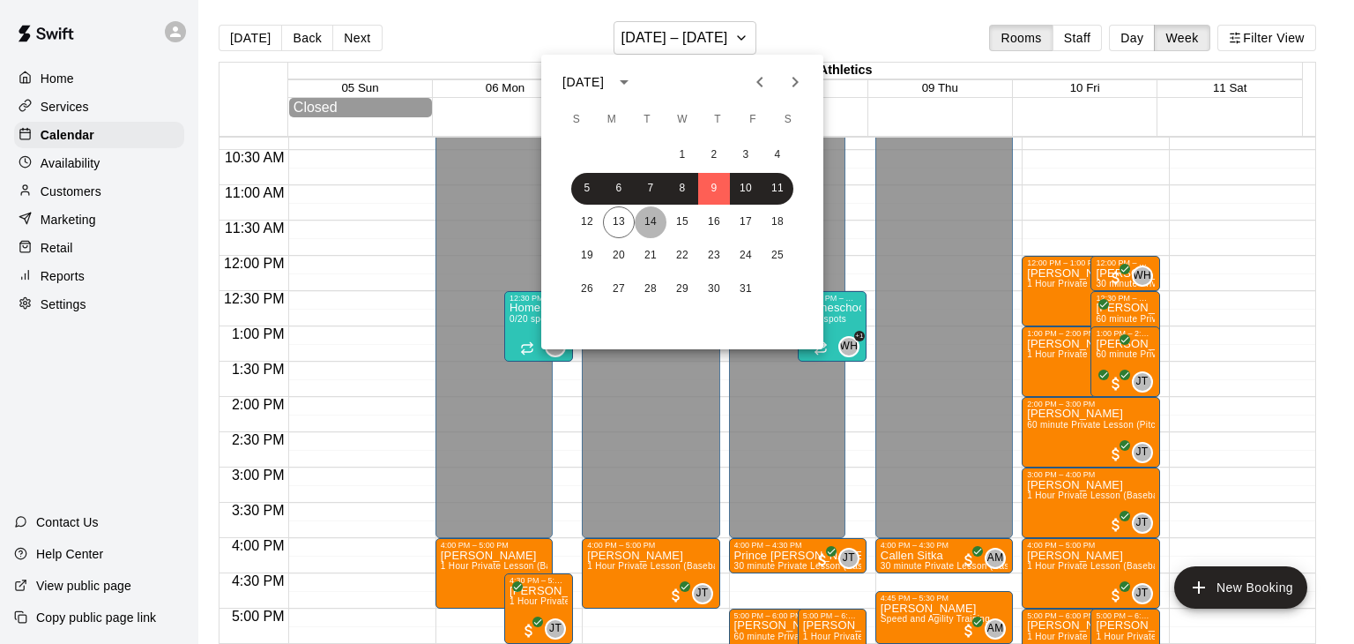
click at [652, 225] on button "14" at bounding box center [651, 222] width 32 height 32
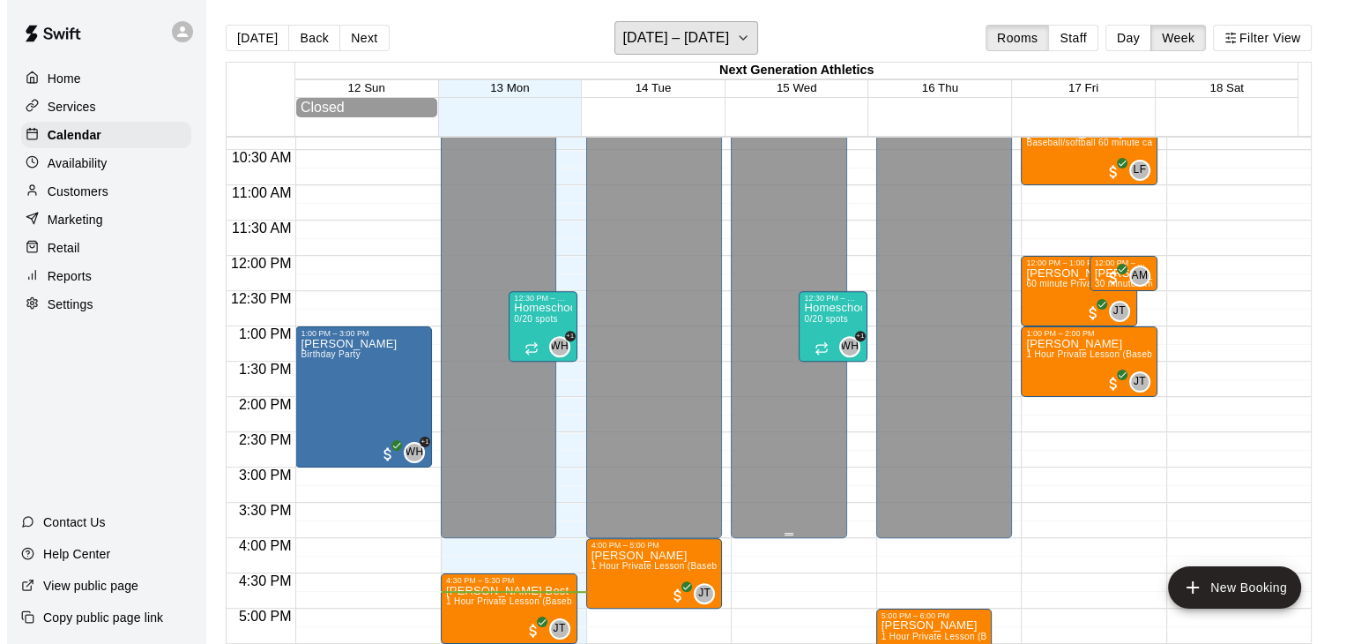
scroll to position [905, 0]
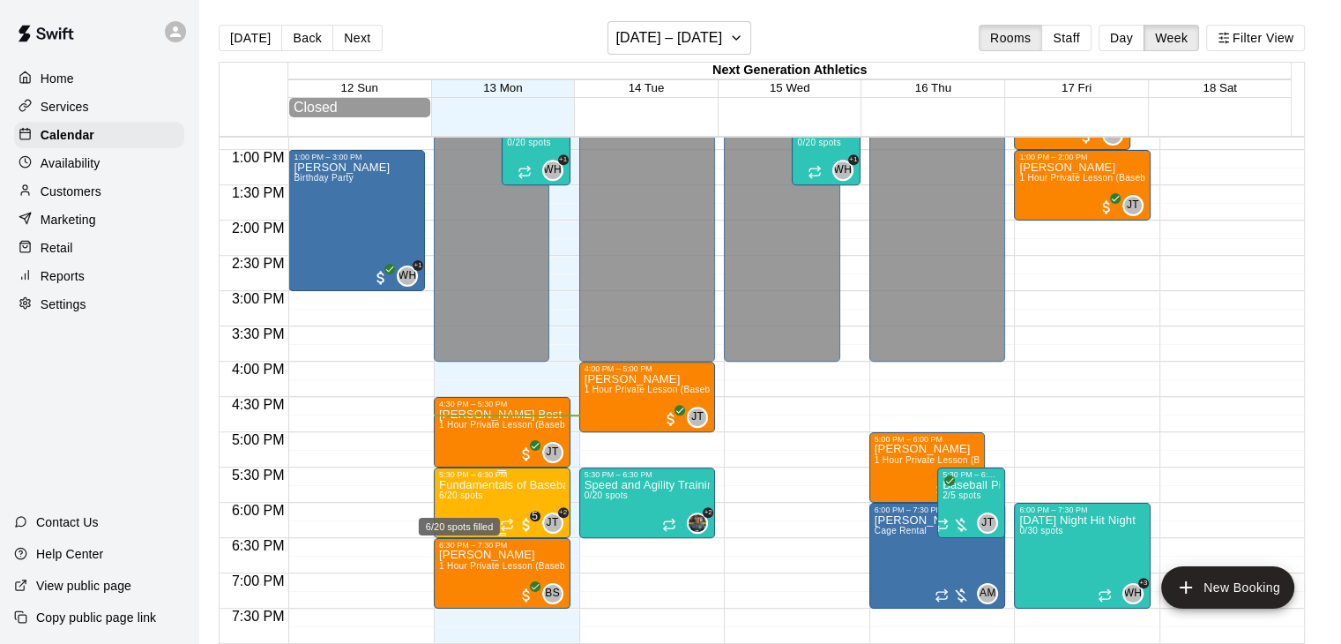
click at [476, 498] on span "6/20 spots" at bounding box center [460, 495] width 43 height 10
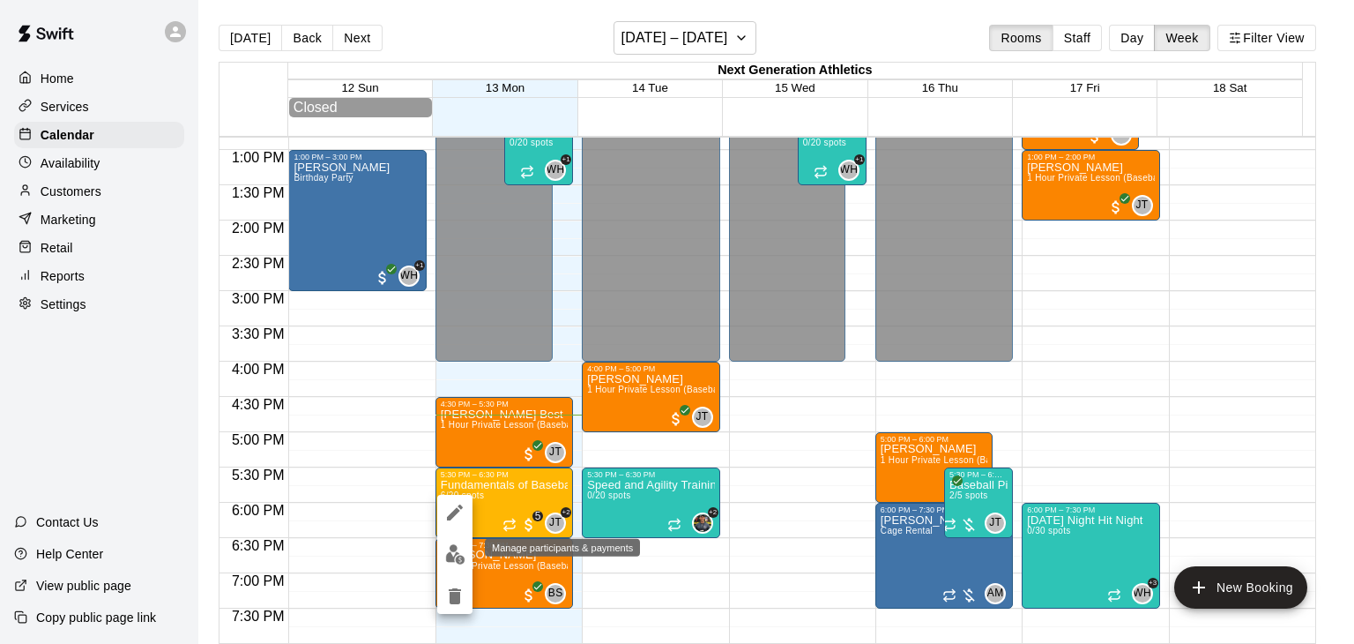
click at [455, 560] on img "edit" at bounding box center [455, 554] width 20 height 20
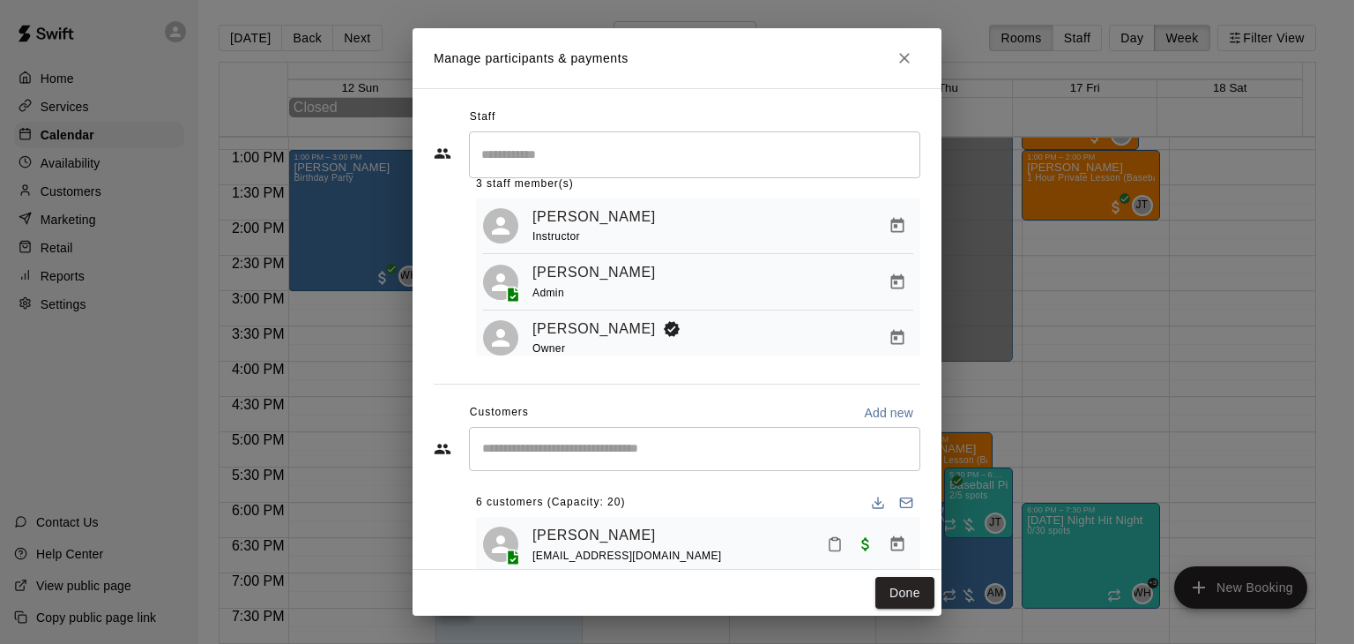
scroll to position [0, 0]
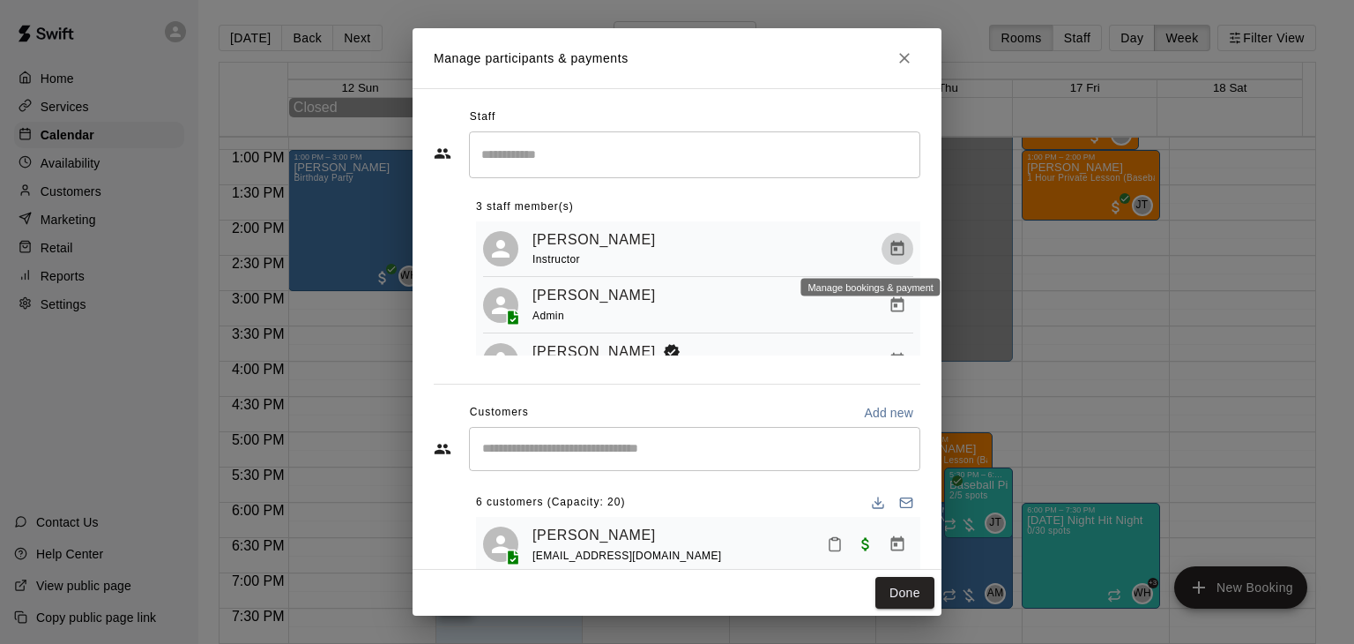
click at [889, 251] on icon "Manage bookings & payment" at bounding box center [898, 249] width 18 height 18
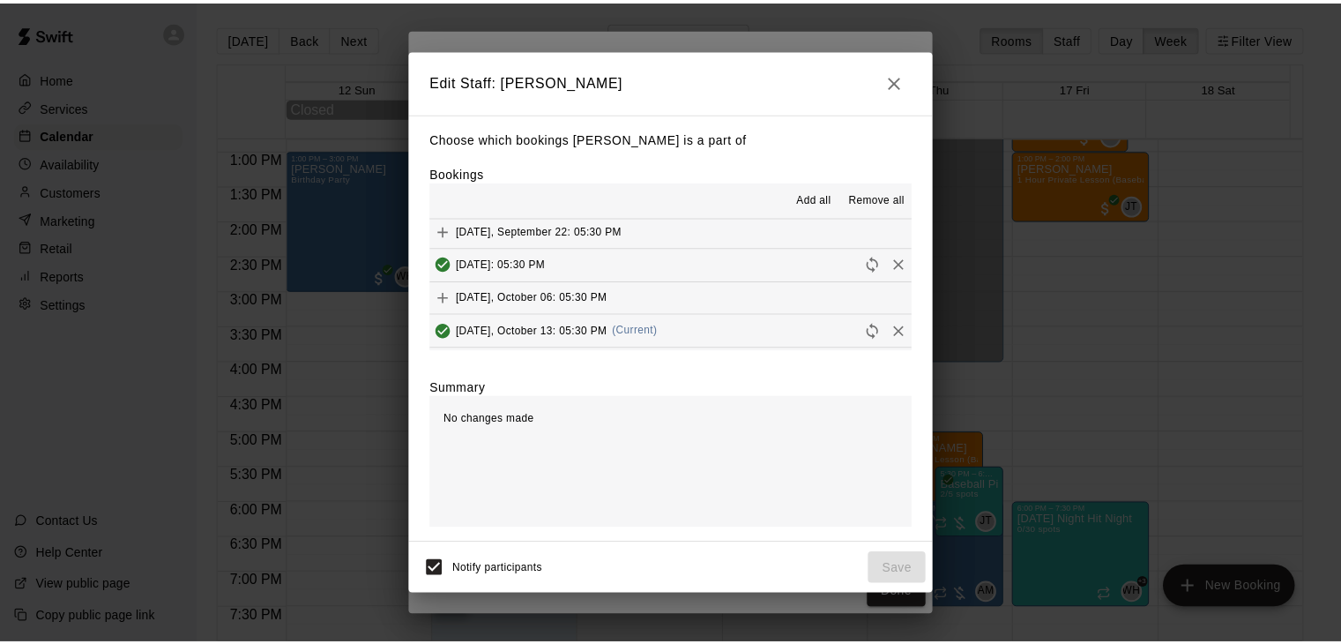
scroll to position [265, 0]
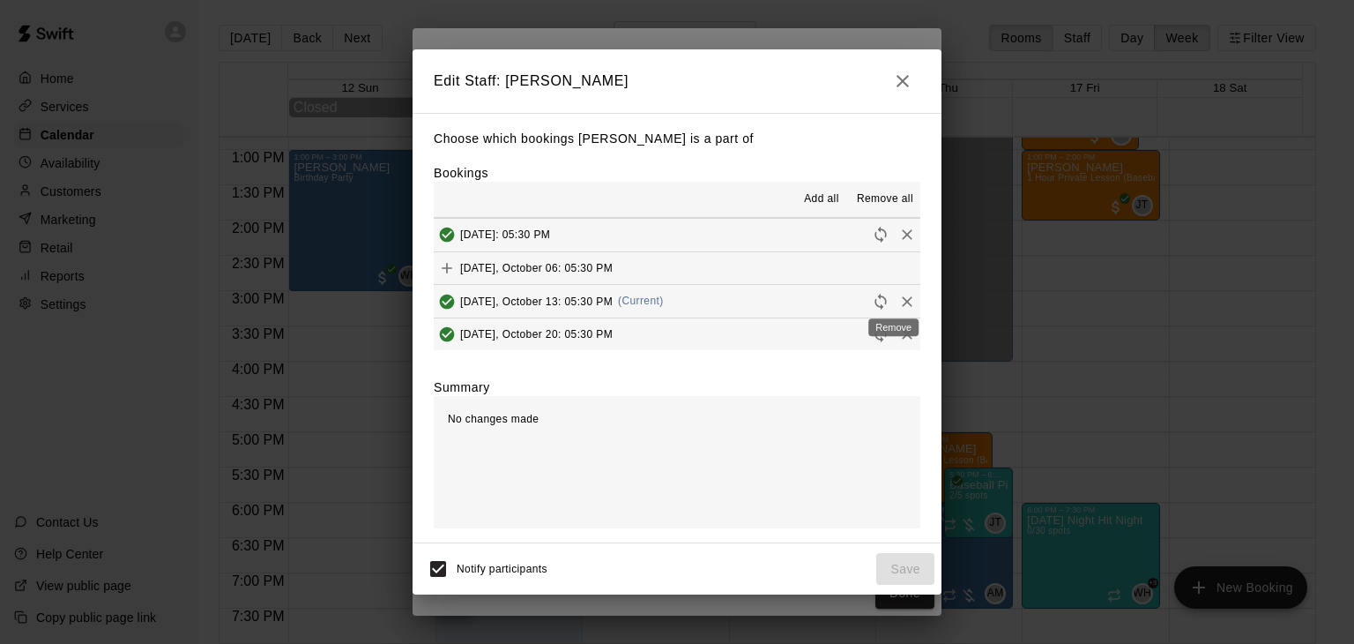
click at [898, 299] on icon "Remove" at bounding box center [907, 302] width 18 height 18
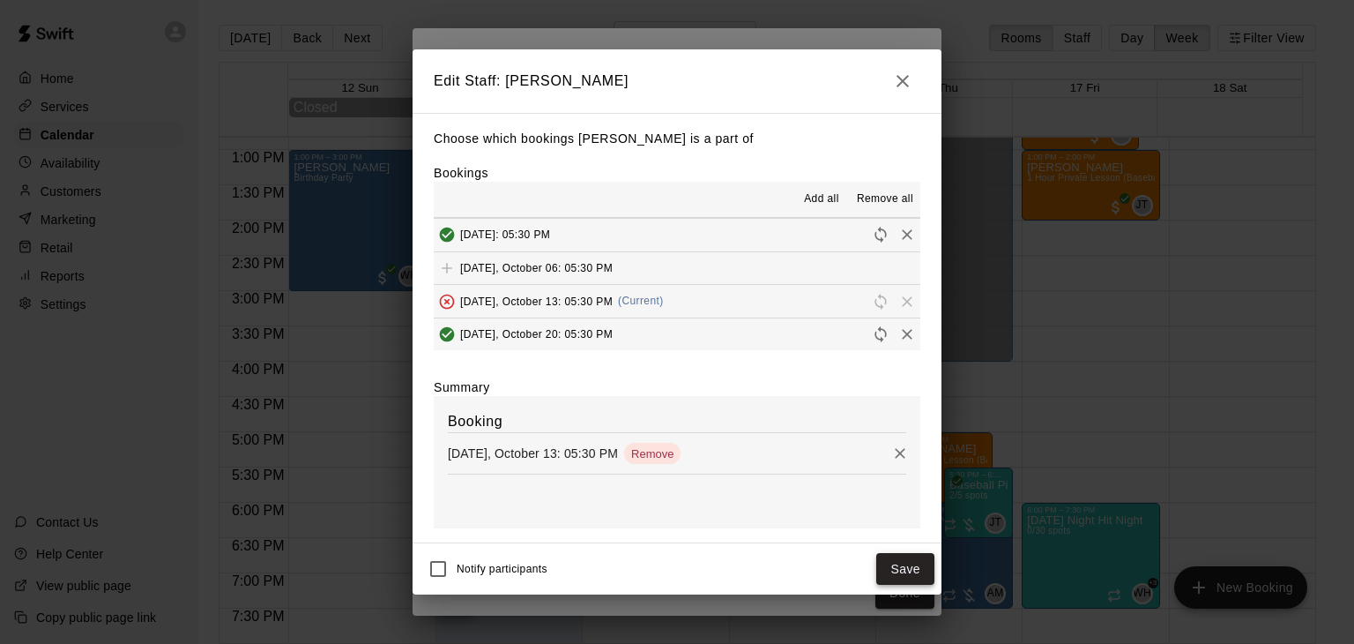
click at [900, 565] on button "Save" at bounding box center [905, 569] width 58 height 33
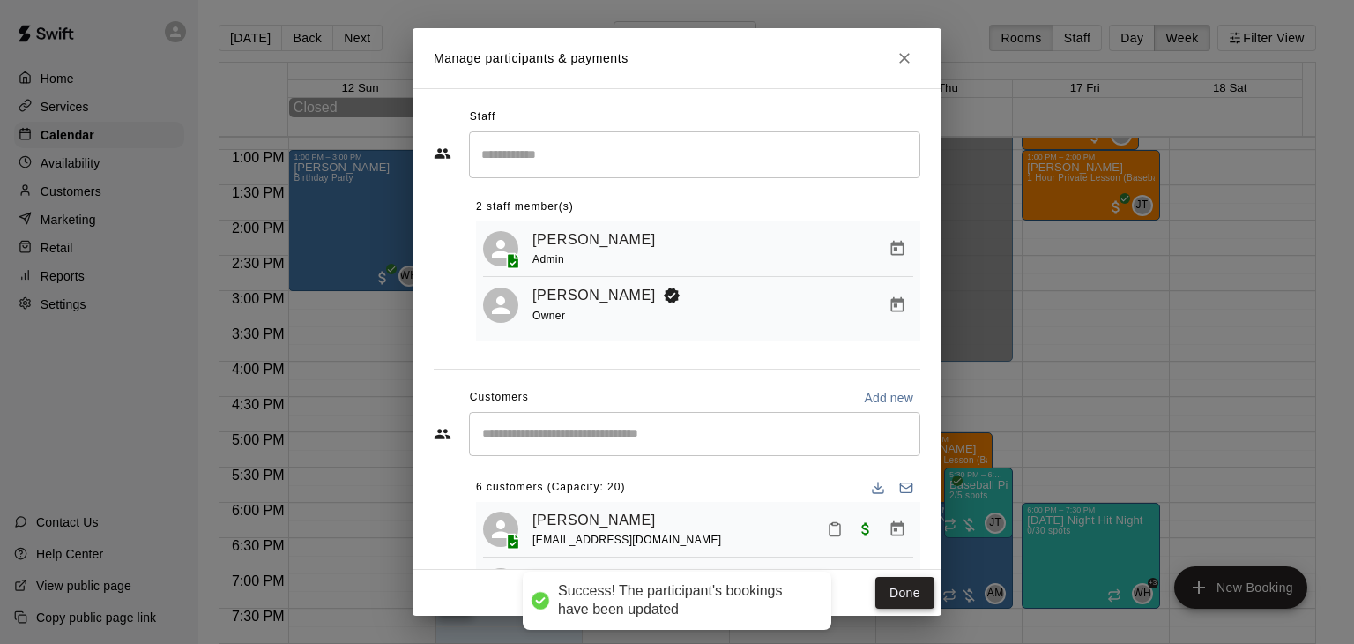
click at [909, 595] on button "Done" at bounding box center [905, 593] width 59 height 33
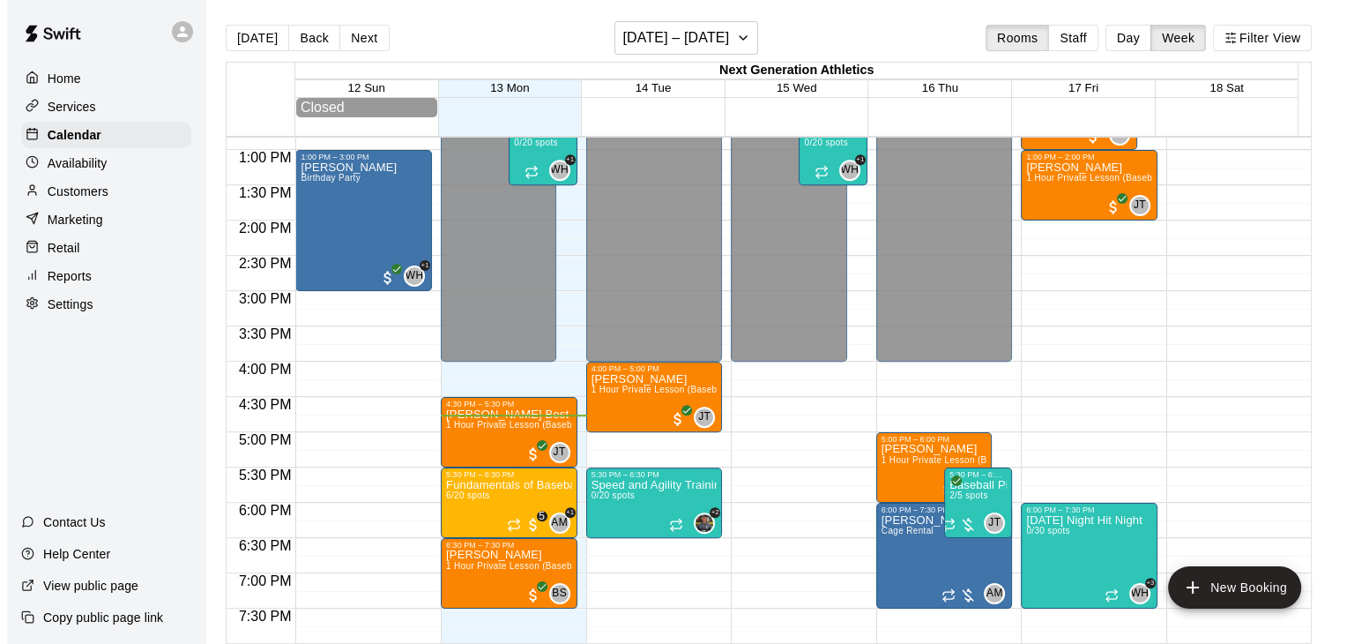
scroll to position [1081, 0]
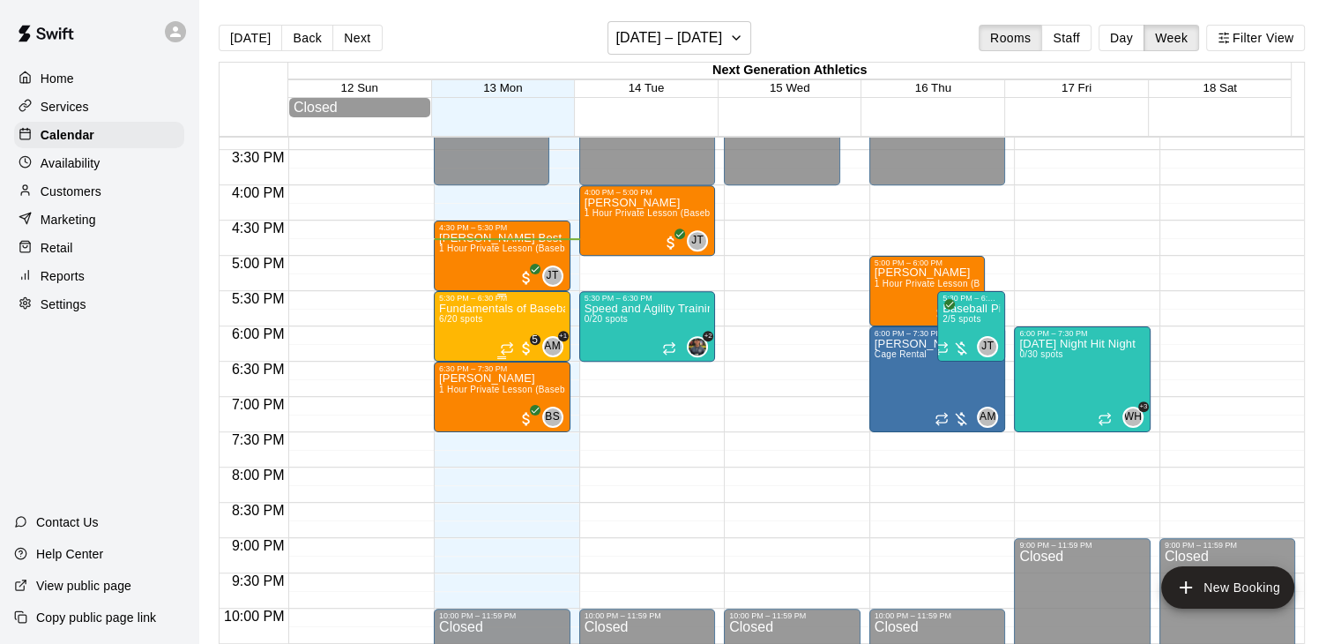
click at [500, 325] on div "Fundamentals of Baseball / Softball 6/20 spots" at bounding box center [502, 624] width 126 height 644
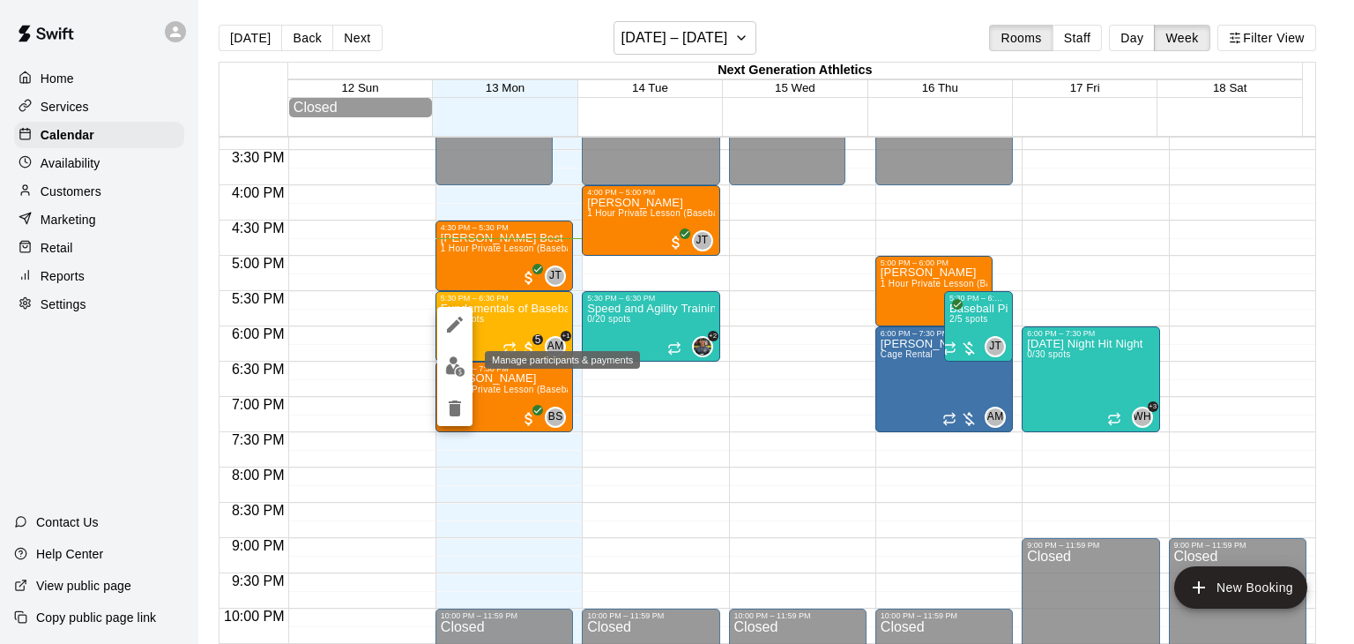
click at [460, 370] on img "edit" at bounding box center [455, 366] width 20 height 20
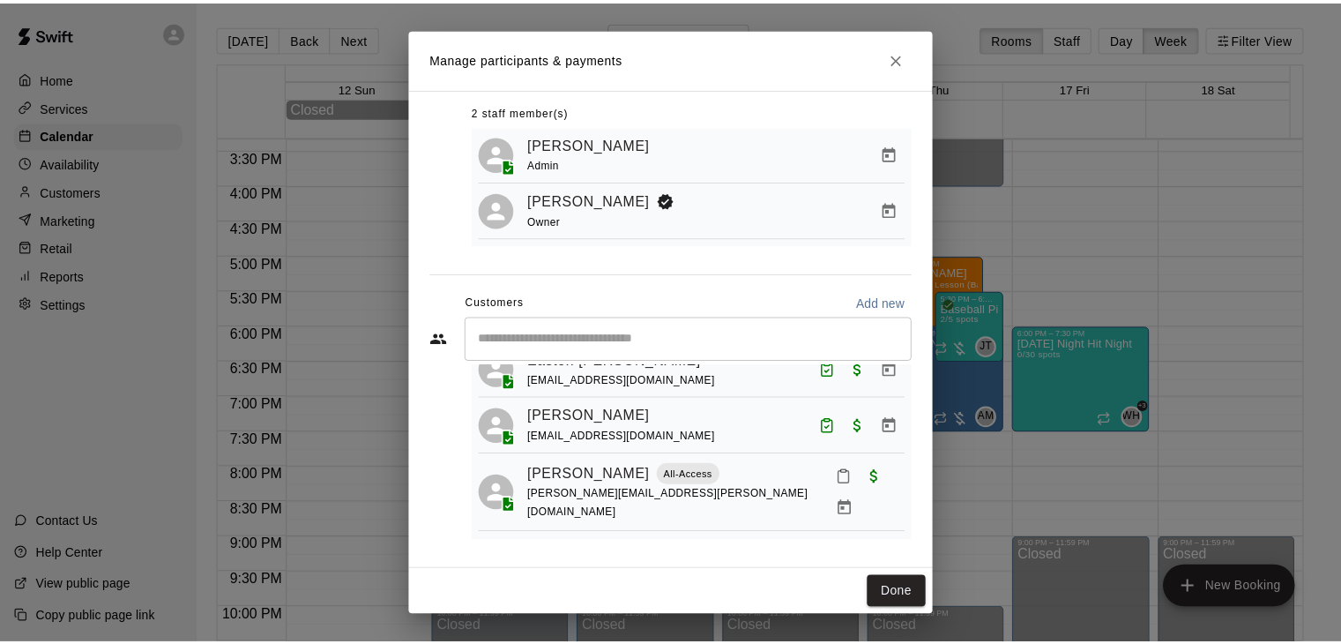
scroll to position [223, 0]
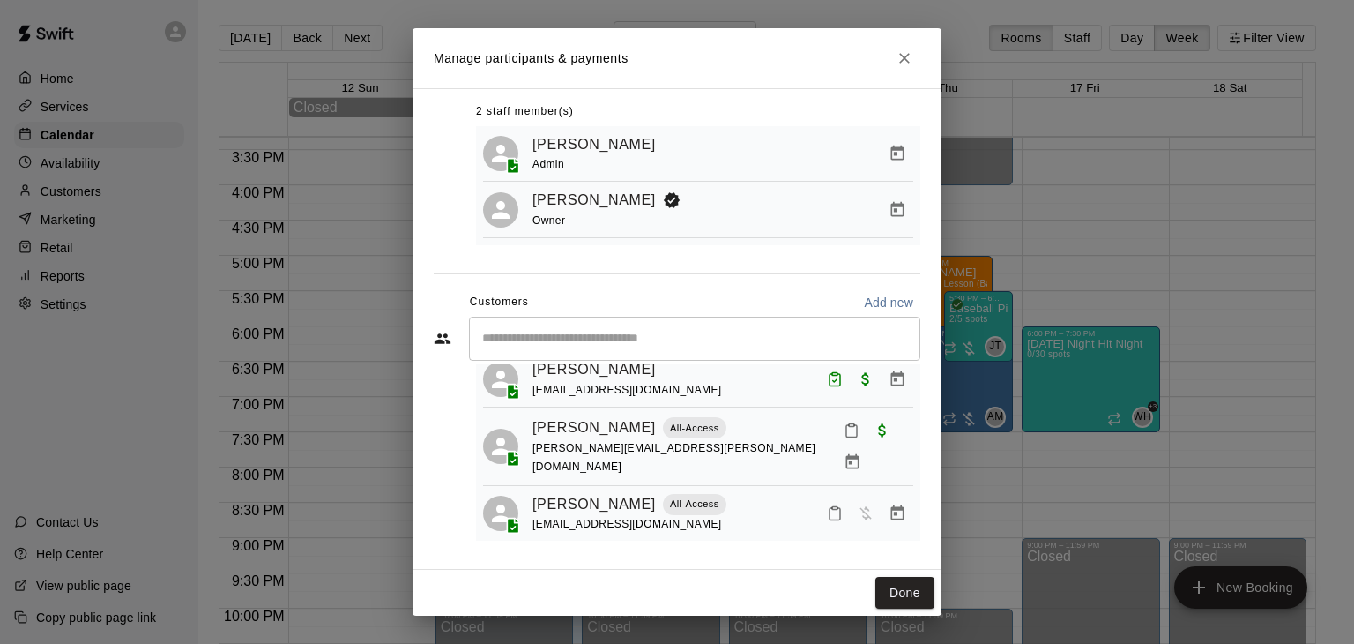
drag, startPoint x: 920, startPoint y: 600, endPoint x: 966, endPoint y: 576, distance: 52.9
click at [920, 600] on button "Done" at bounding box center [905, 593] width 59 height 33
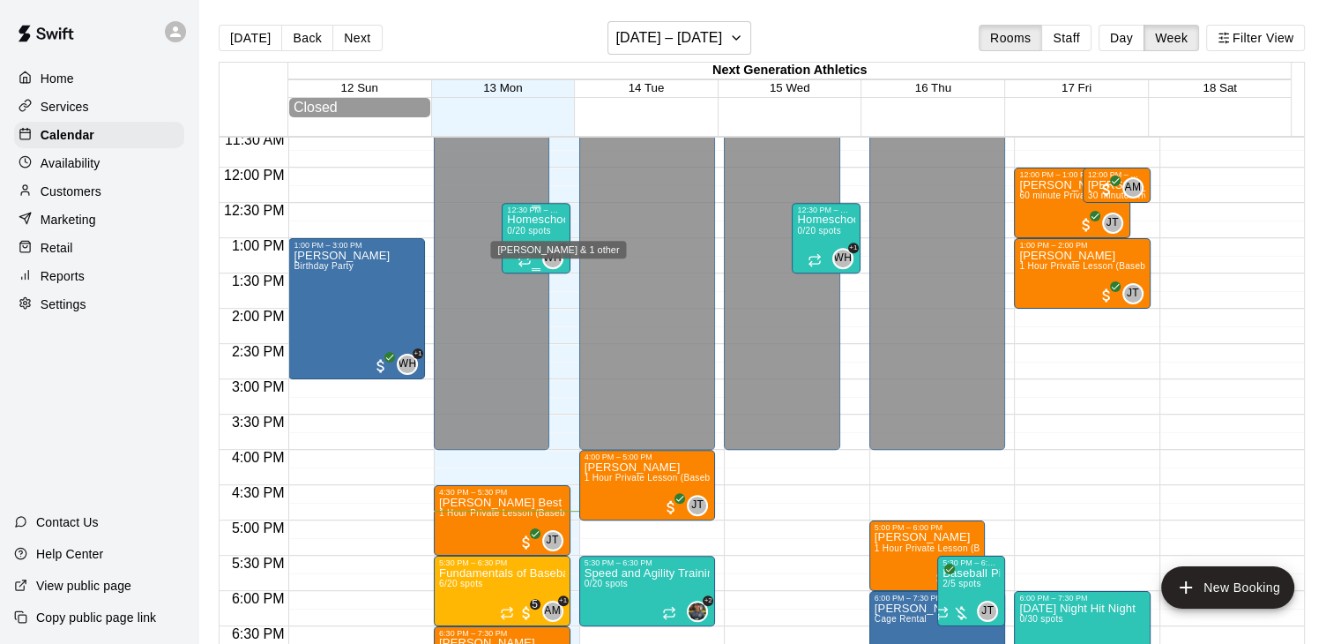
scroll to position [1081, 0]
